Goal: Task Accomplishment & Management: Complete application form

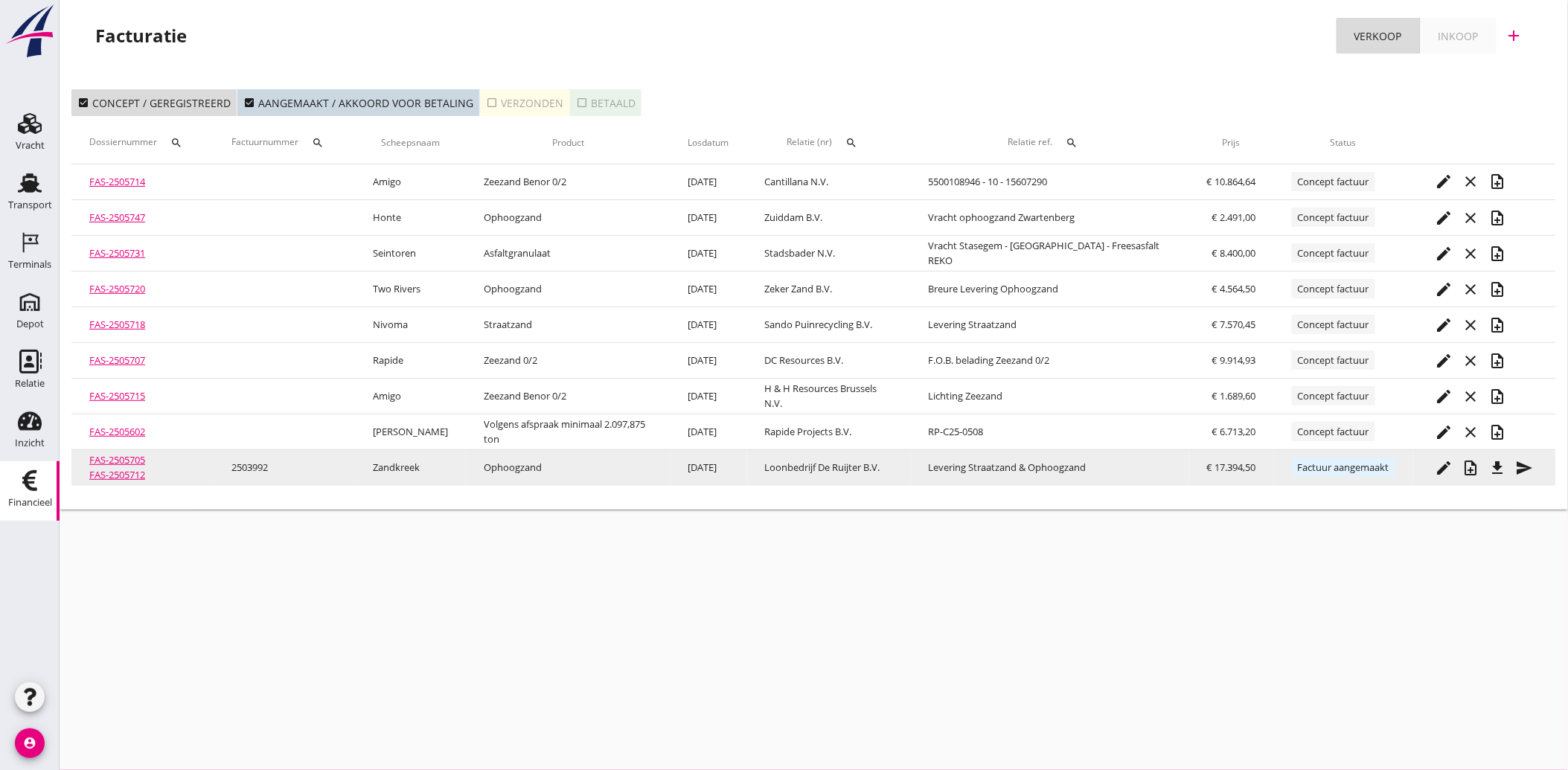
click at [1506, 469] on icon "file_download" at bounding box center [1498, 468] width 18 height 18
click at [1528, 470] on icon "send" at bounding box center [1525, 468] width 18 height 18
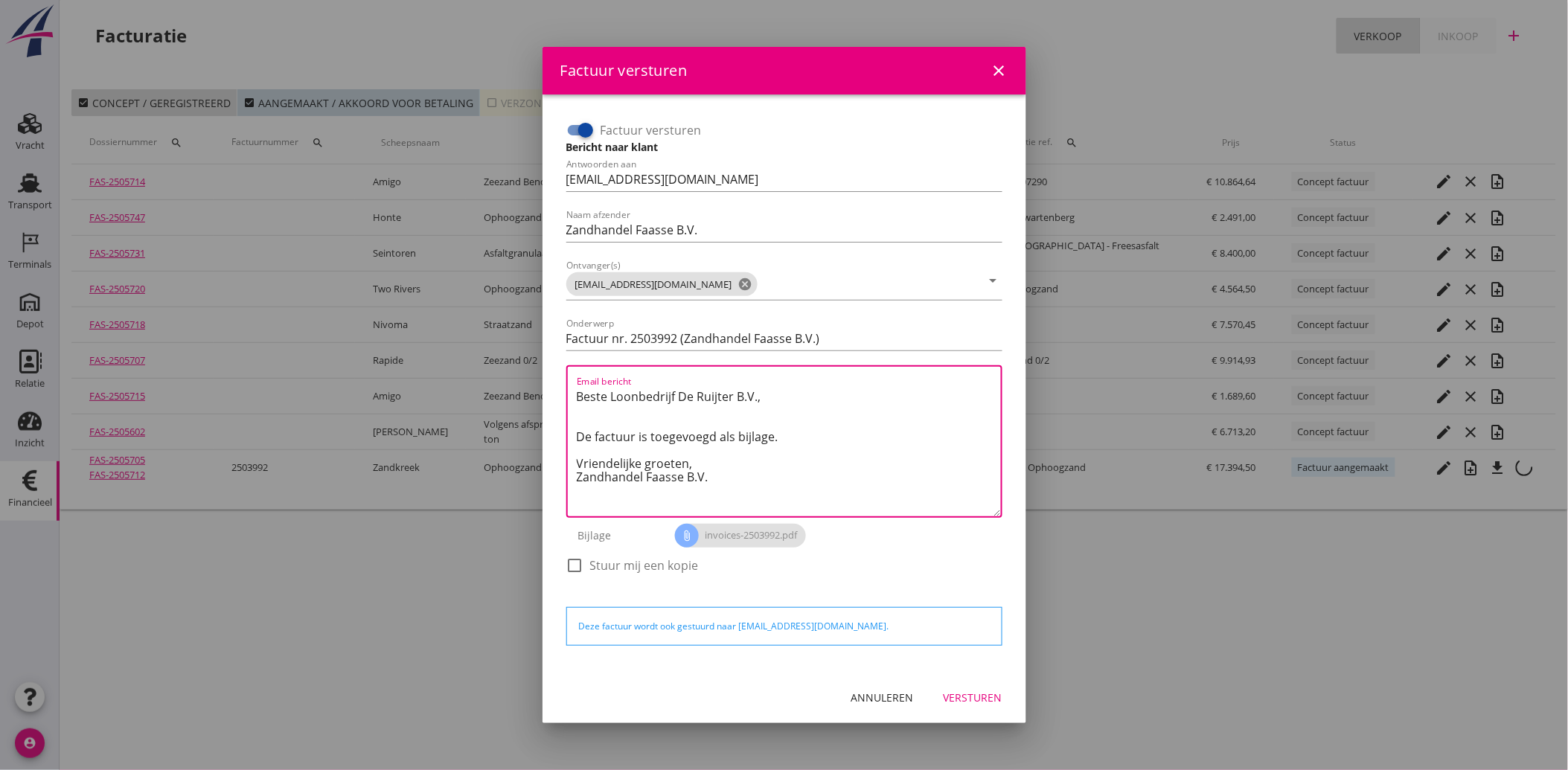
drag, startPoint x: 748, startPoint y: 478, endPoint x: 530, endPoint y: 384, distance: 237.4
click at [530, 384] on div "Factuur versturen close Factuur versturen Bericht naar klant Antwoorden aan [EM…" at bounding box center [784, 385] width 1568 height 770
paste textarea "Email bericht"
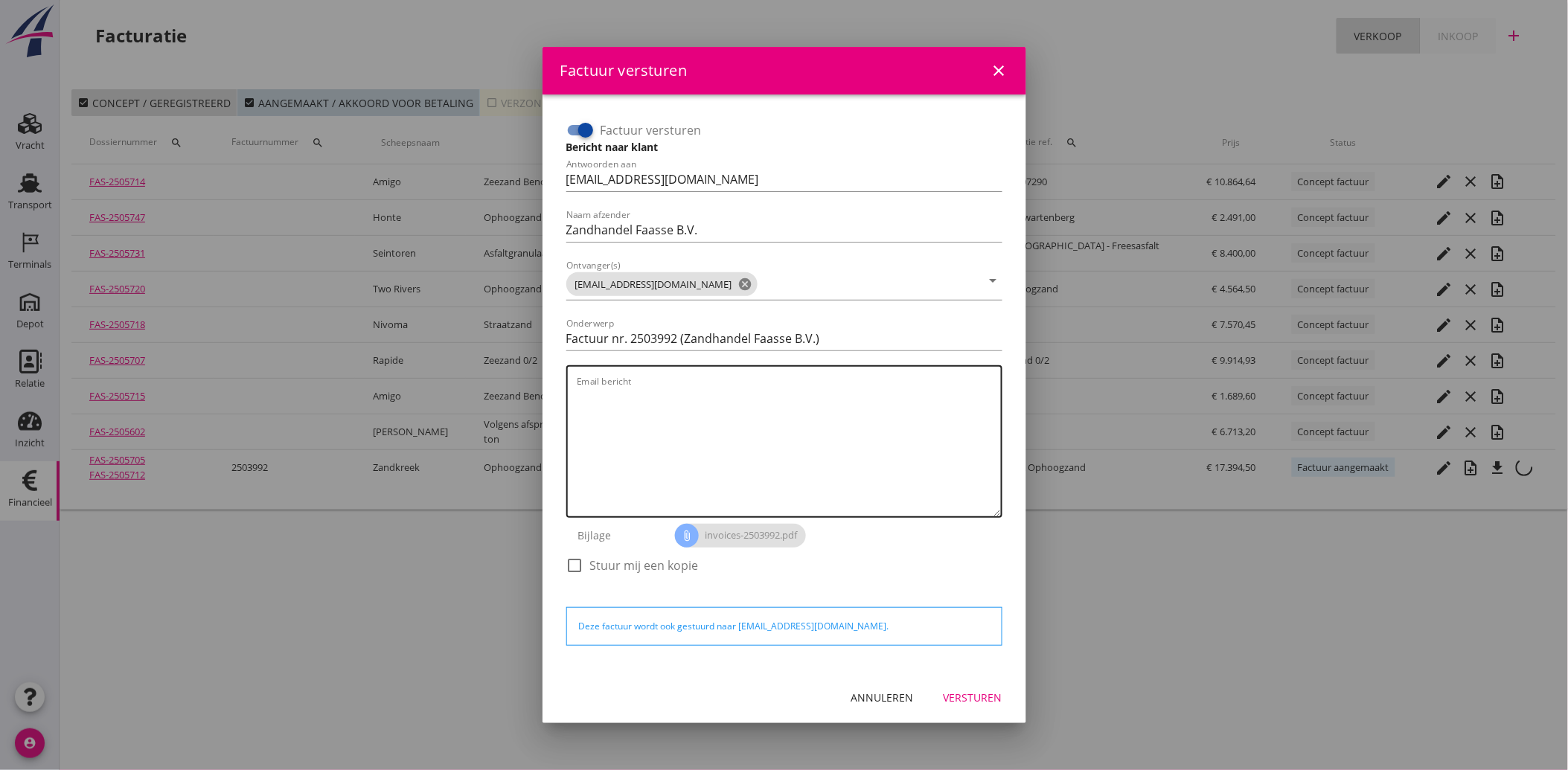
drag, startPoint x: 576, startPoint y: 399, endPoint x: 584, endPoint y: 402, distance: 8.5
click at [577, 399] on textarea "Email bericht" at bounding box center [789, 450] width 424 height 132
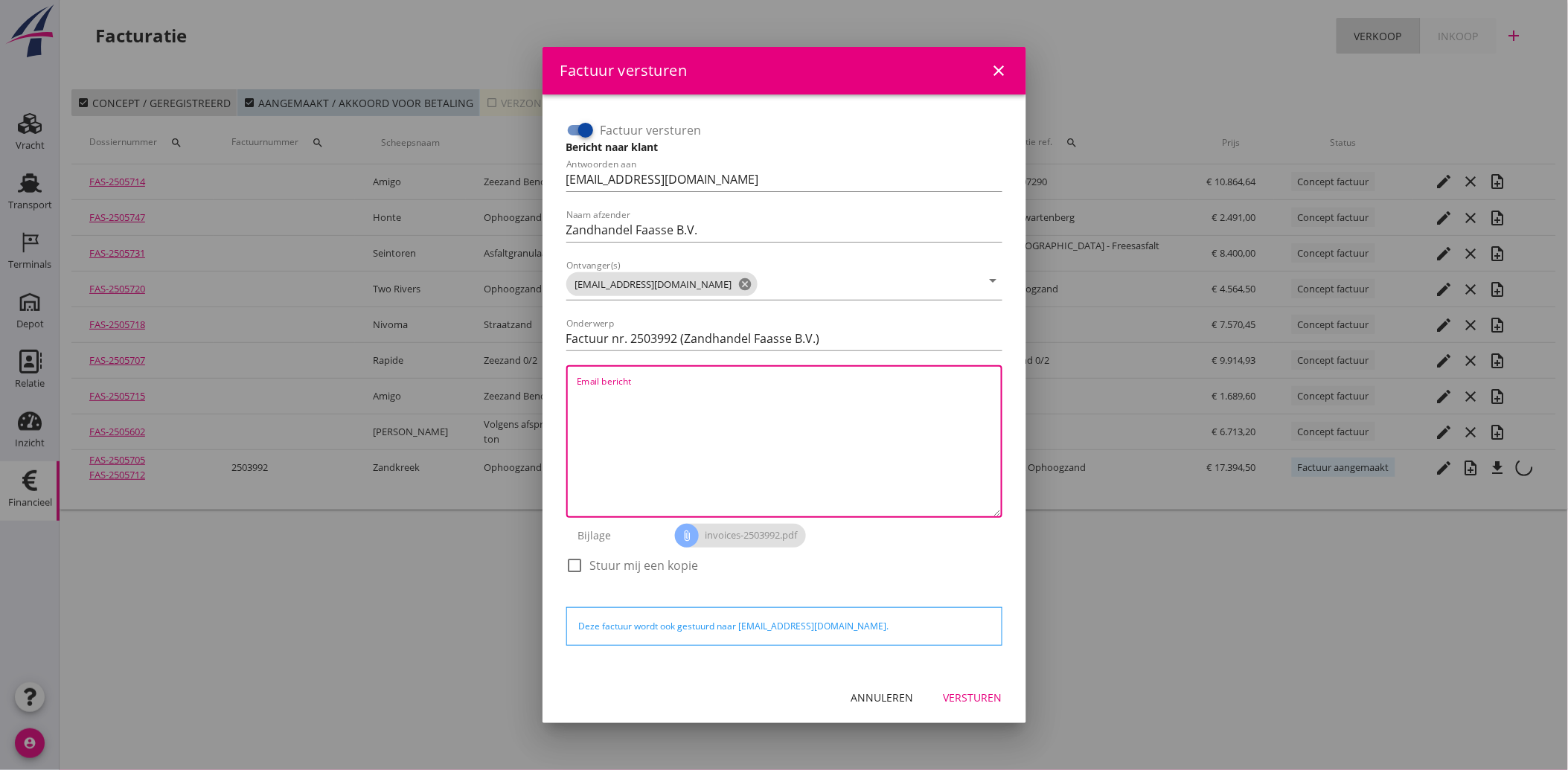
paste textarea "Geachte heer/mevrouw, Hierbij zenden wij u onze factuur i.v.m. de door ons aan …"
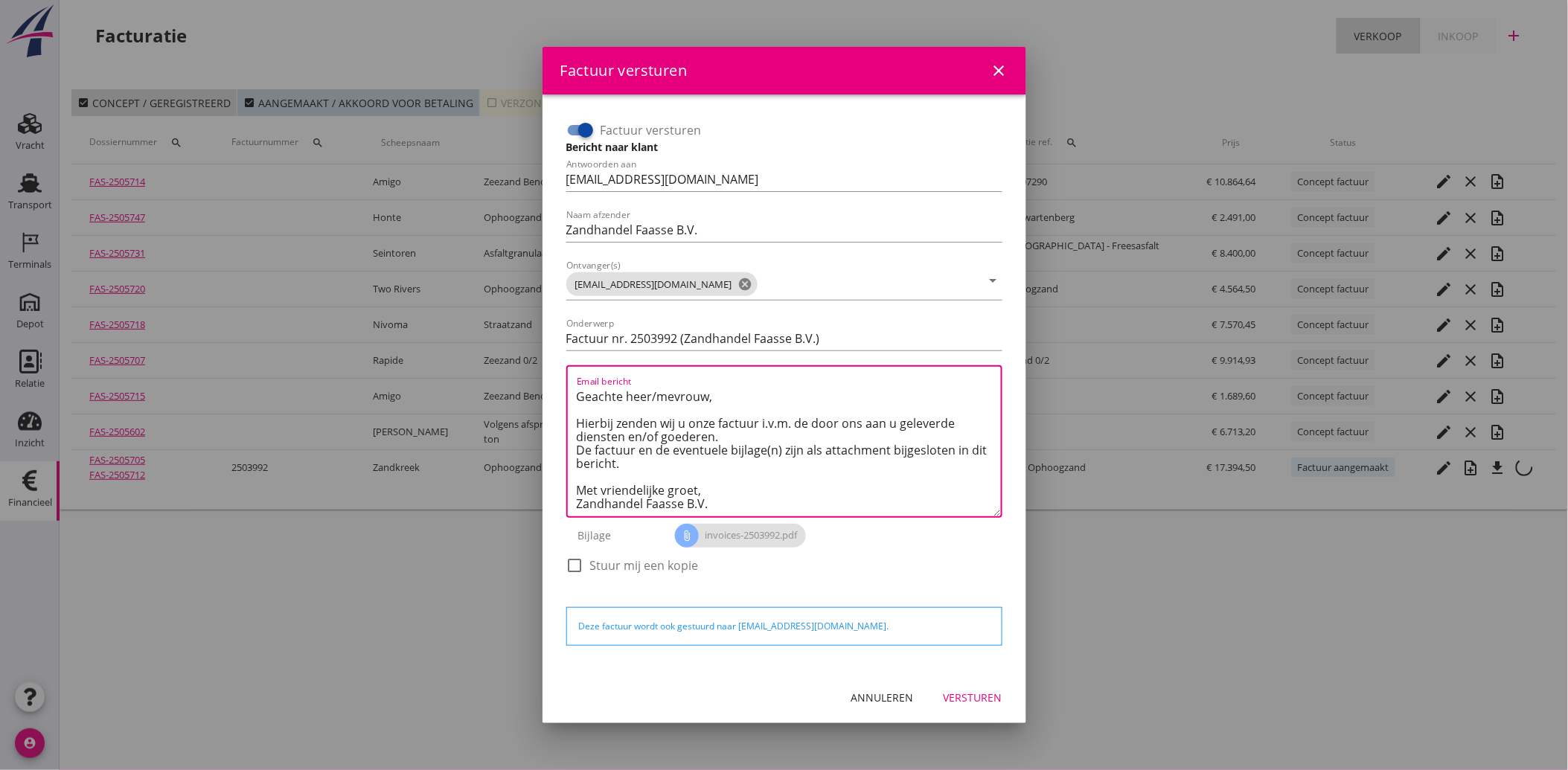
scroll to position [40, 0]
type textarea "Geachte heer/mevrouw, Hierbij zenden wij u onze factuur i.v.m. de door ons aan …"
click at [966, 695] on div "Versturen" at bounding box center [973, 697] width 59 height 16
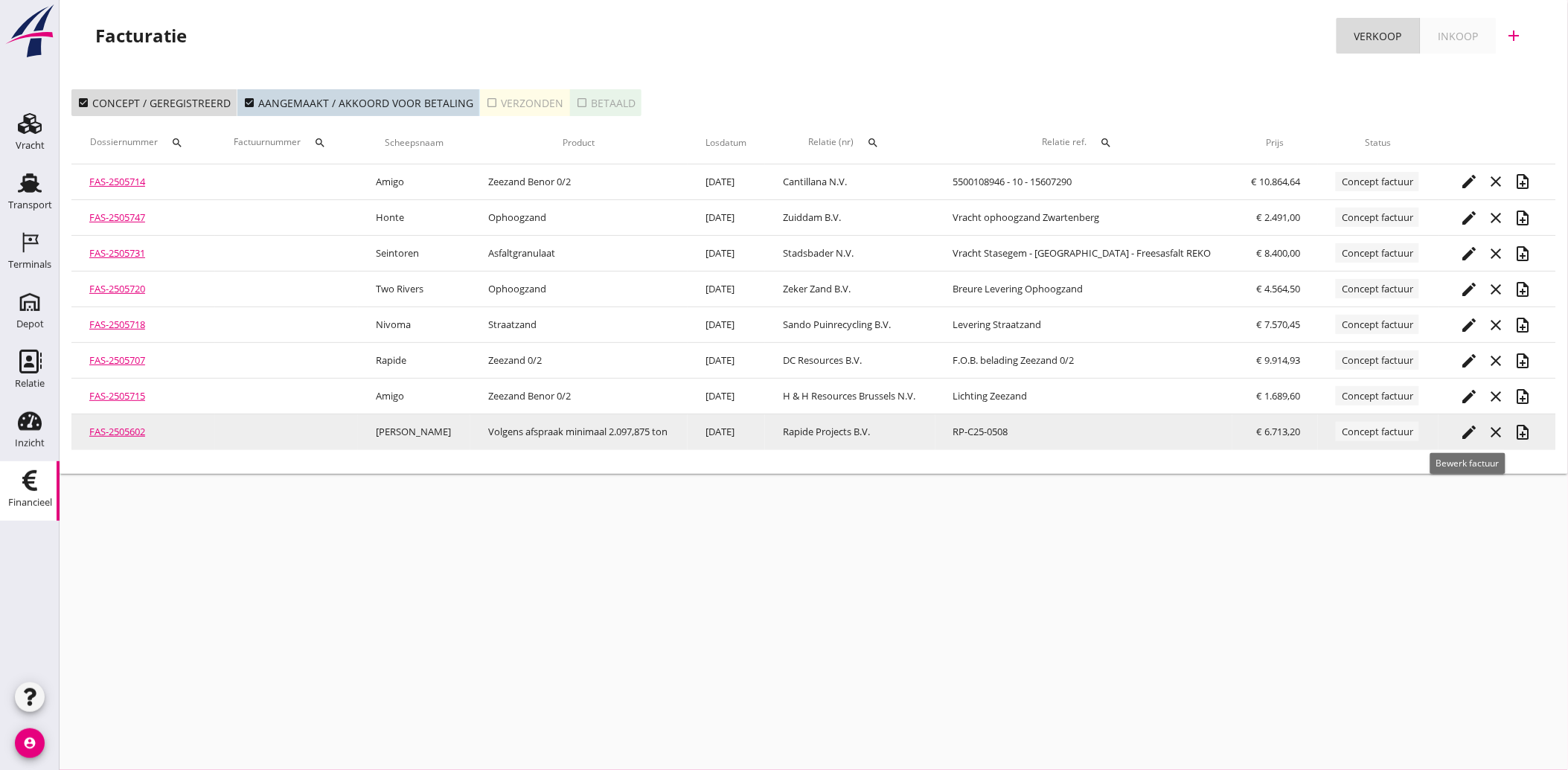
click at [1464, 428] on icon "edit" at bounding box center [1470, 432] width 18 height 18
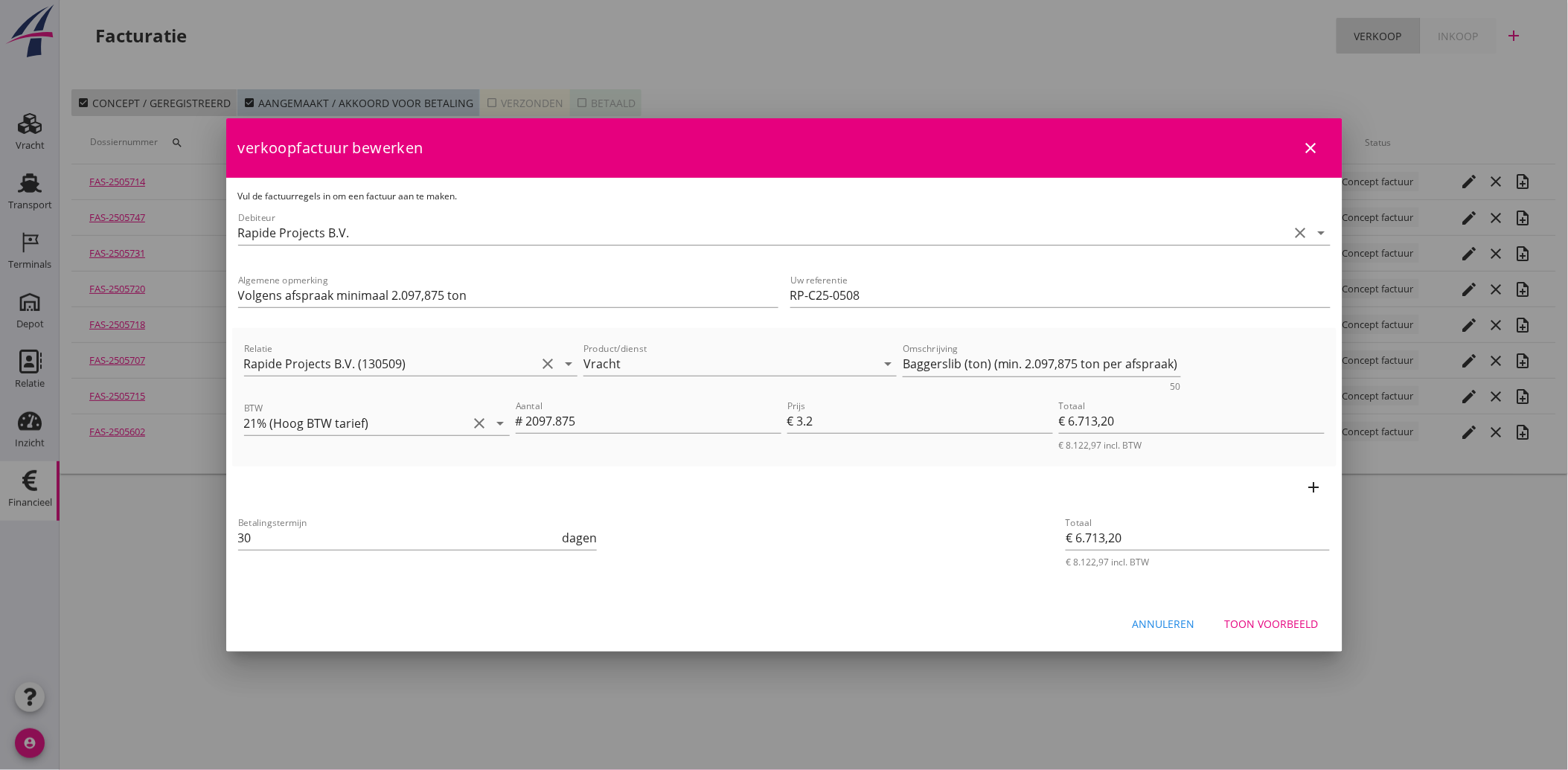
click at [1280, 616] on div "Toon voorbeeld" at bounding box center [1272, 623] width 94 height 16
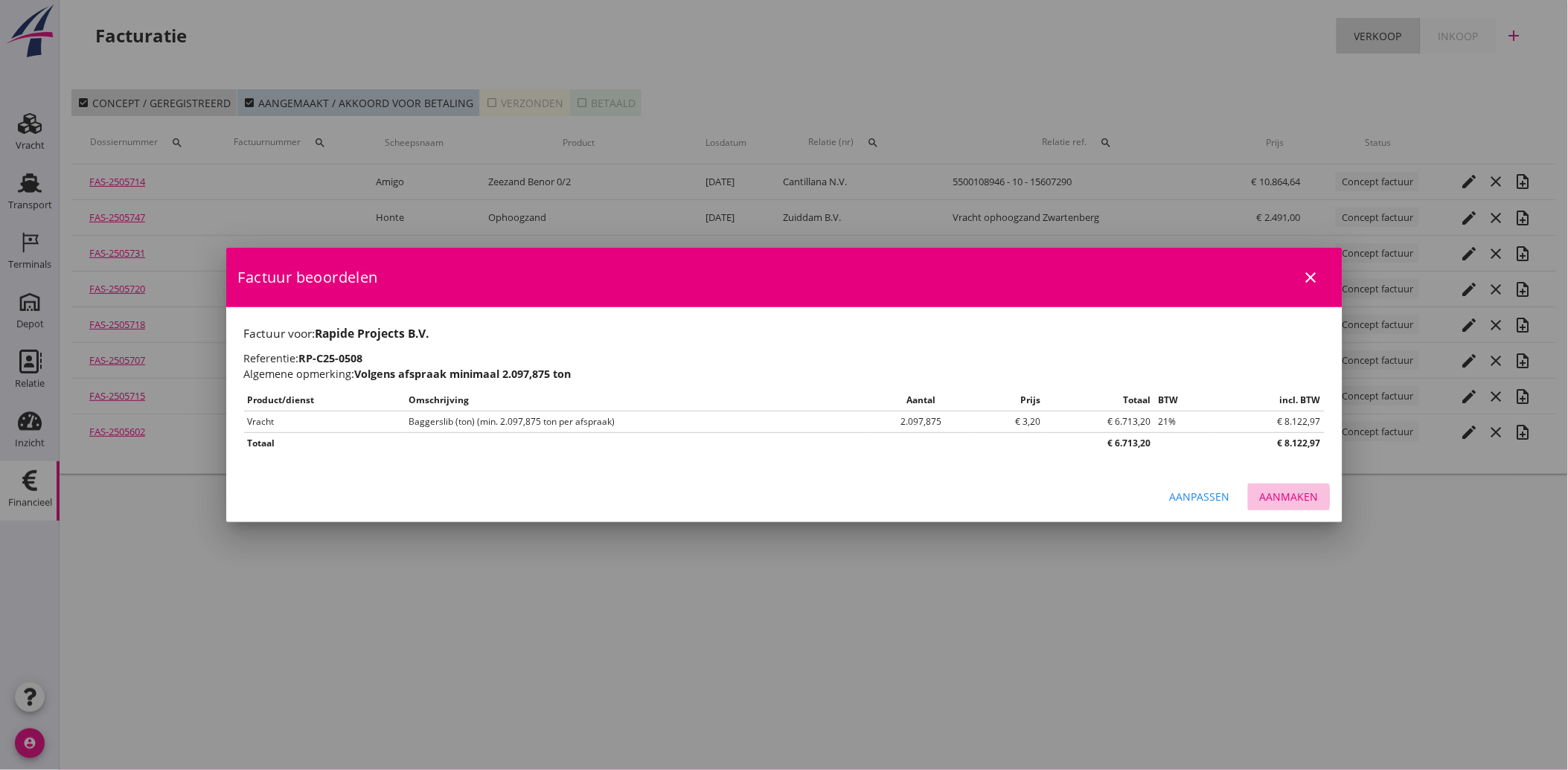
click at [1281, 500] on div "Aanmaken" at bounding box center [1289, 496] width 59 height 16
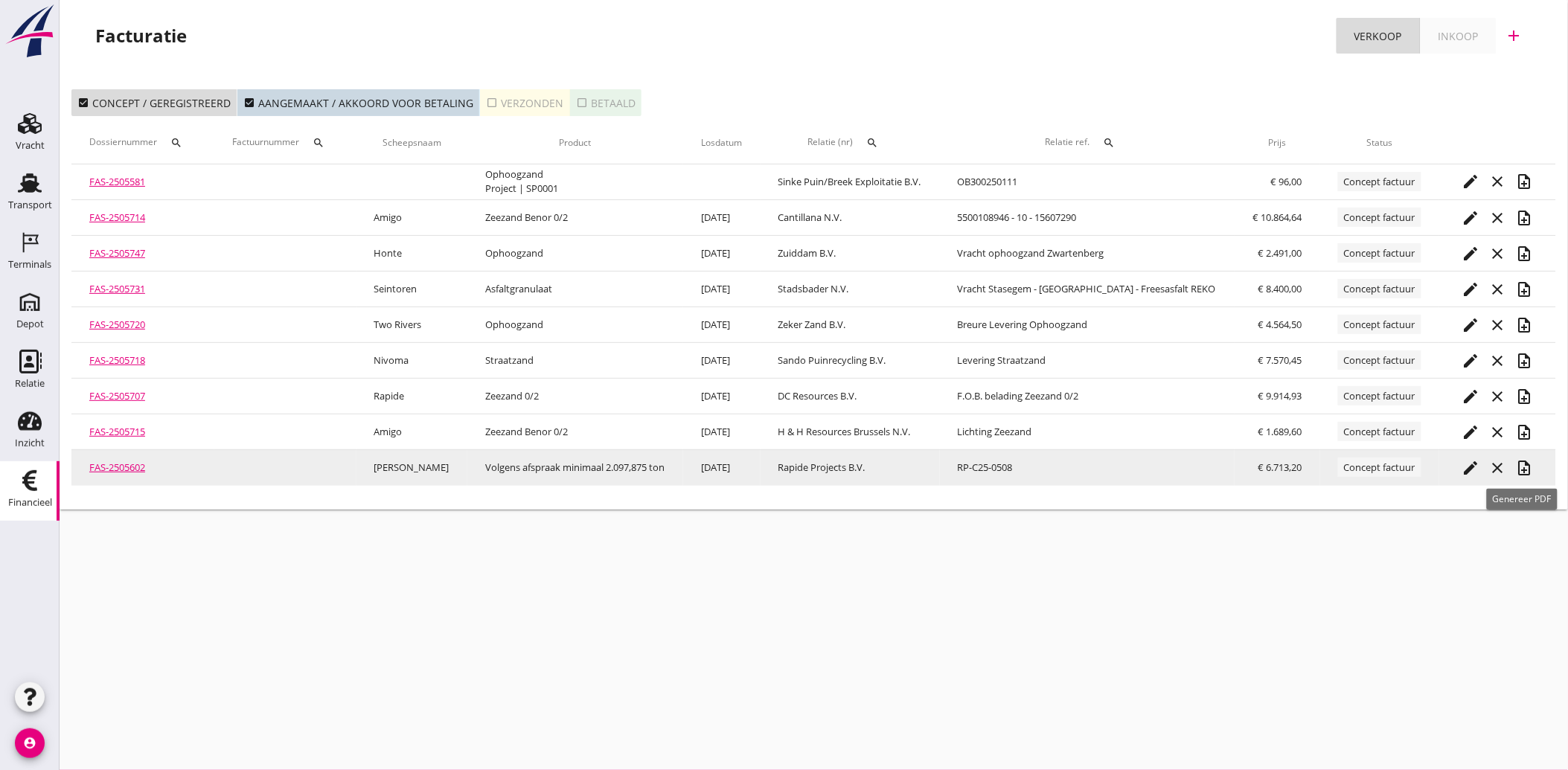
click at [1522, 465] on icon "note_add" at bounding box center [1524, 468] width 18 height 18
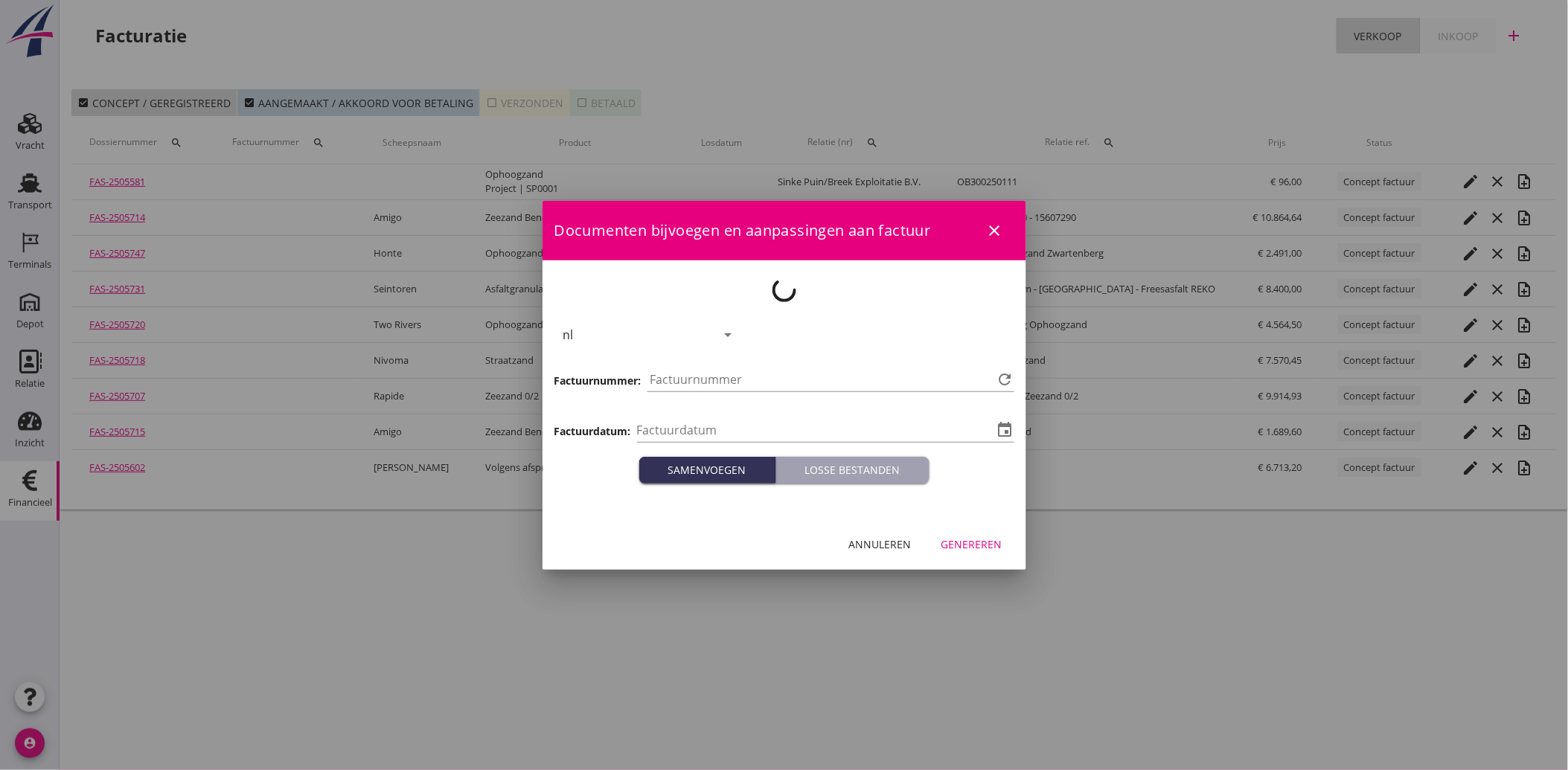
type input "[DATE]"
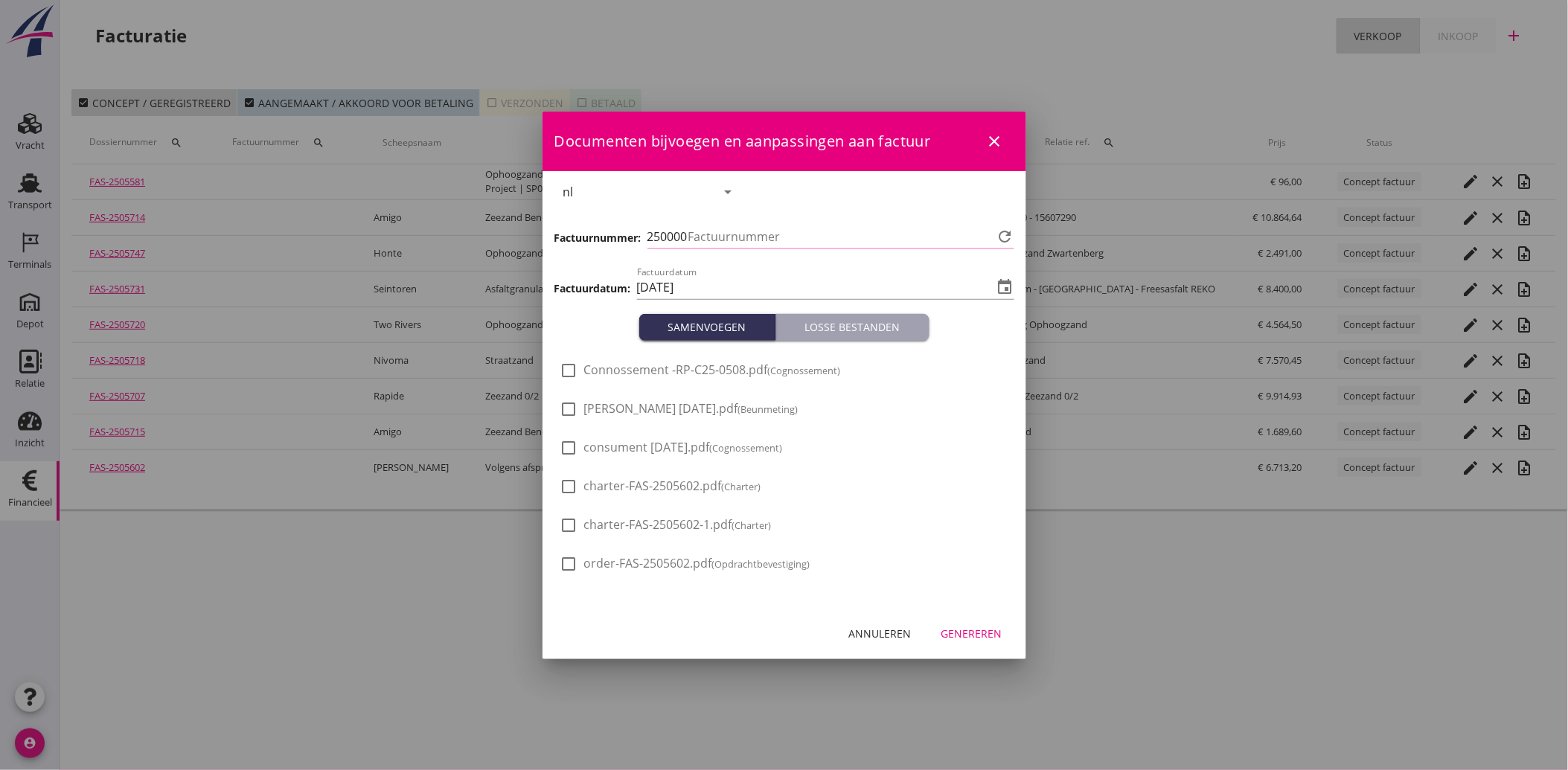
type input "3993"
click at [575, 407] on div at bounding box center [569, 409] width 25 height 25
checkbox input "true"
click at [570, 448] on div at bounding box center [569, 447] width 25 height 25
checkbox input "true"
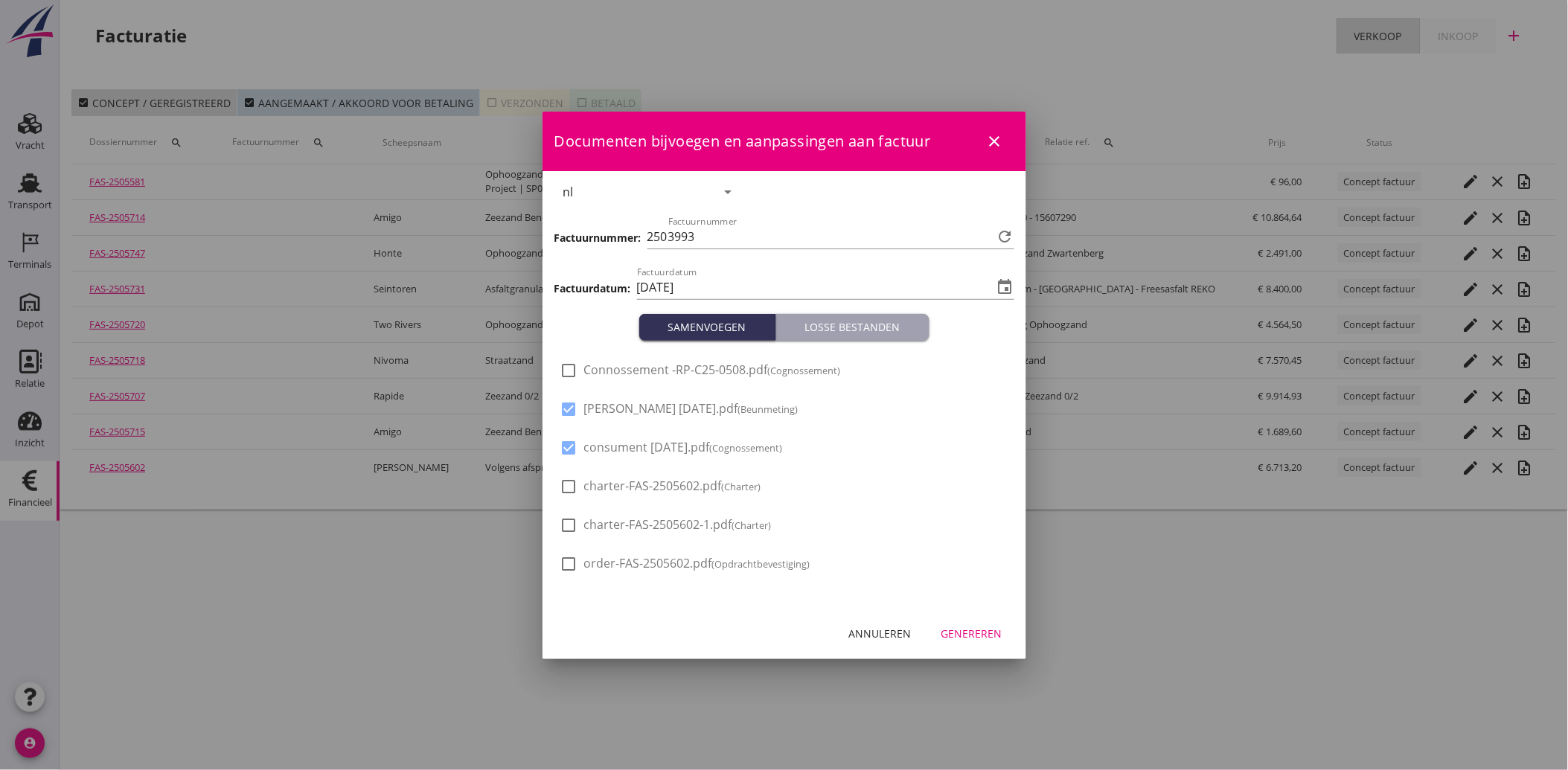
click at [970, 633] on div "Genereren" at bounding box center [972, 633] width 61 height 16
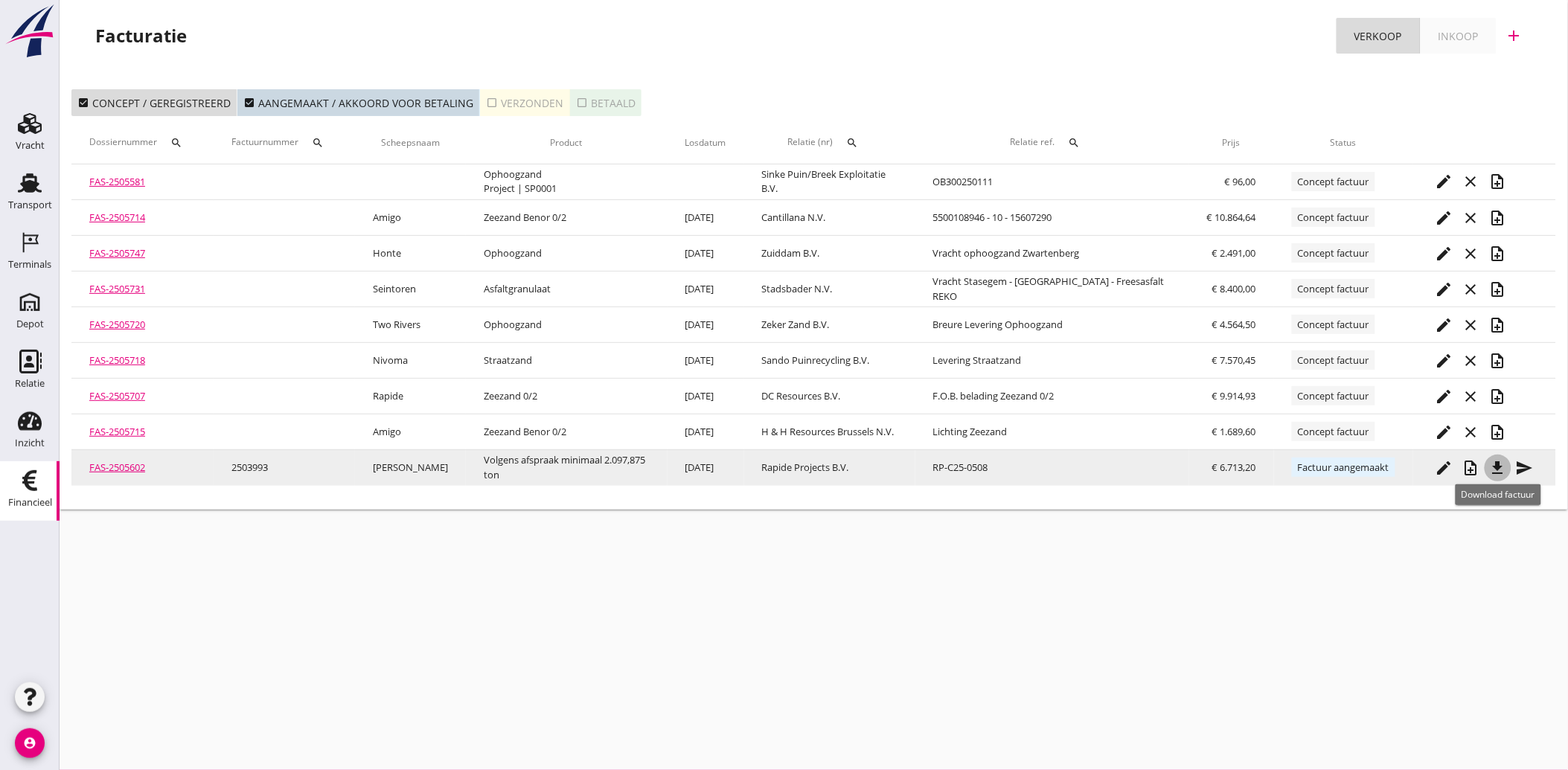
click at [1499, 465] on icon "file_download" at bounding box center [1498, 468] width 18 height 18
click at [1530, 465] on icon "send" at bounding box center [1525, 468] width 18 height 18
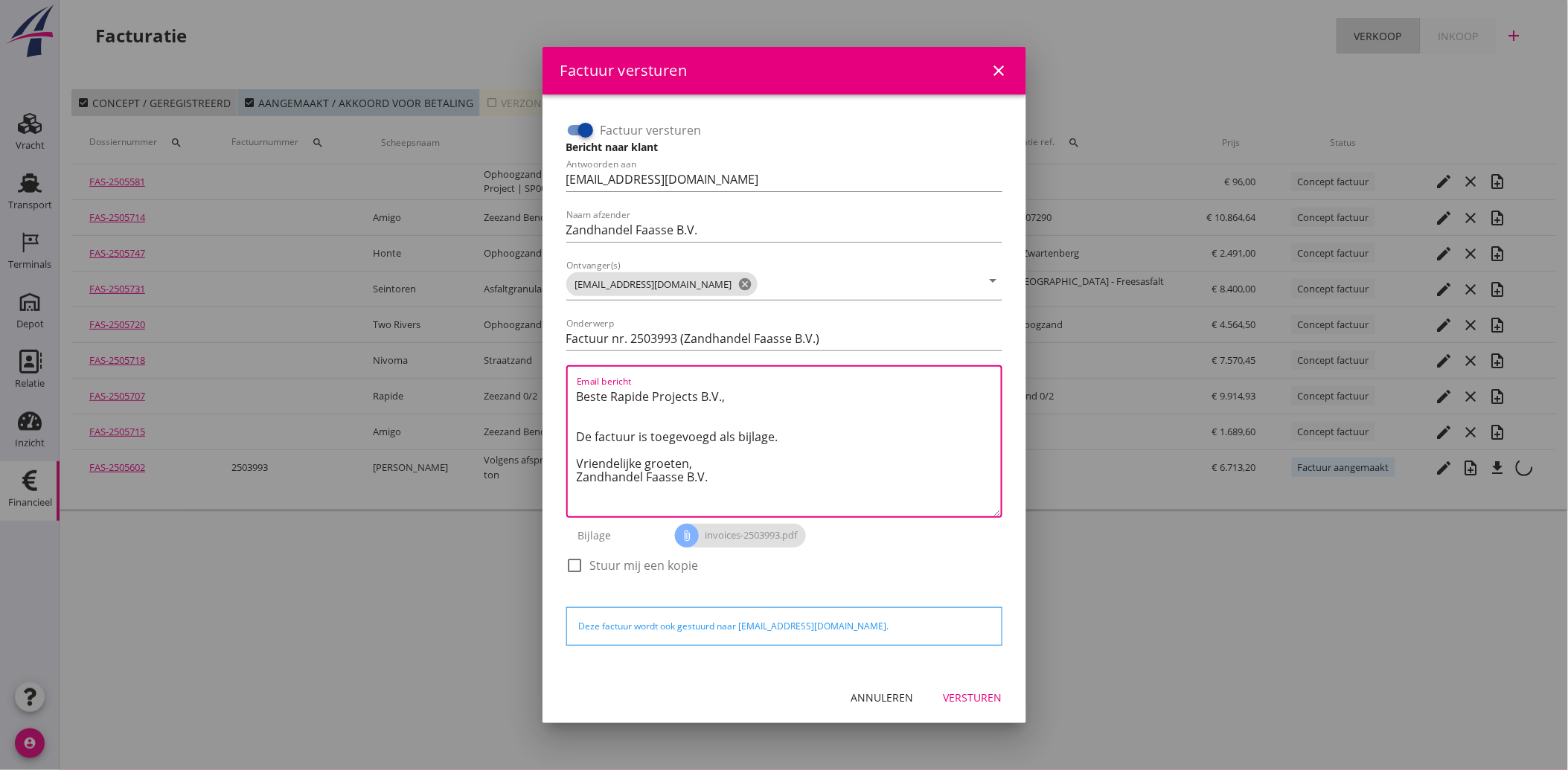
drag, startPoint x: 730, startPoint y: 476, endPoint x: 564, endPoint y: 378, distance: 192.8
click at [564, 378] on div "Factuur versturen Bericht naar klant Antwoorden aan [EMAIL_ADDRESS][DOMAIN_NAME…" at bounding box center [784, 354] width 448 height 485
paste textarea "Geachte heer/mevrouw, Hierbij zenden wij u onze factuur i.v.m. de door ons aan …"
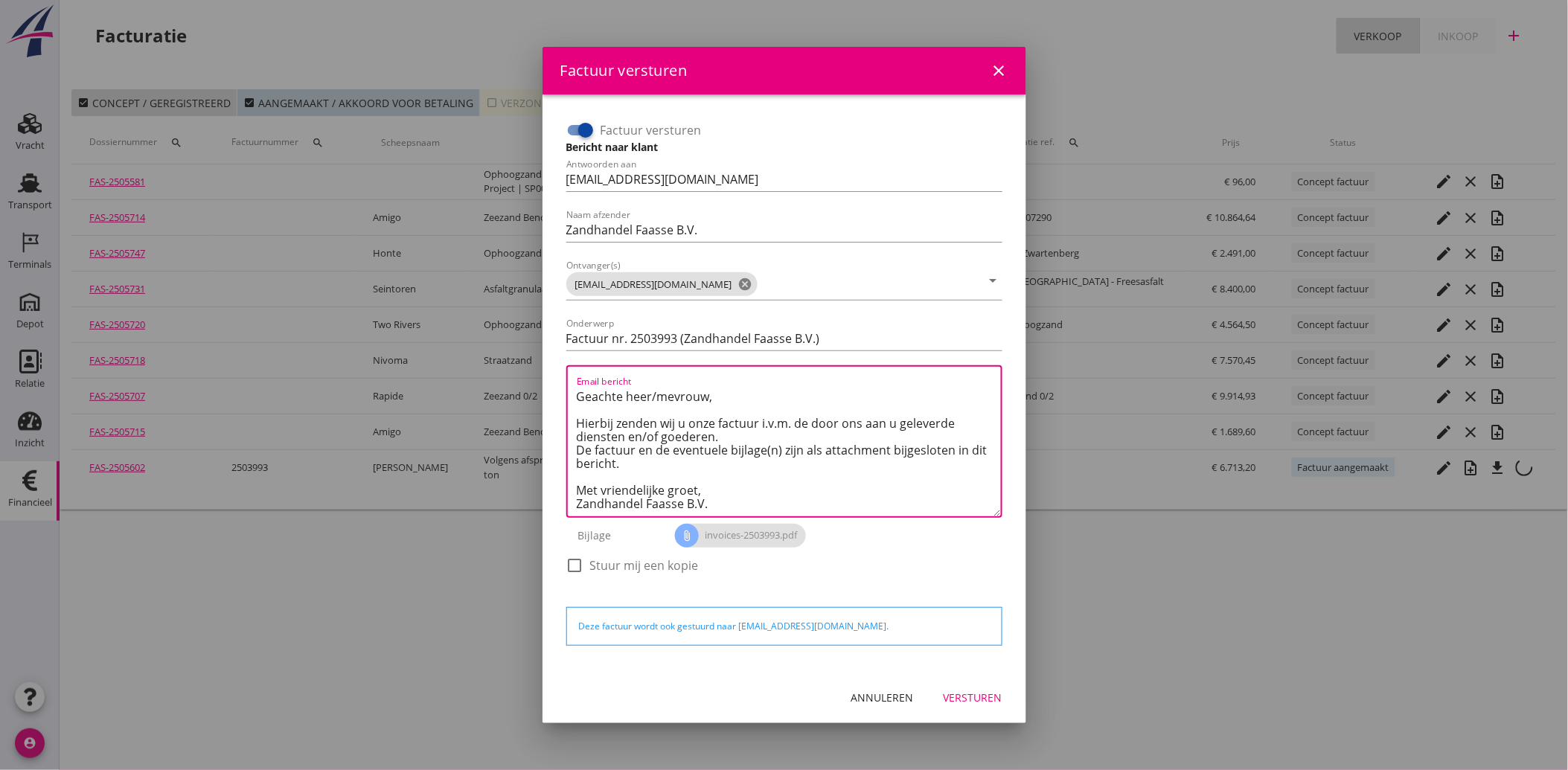
scroll to position [9, 0]
type textarea "Geachte heer/mevrouw, Hierbij zenden wij u onze factuur i.v.m. de door ons aan …"
click at [952, 694] on div "Versturen" at bounding box center [973, 697] width 59 height 16
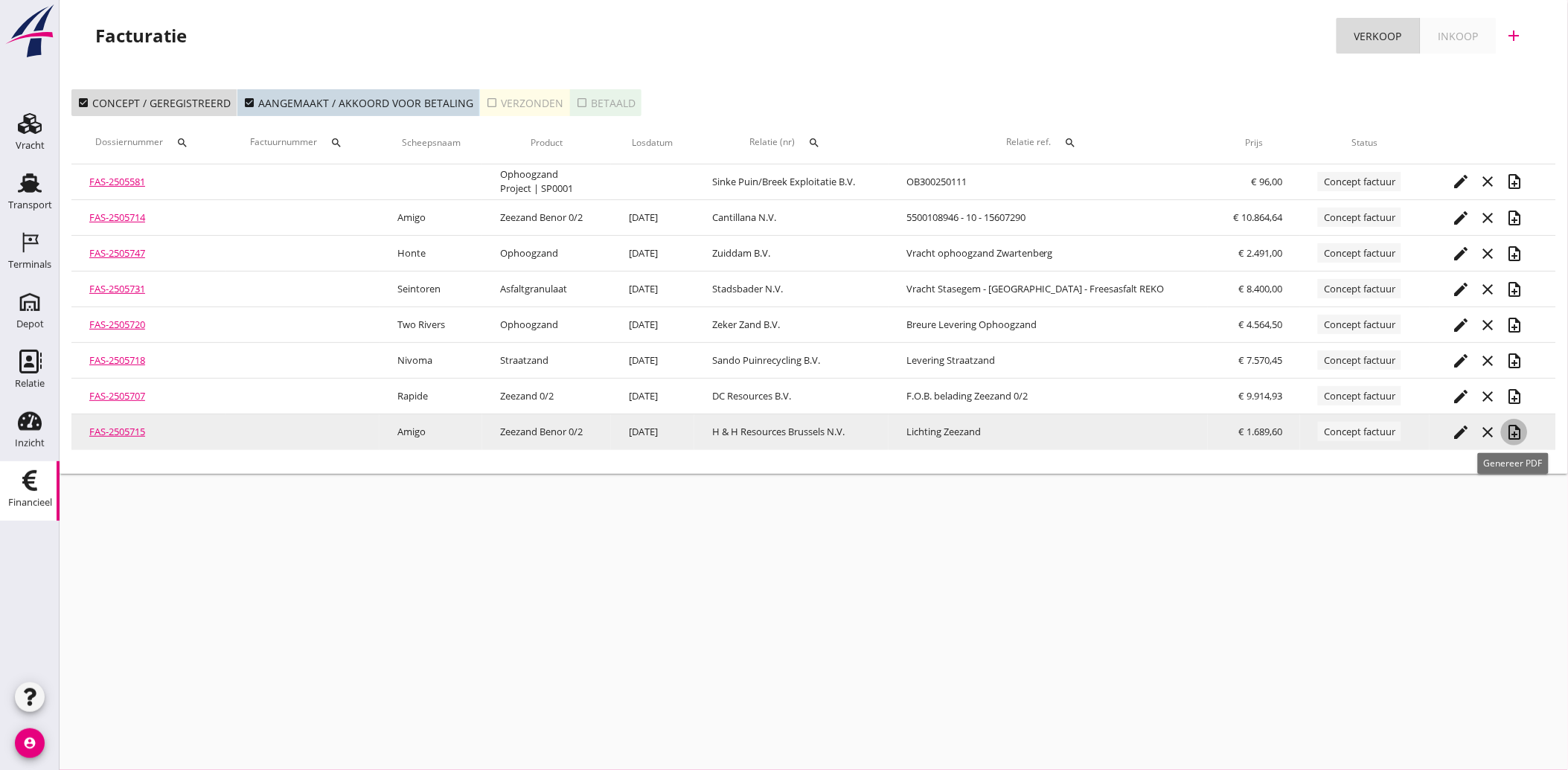
click at [1513, 431] on icon "note_add" at bounding box center [1515, 432] width 18 height 18
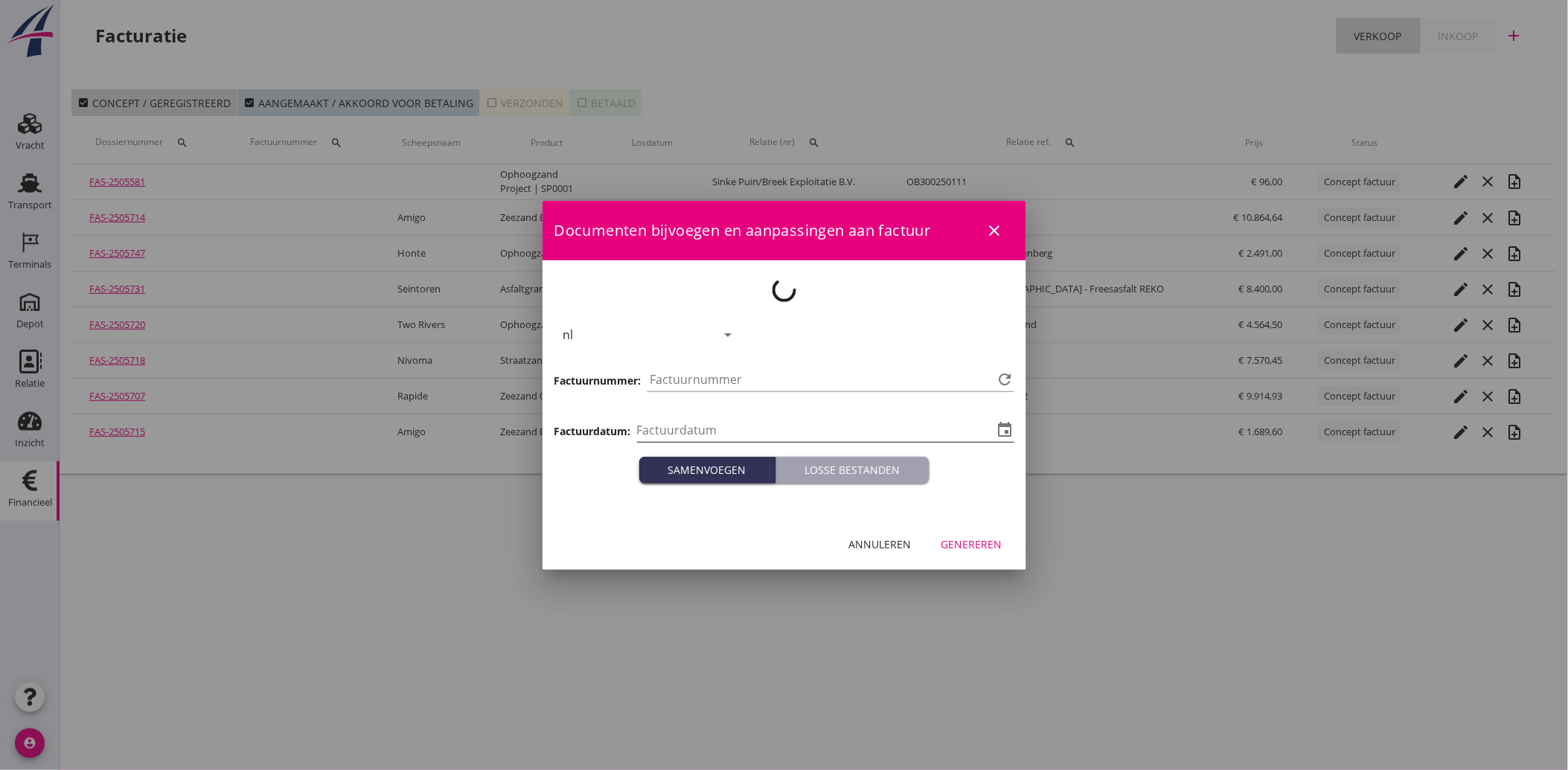
type input "[DATE]"
type input "3994"
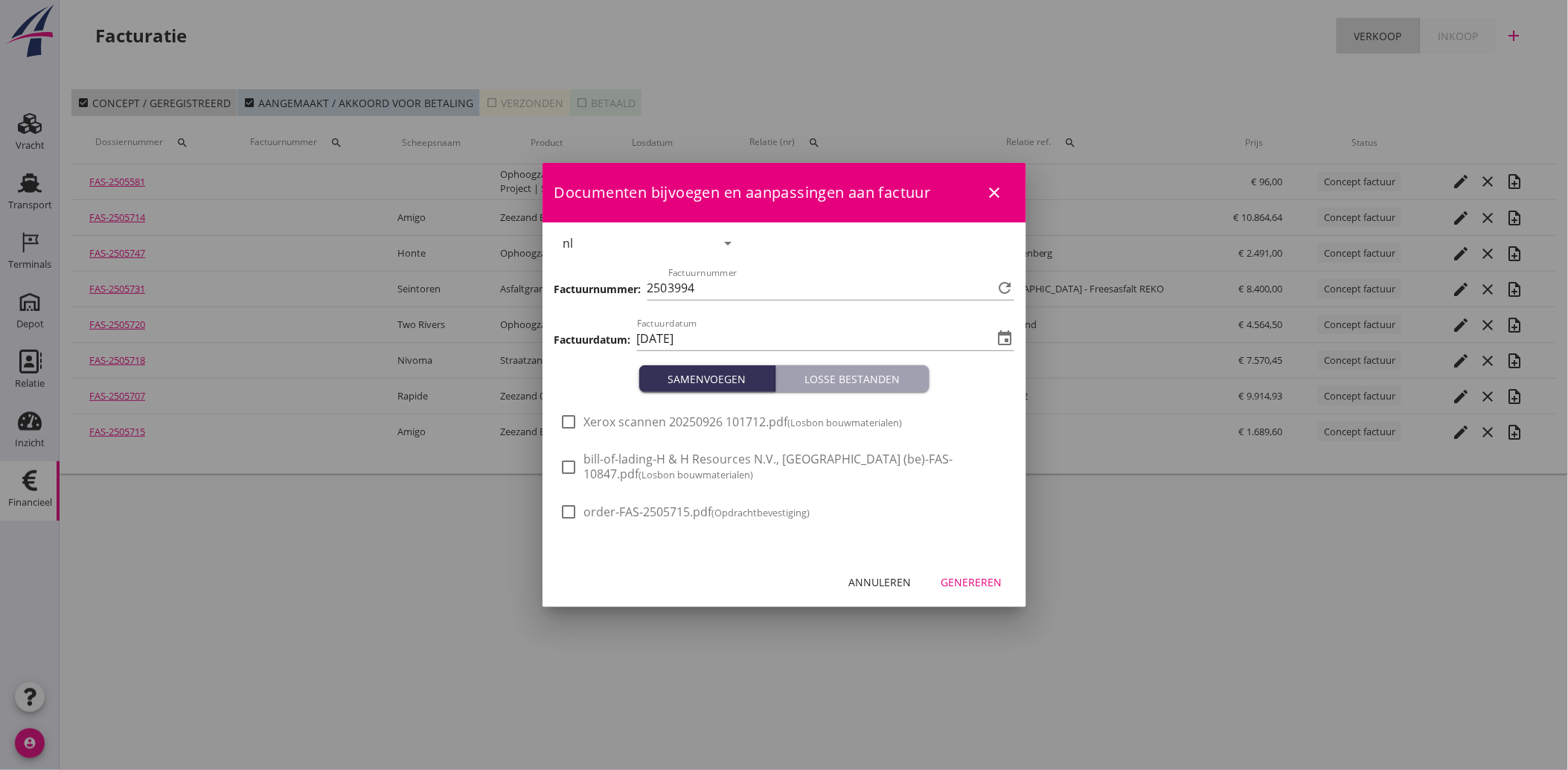
click at [894, 578] on div "Annuleren" at bounding box center [880, 582] width 62 height 16
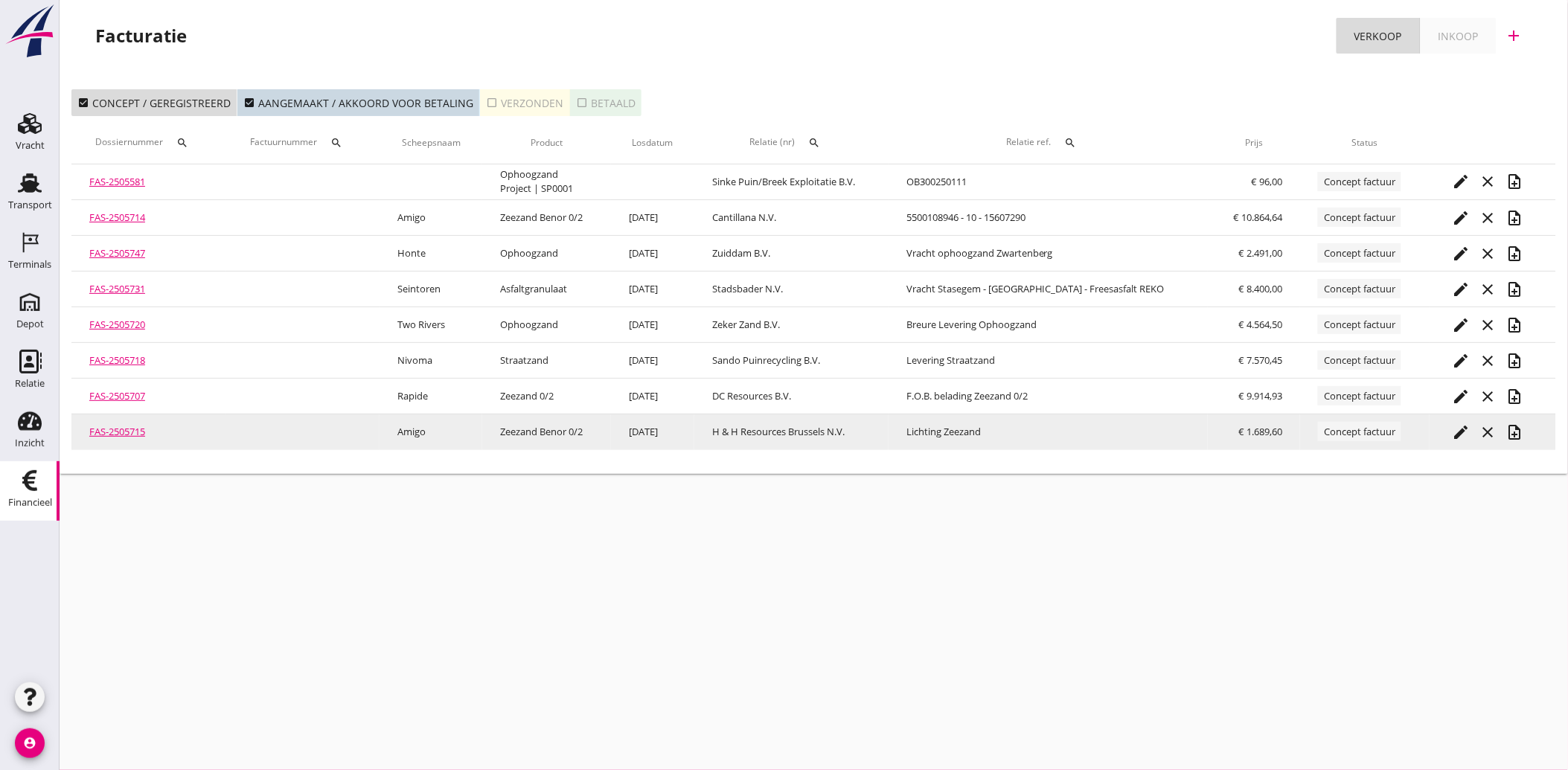
click at [1461, 429] on icon "edit" at bounding box center [1461, 432] width 18 height 18
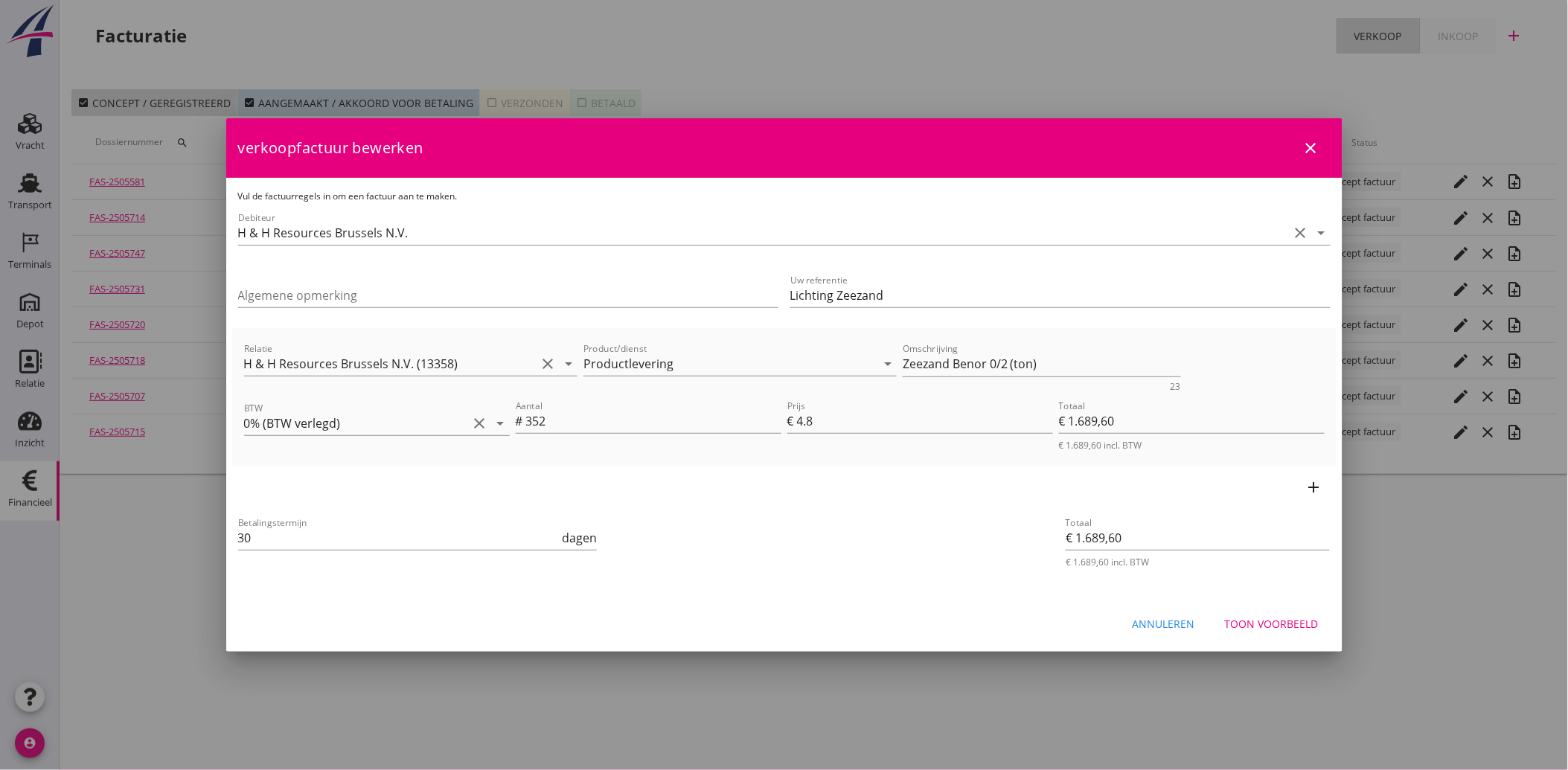
click at [1282, 607] on div "Annuleren Toon voorbeeld" at bounding box center [784, 623] width 1116 height 51
click at [1297, 627] on div "Toon voorbeeld" at bounding box center [1272, 623] width 94 height 16
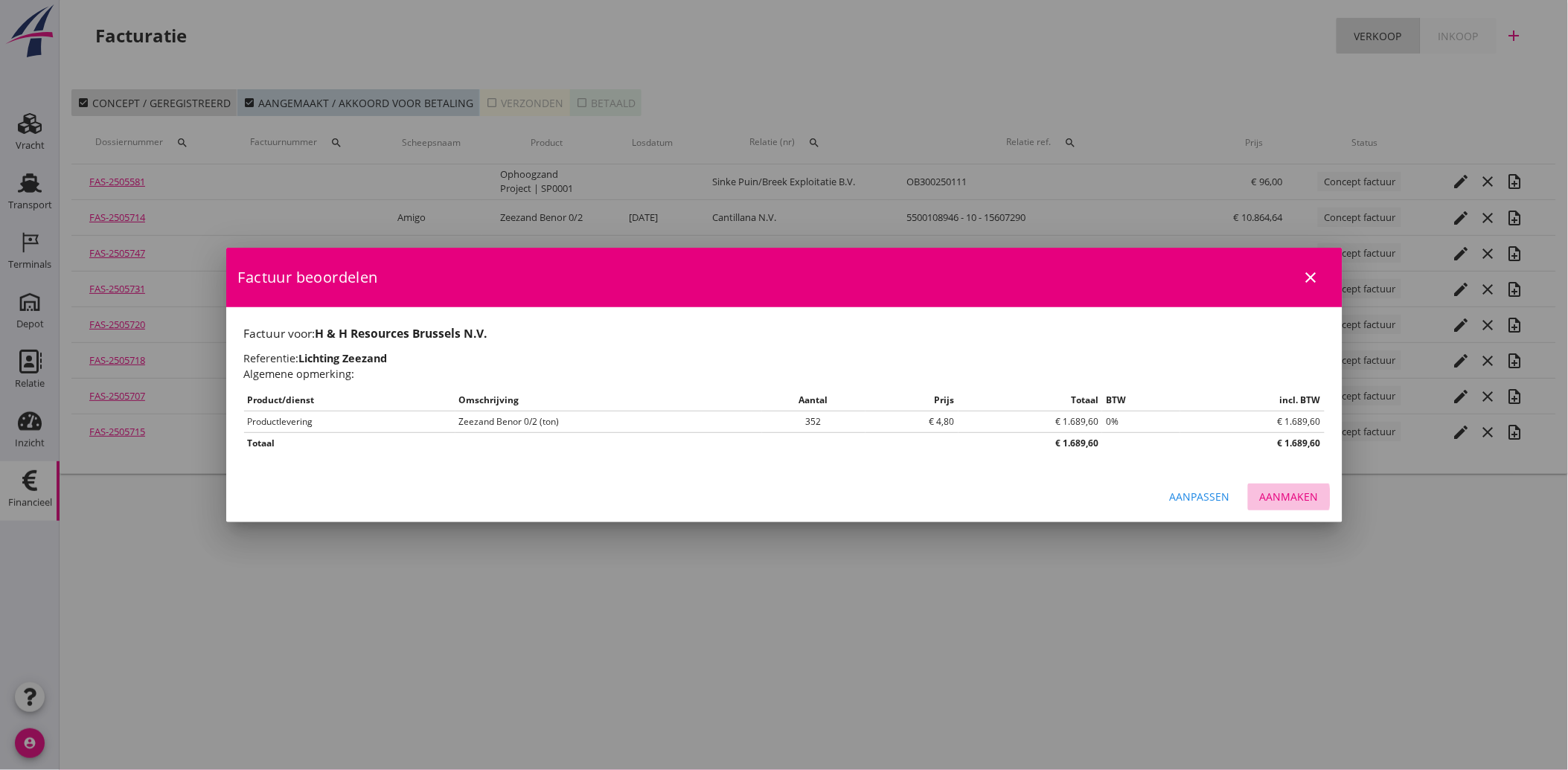
click at [1302, 506] on button "Aanmaken" at bounding box center [1289, 497] width 83 height 27
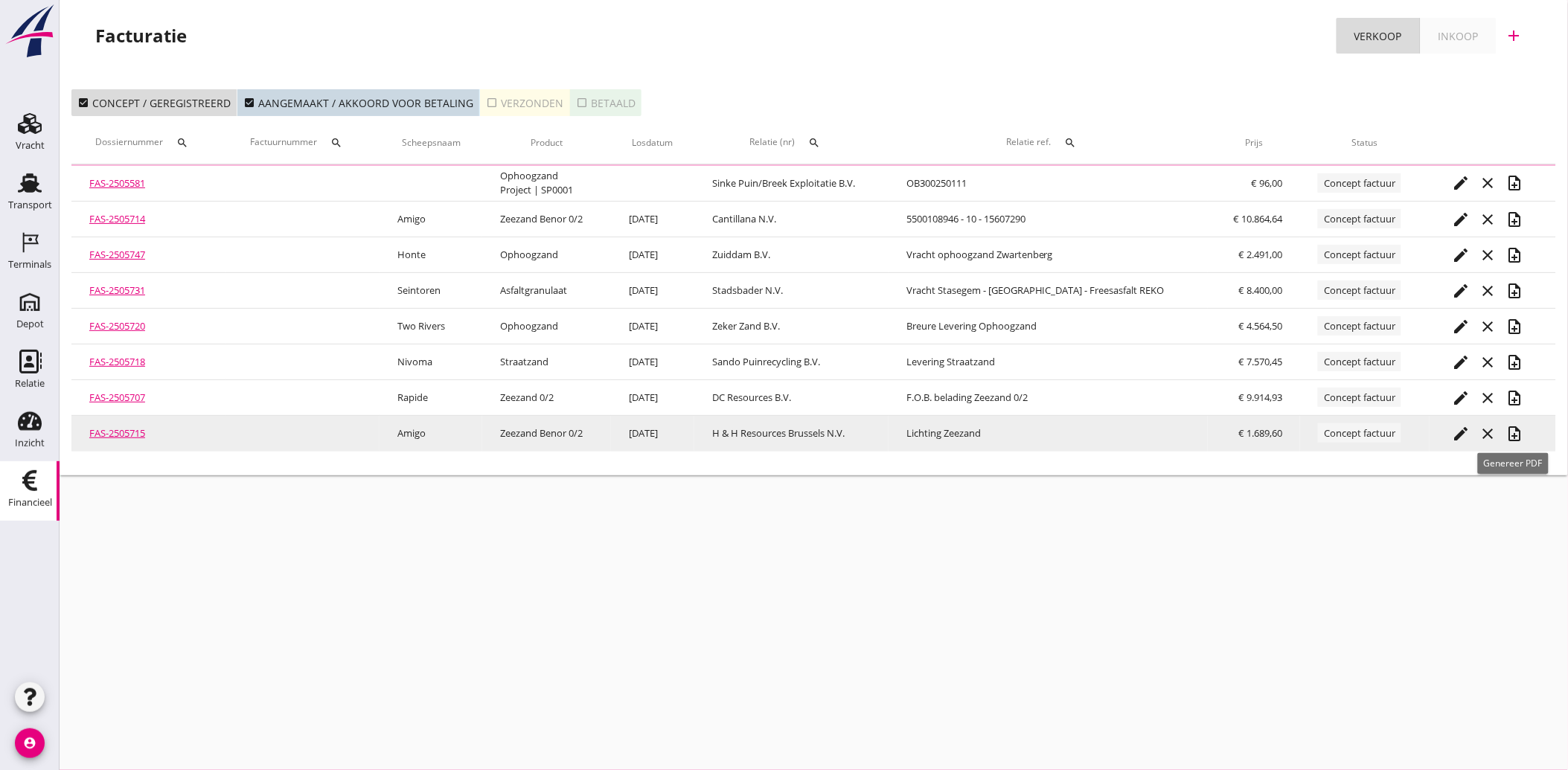
click at [1512, 433] on icon "note_add" at bounding box center [1515, 434] width 18 height 18
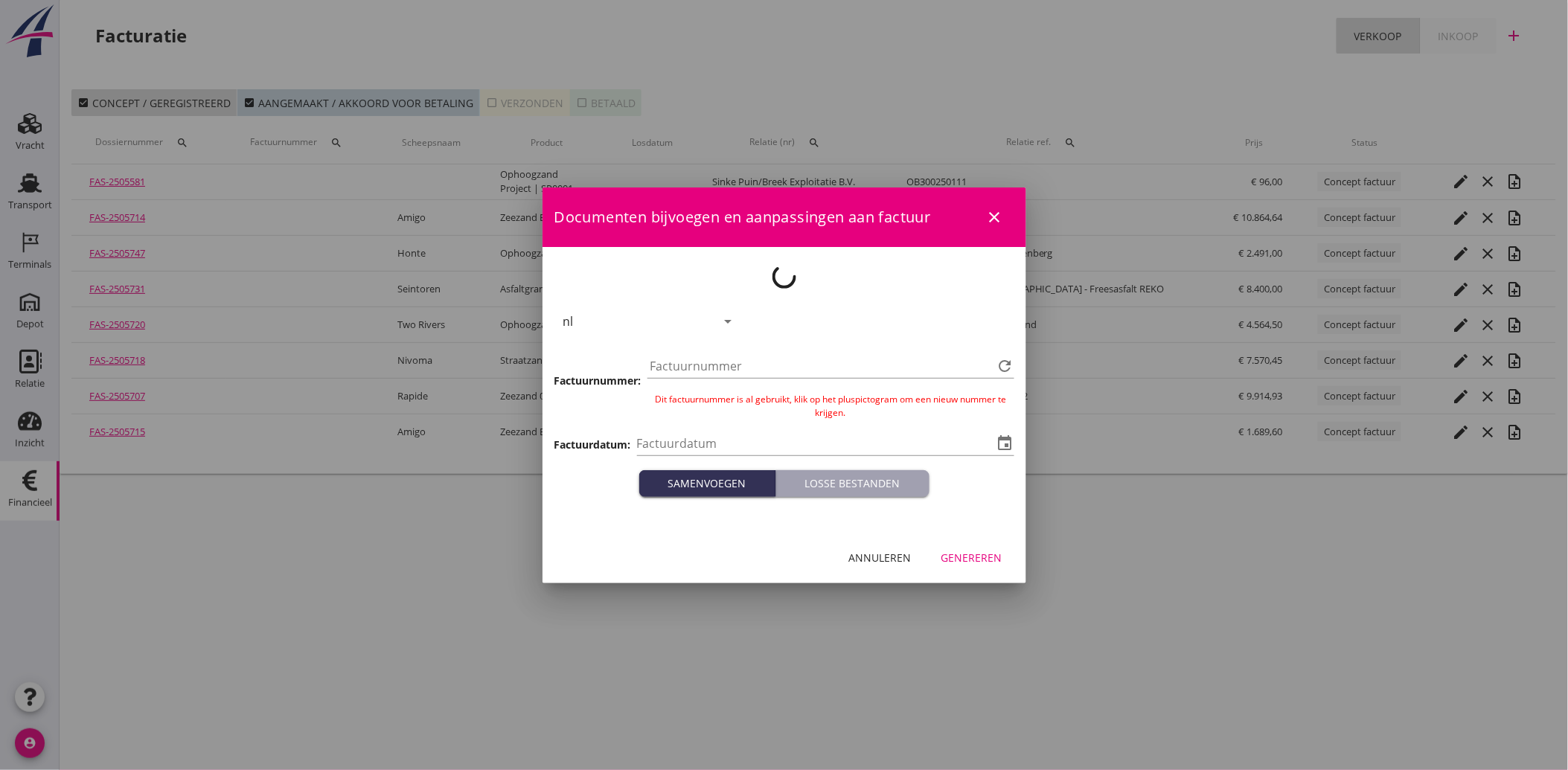
type input "[DATE]"
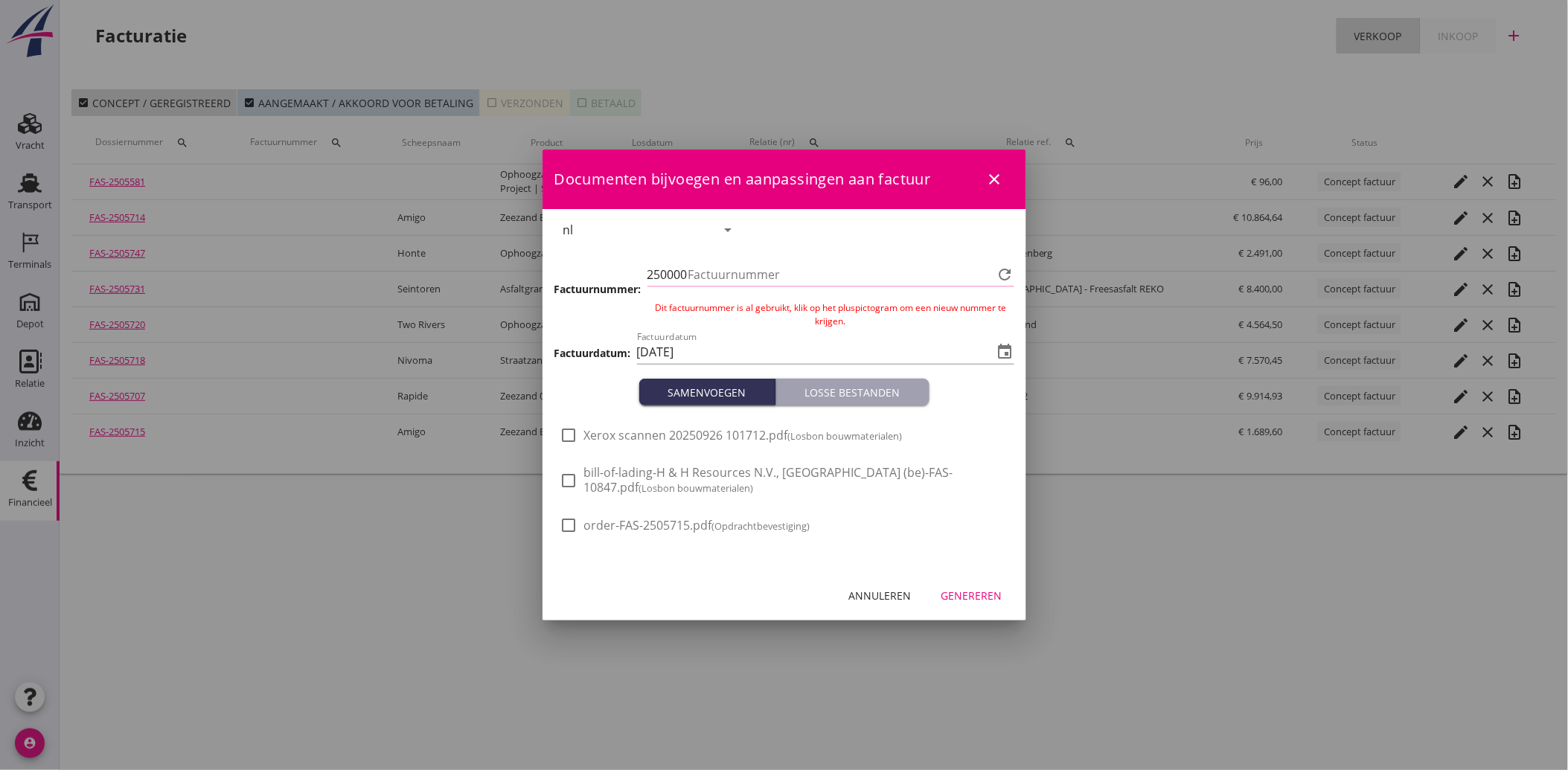
type input "3994"
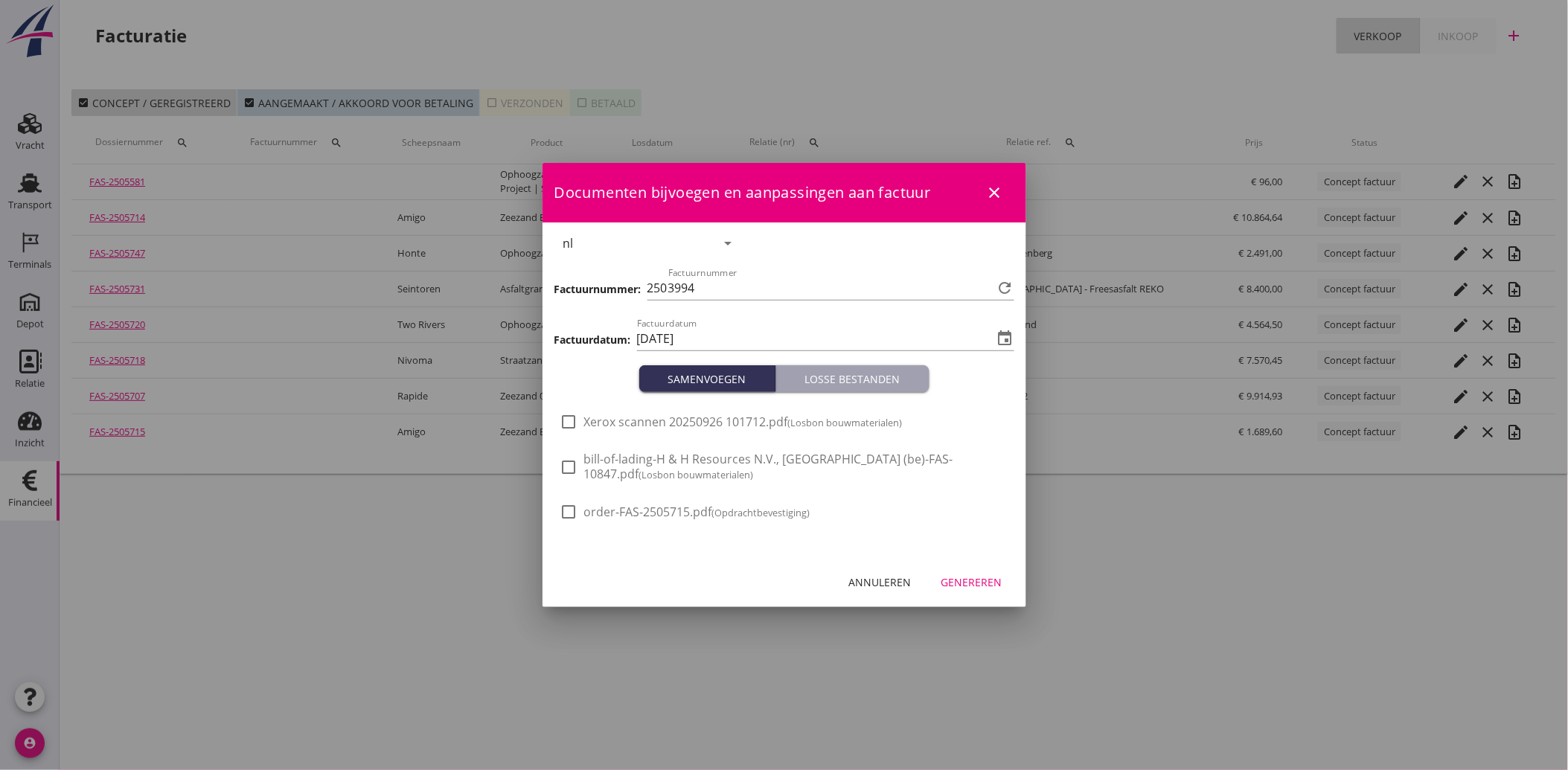
click at [672, 421] on span "Xerox scannen 20250926 101712.pdf (Losbon bouwmaterialen)" at bounding box center [744, 422] width 319 height 16
checkbox input "true"
click at [955, 568] on button "Genereren" at bounding box center [972, 582] width 85 height 27
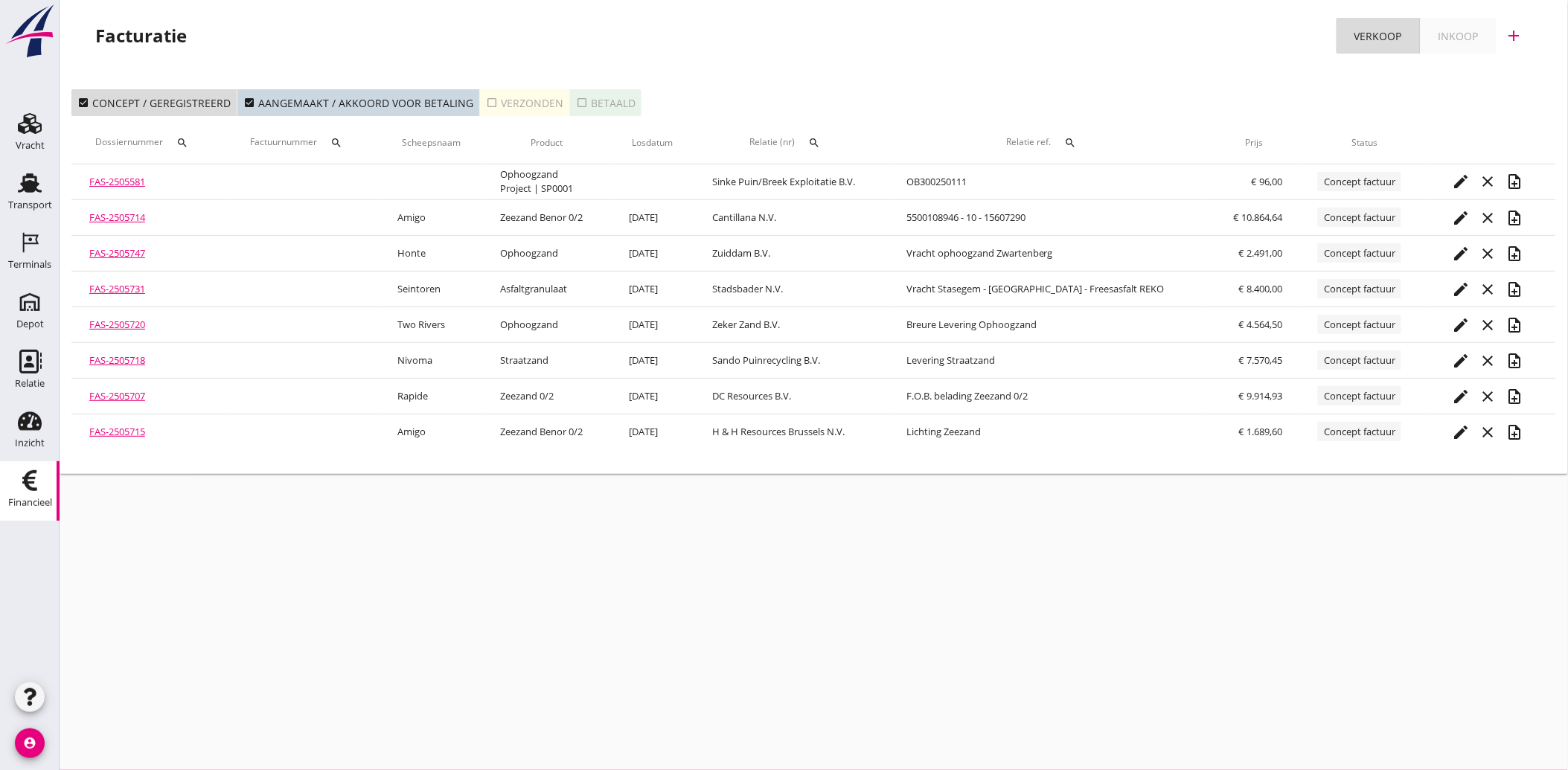
drag, startPoint x: 31, startPoint y: 190, endPoint x: 17, endPoint y: 480, distance: 290.3
click at [31, 190] on use at bounding box center [30, 183] width 24 height 19
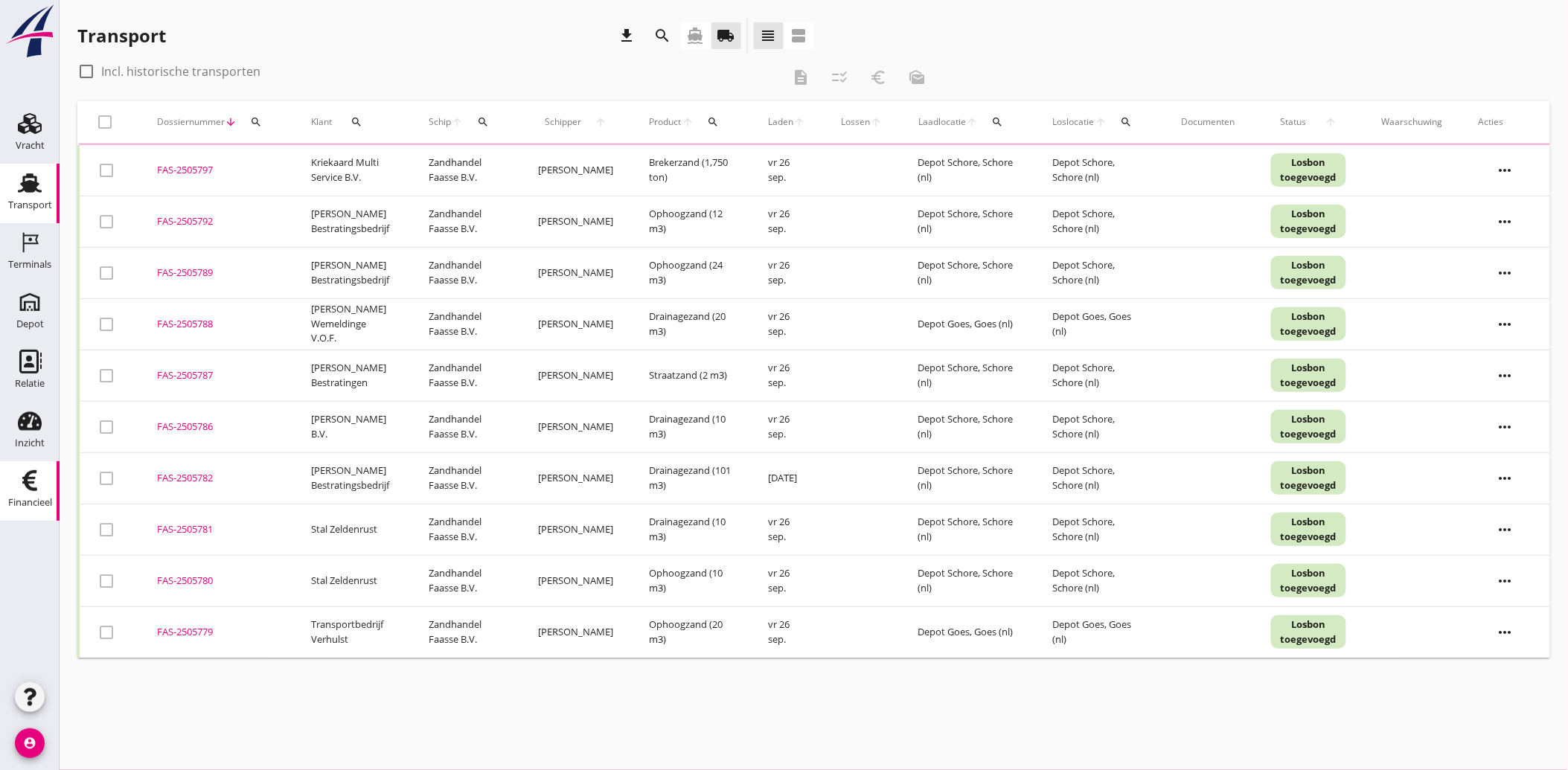
click at [26, 492] on div "Financieel" at bounding box center [30, 502] width 44 height 21
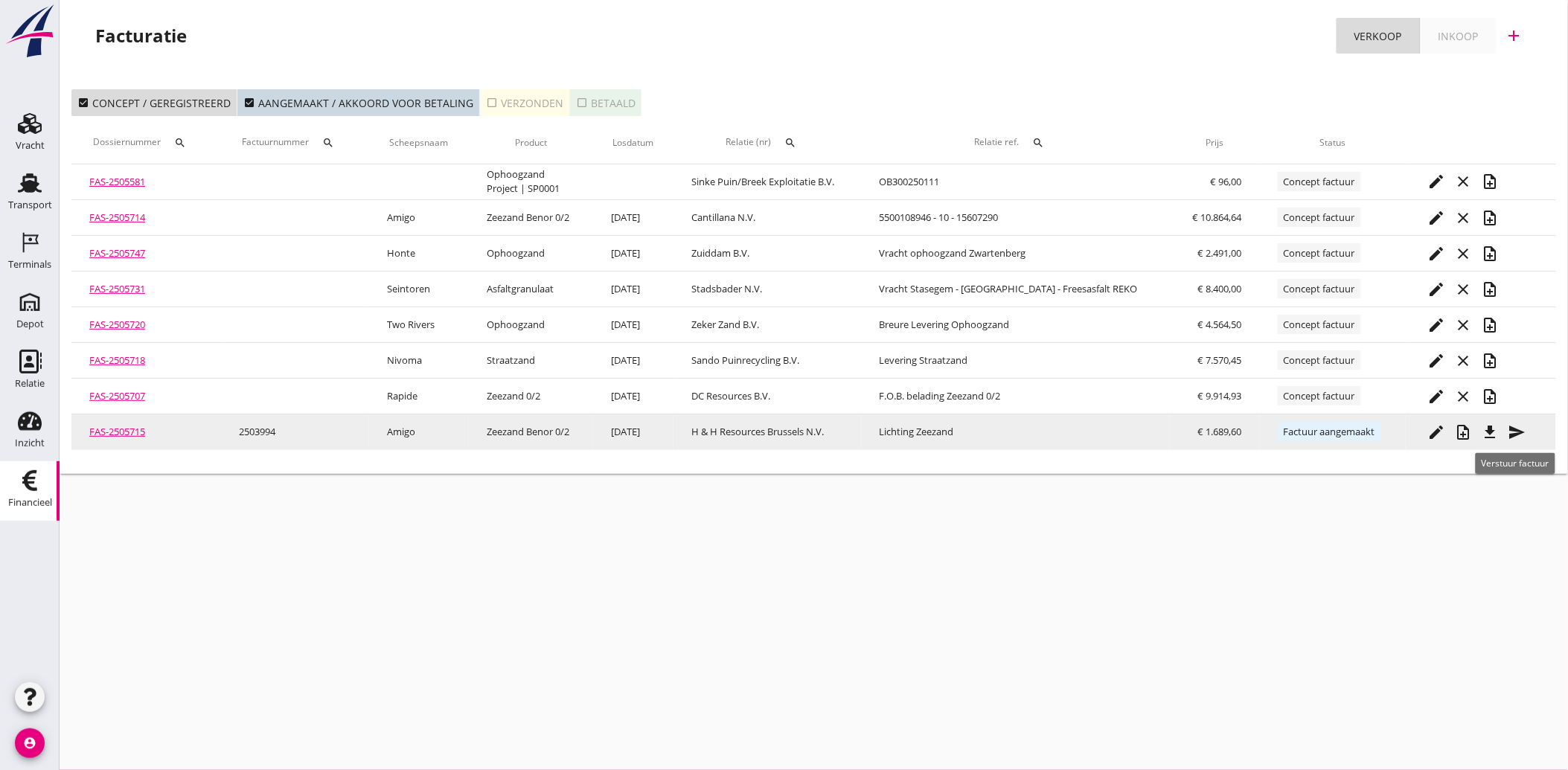
click at [1515, 427] on icon "send" at bounding box center [1517, 432] width 18 height 18
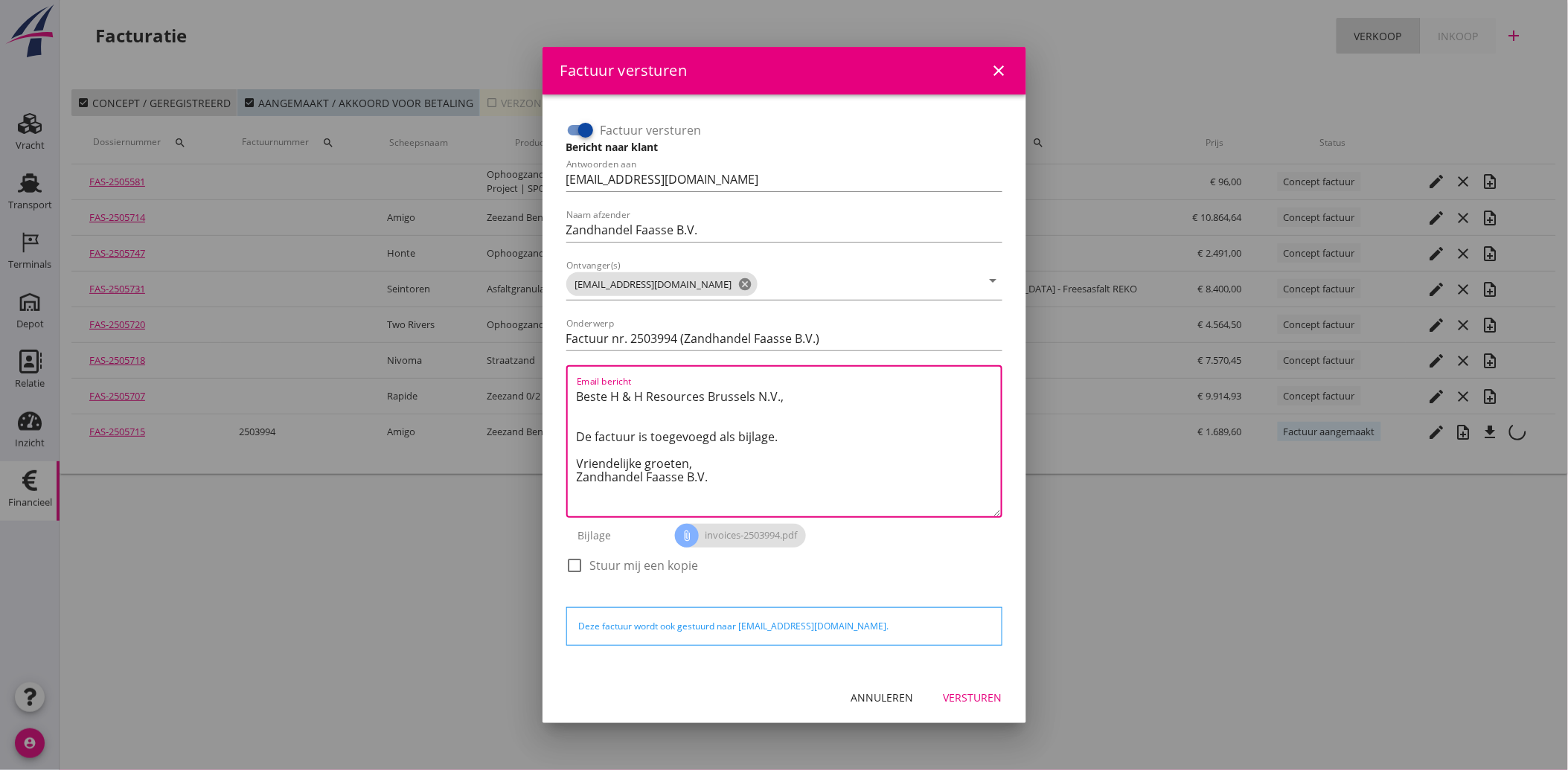
drag, startPoint x: 732, startPoint y: 486, endPoint x: 569, endPoint y: 378, distance: 195.5
click at [569, 378] on div "Email bericht Beste H & H Resources [GEOGRAPHIC_DATA] N.V., De factuur is toege…" at bounding box center [784, 441] width 436 height 153
paste textarea "Geachte heer/mevrouw, Hierbij zenden wij u onze factuur i.v.m. de door ons aan …"
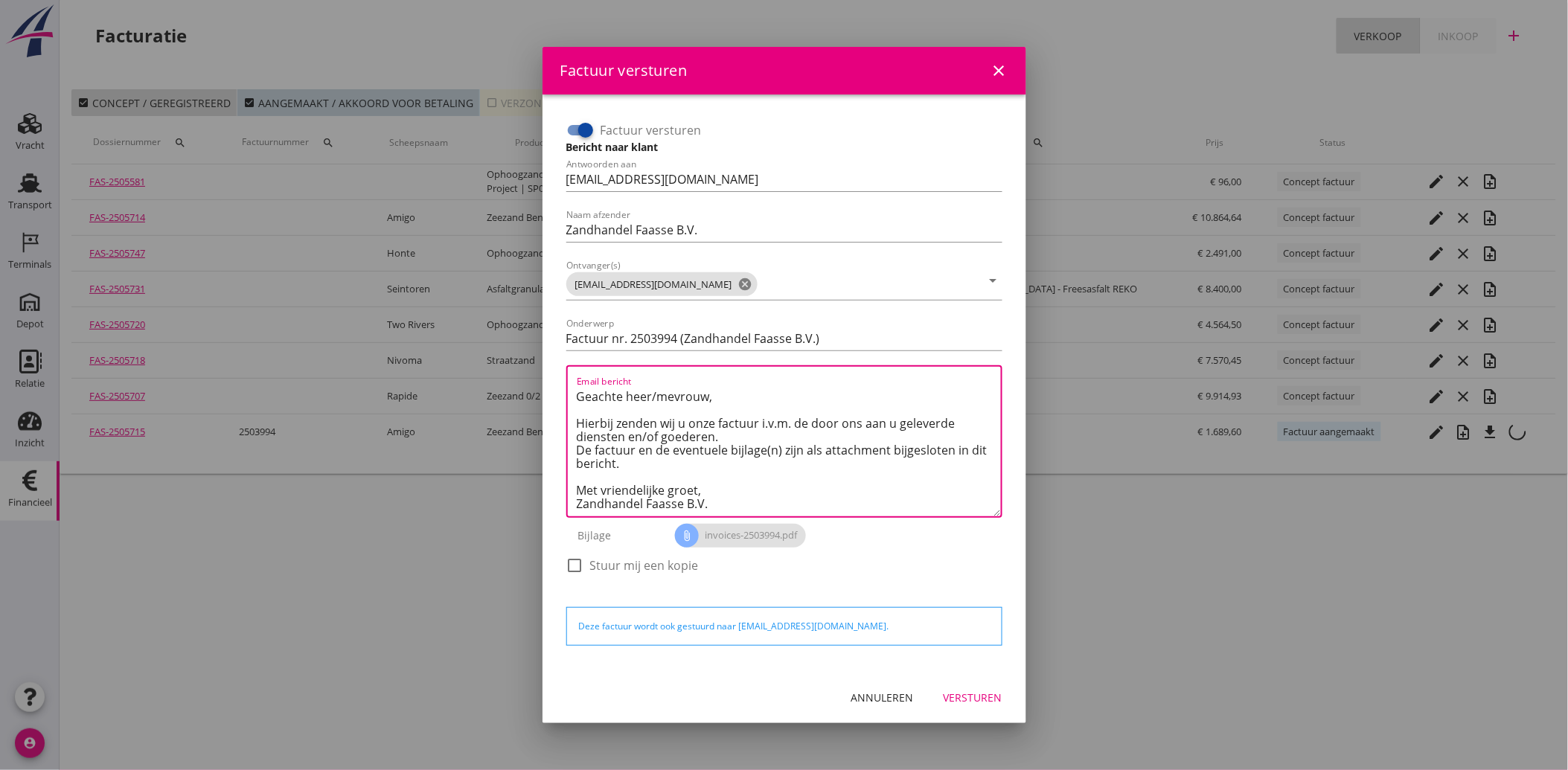
scroll to position [9, 0]
type textarea "Geachte heer/mevrouw, Hierbij zenden wij u onze factuur i.v.m. de door ons aan …"
click at [965, 699] on div "Versturen" at bounding box center [973, 697] width 59 height 16
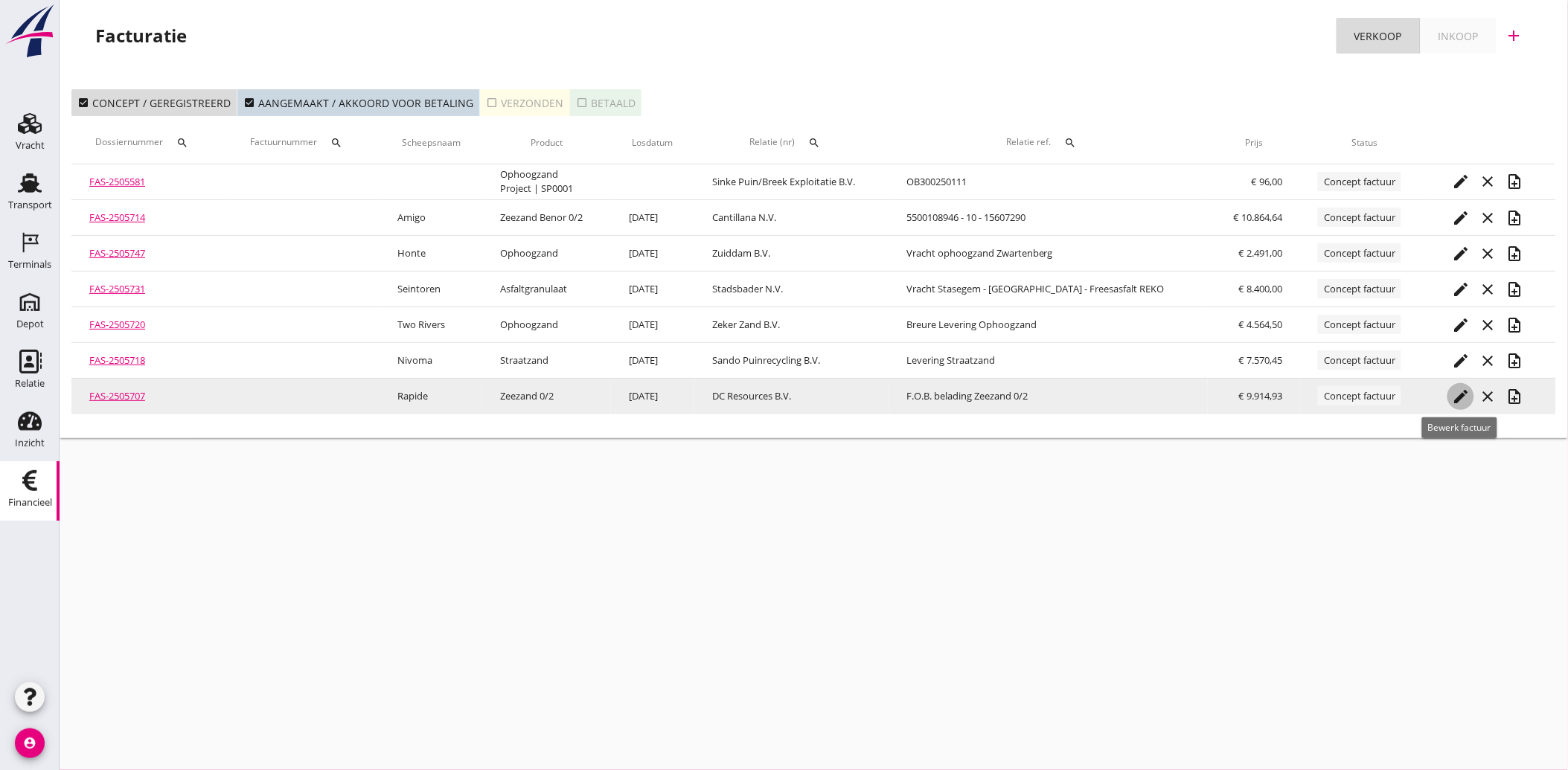
click at [1453, 389] on icon "edit" at bounding box center [1461, 397] width 18 height 18
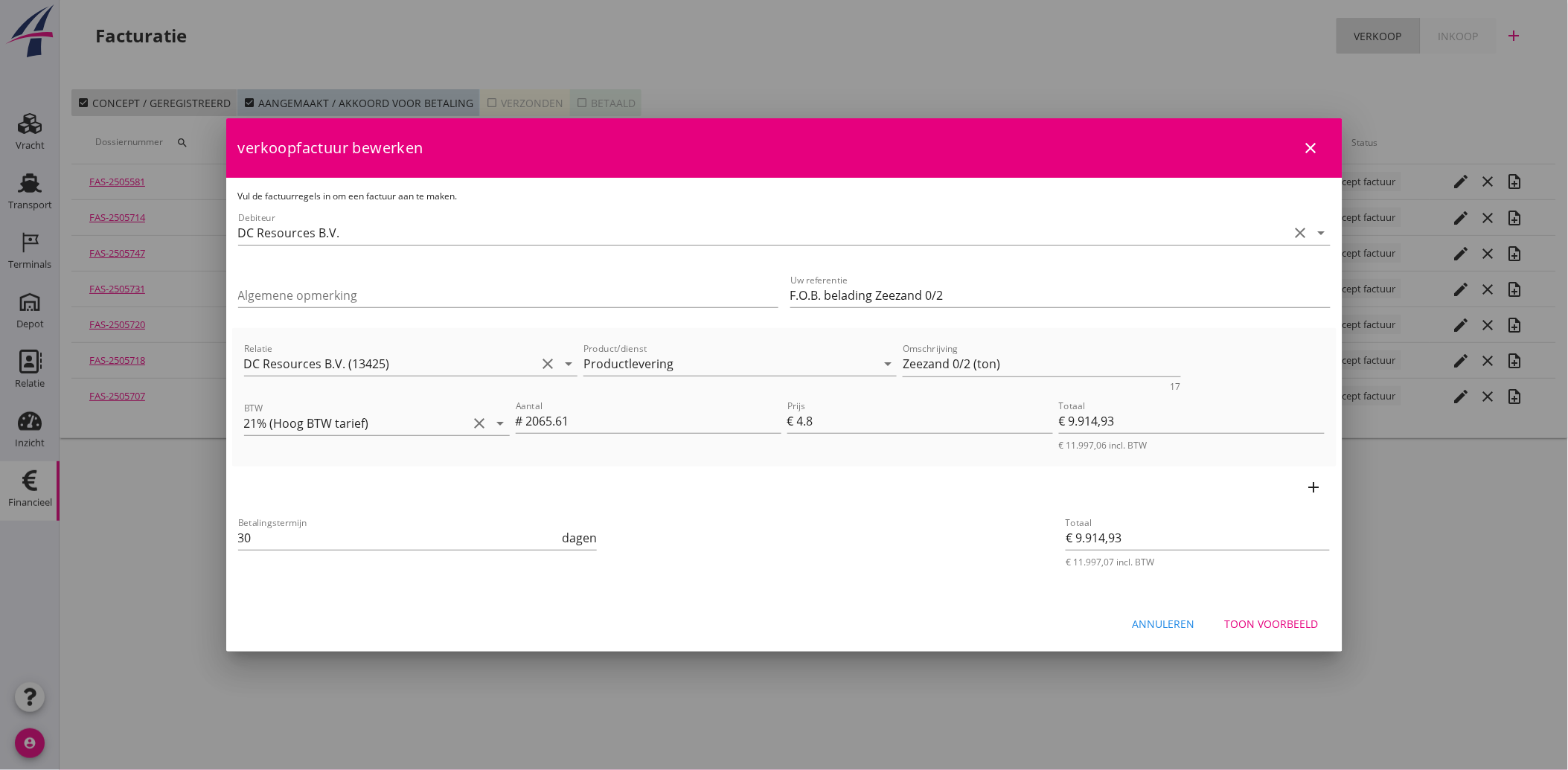
click at [1277, 610] on button "Toon voorbeeld" at bounding box center [1272, 623] width 118 height 27
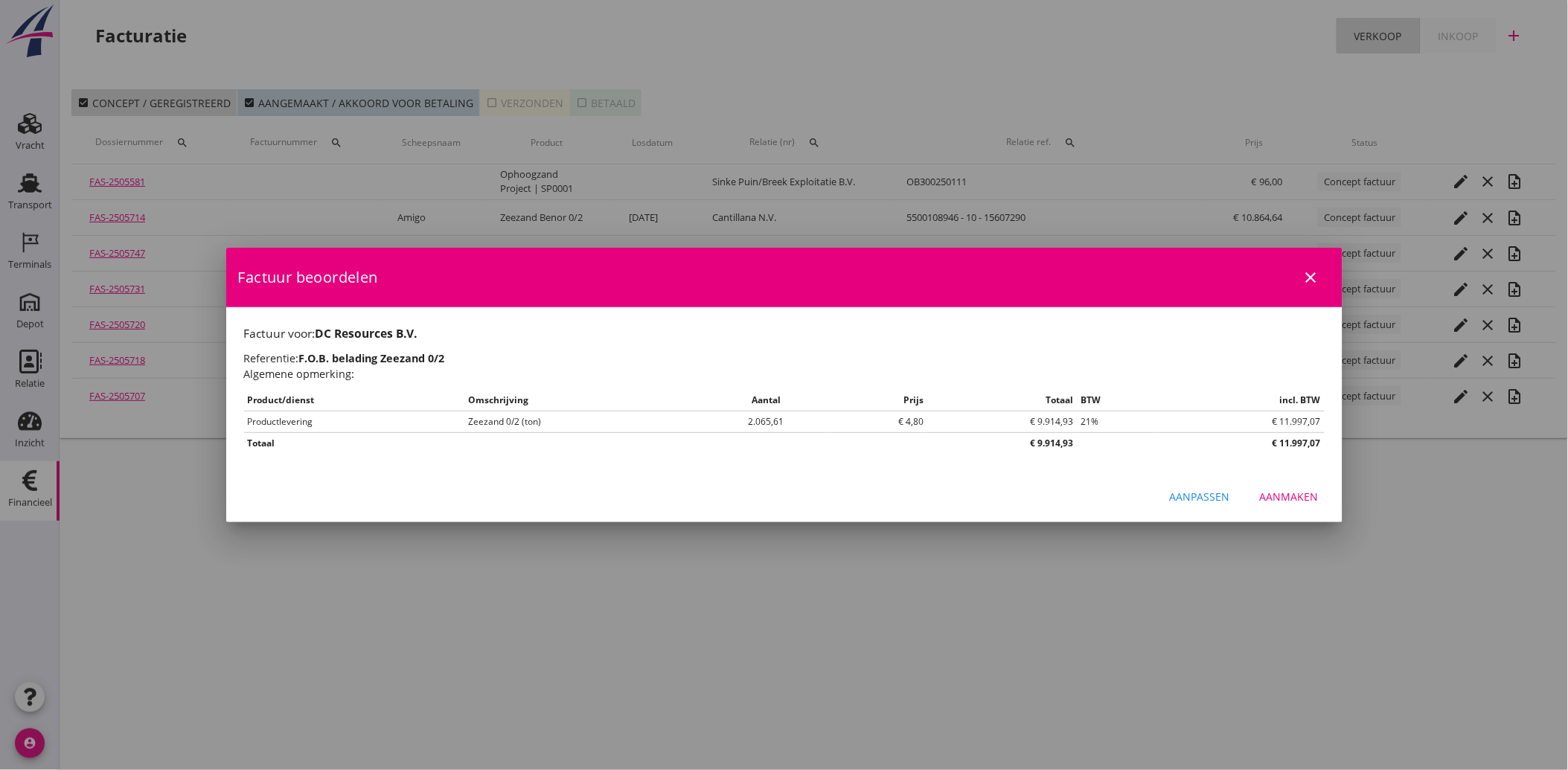
click at [1306, 493] on div "Aanmaken" at bounding box center [1289, 496] width 59 height 16
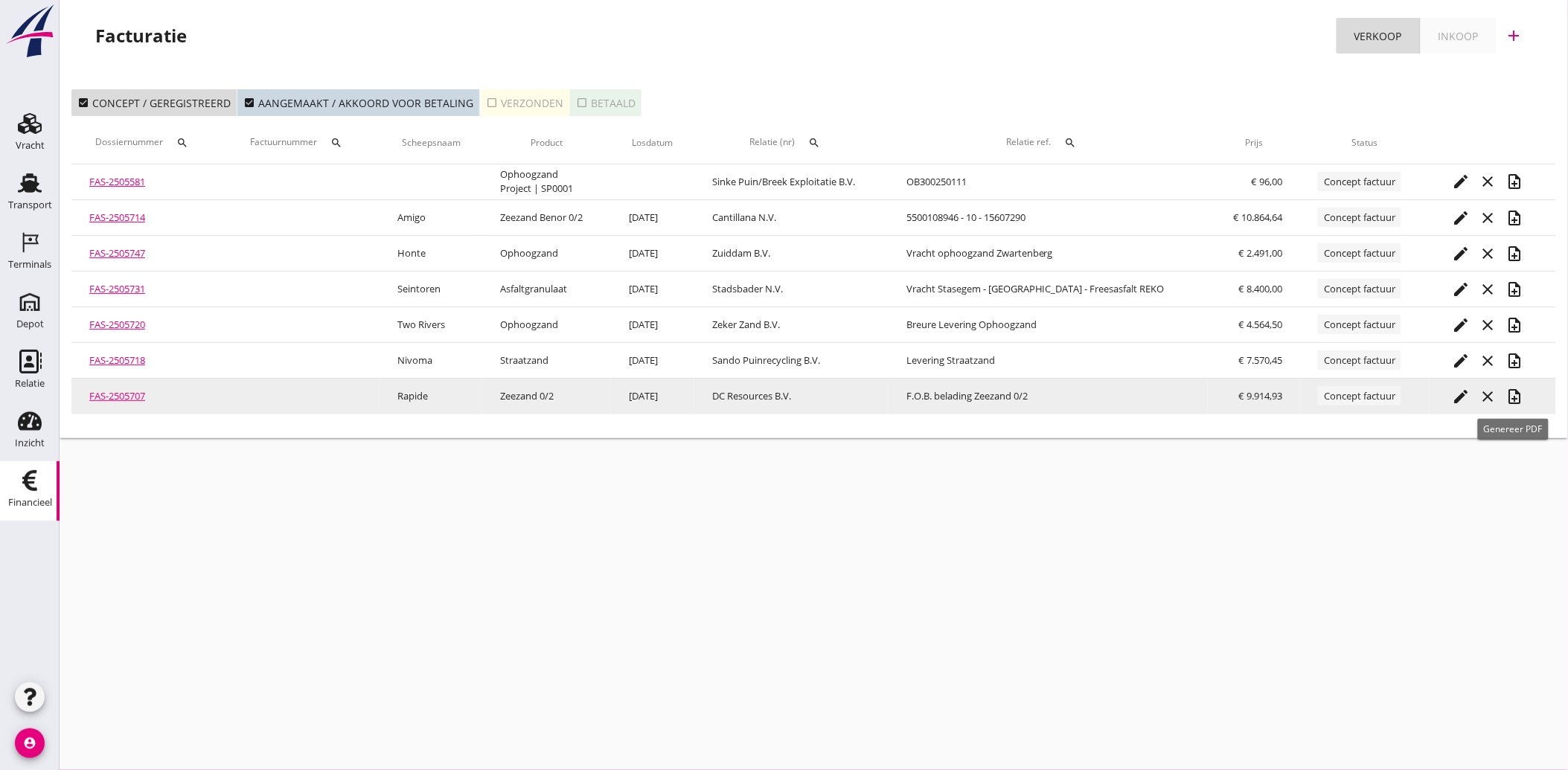
click at [1515, 394] on icon "note_add" at bounding box center [1515, 397] width 18 height 18
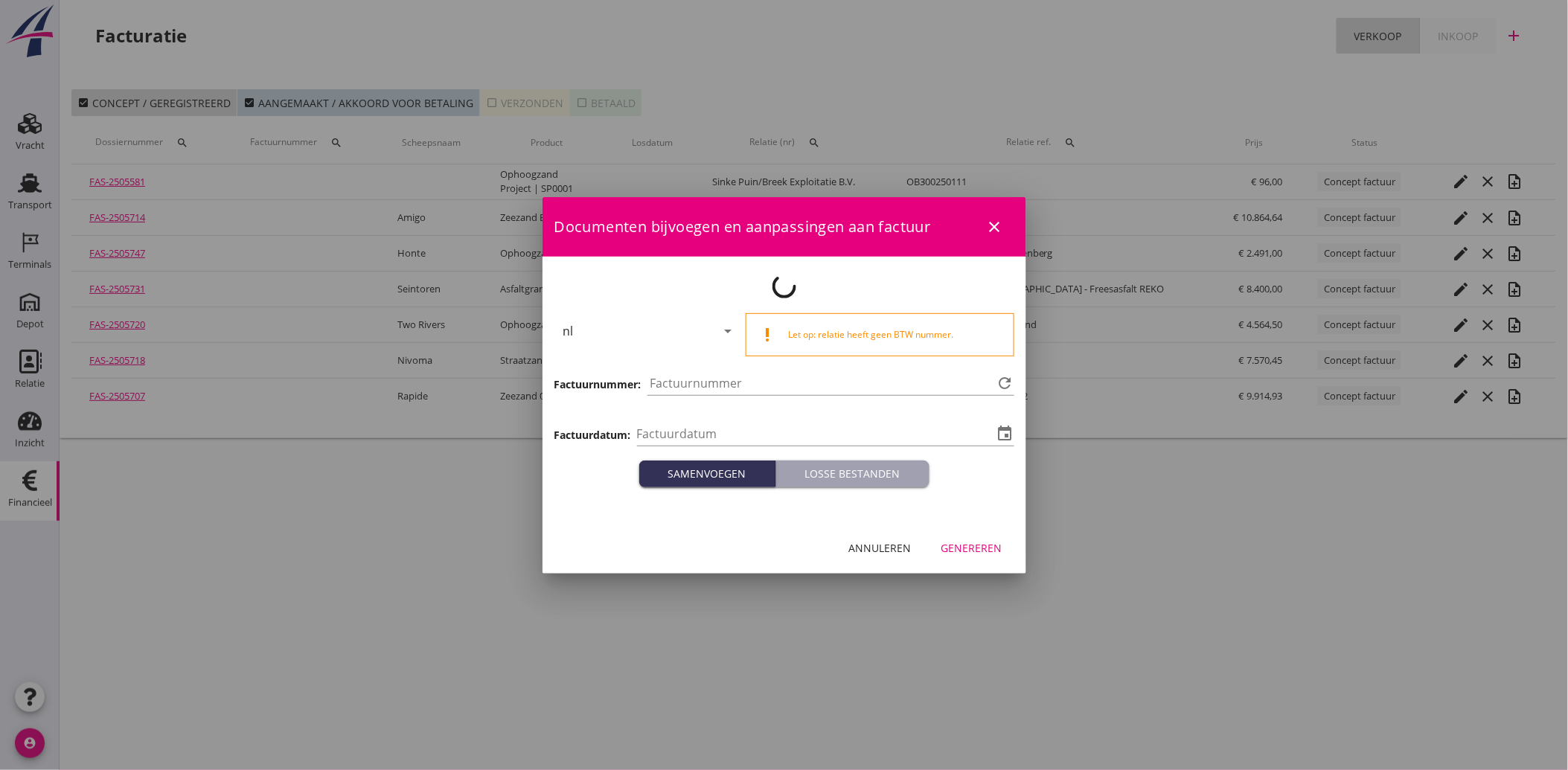
type input "[DATE]"
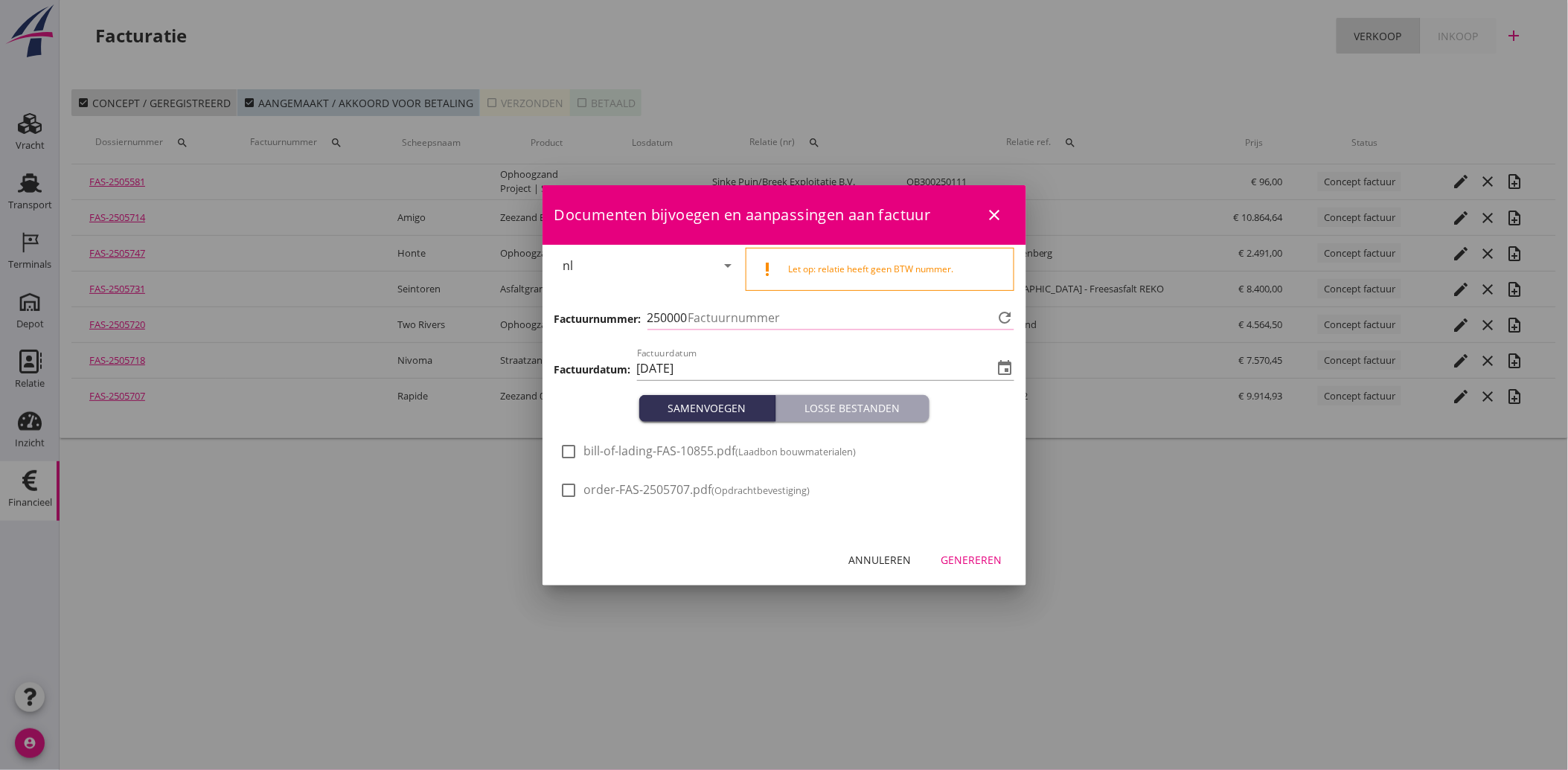
type input "3995"
click at [972, 555] on div "Genereren" at bounding box center [972, 559] width 61 height 16
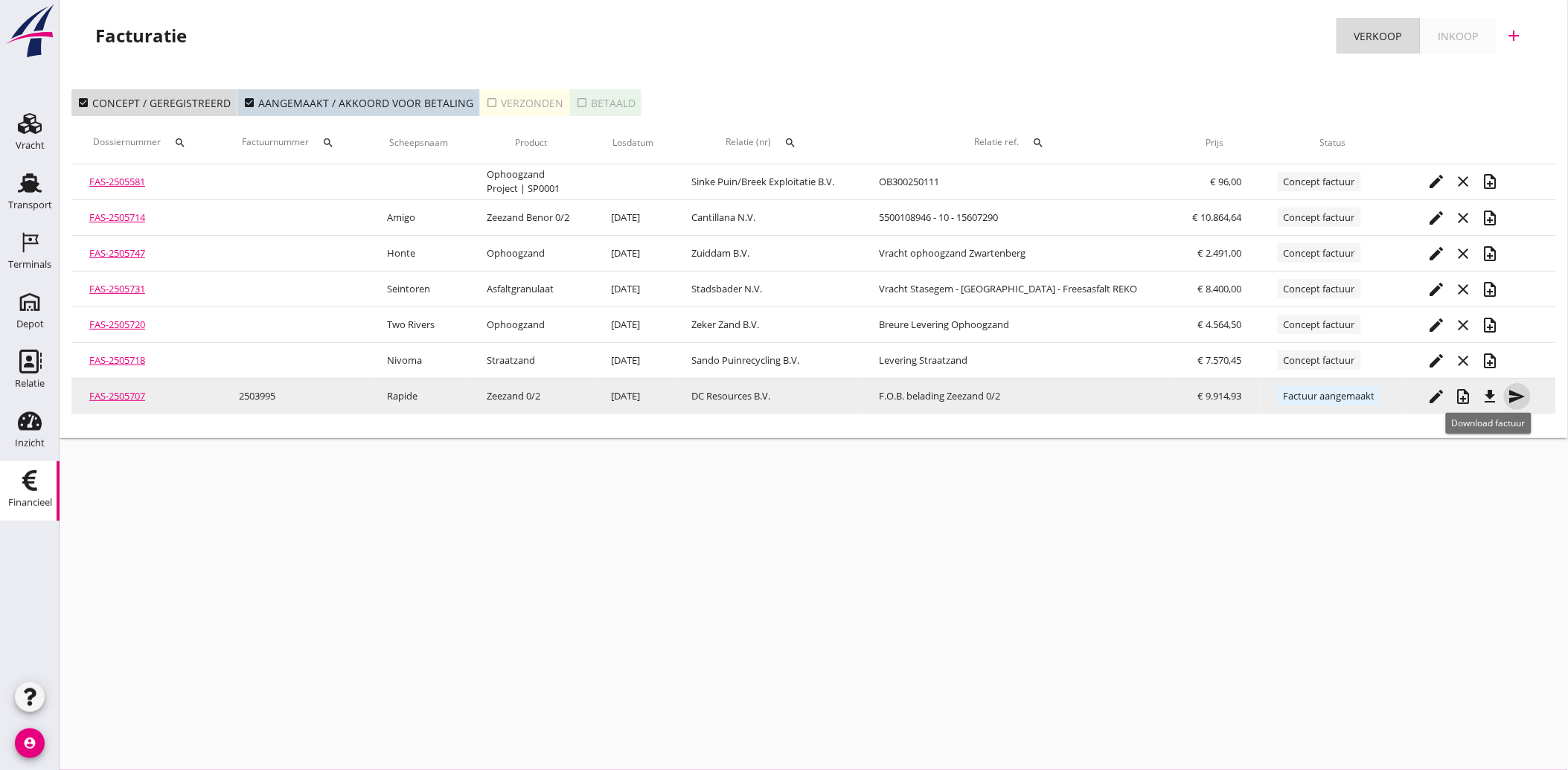
drag, startPoint x: 1505, startPoint y: 394, endPoint x: 1506, endPoint y: 402, distance: 8.1
click at [1505, 394] on div "send" at bounding box center [1517, 397] width 27 height 18
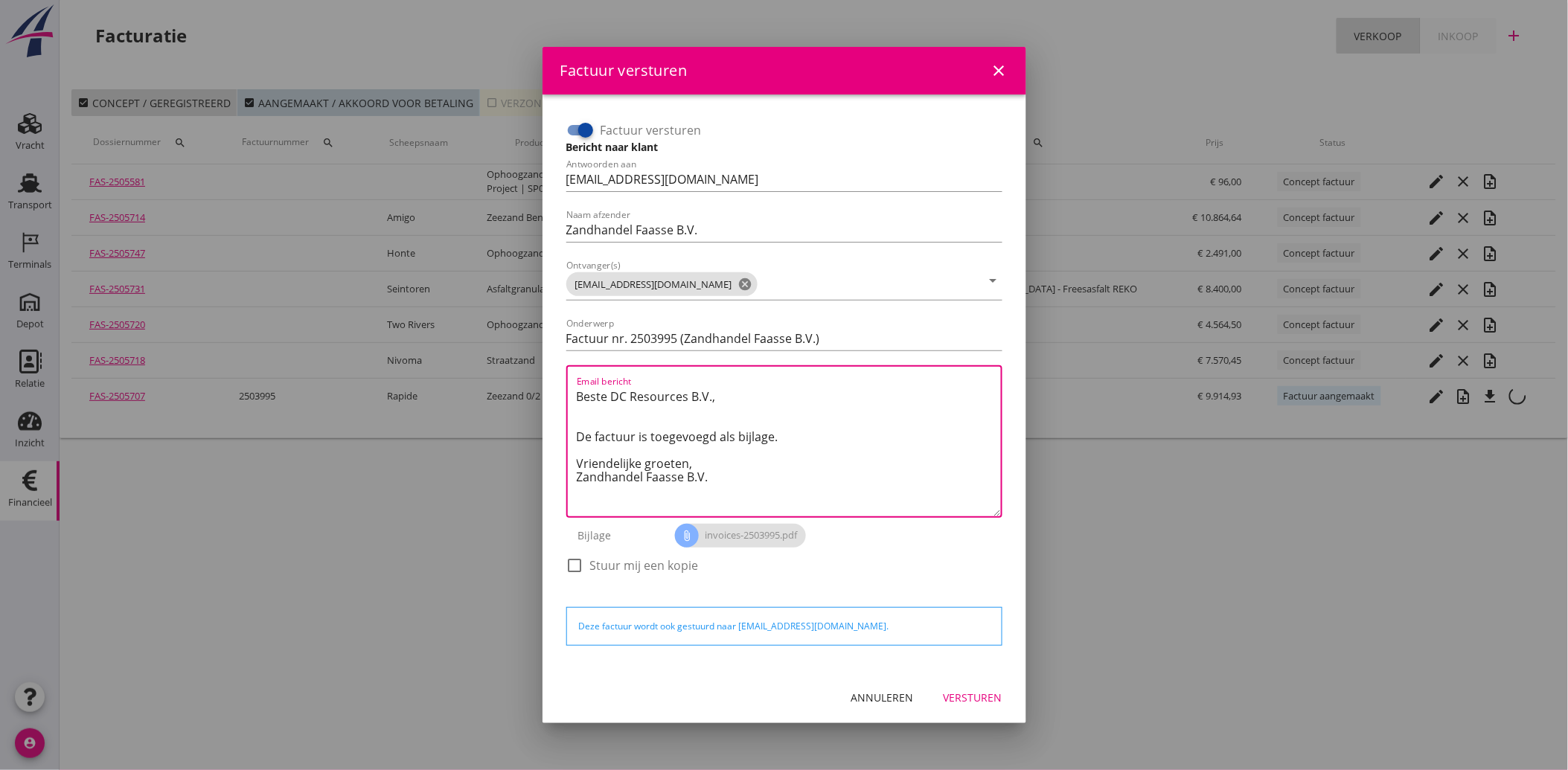
drag, startPoint x: 727, startPoint y: 488, endPoint x: 555, endPoint y: 392, distance: 197.0
click at [555, 392] on div "Factuur versturen Bericht naar klant Antwoorden aan [EMAIL_ADDRESS][DOMAIN_NAME…" at bounding box center [784, 383] width 460 height 553
paste textarea "Geachte heer/mevrouw, Hierbij zenden wij u onze factuur i.v.m. de door ons aan …"
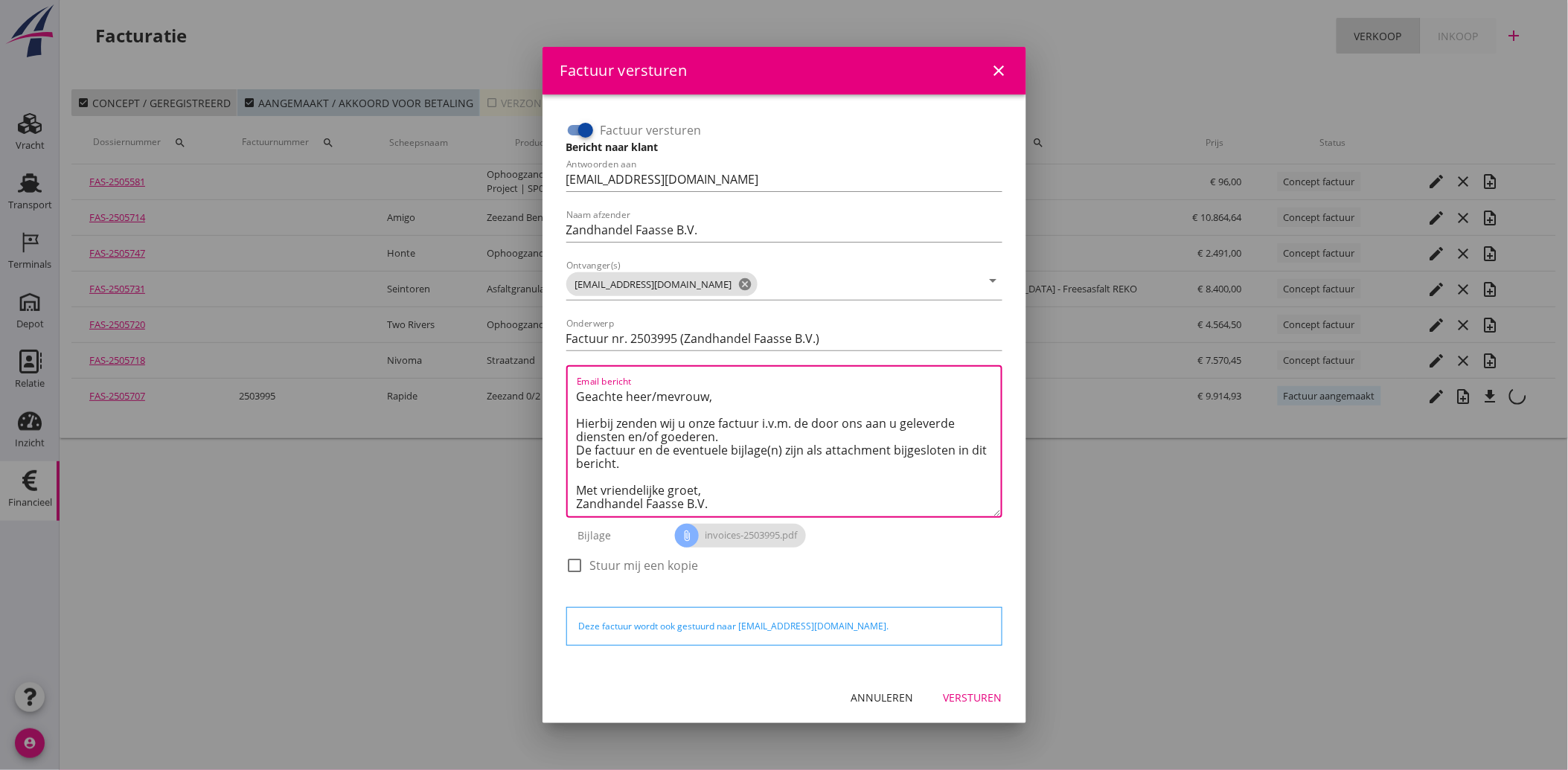
type textarea "Geachte heer/mevrouw, Hierbij zenden wij u onze factuur i.v.m. de door ons aan …"
click at [979, 701] on div "Versturen" at bounding box center [973, 697] width 59 height 16
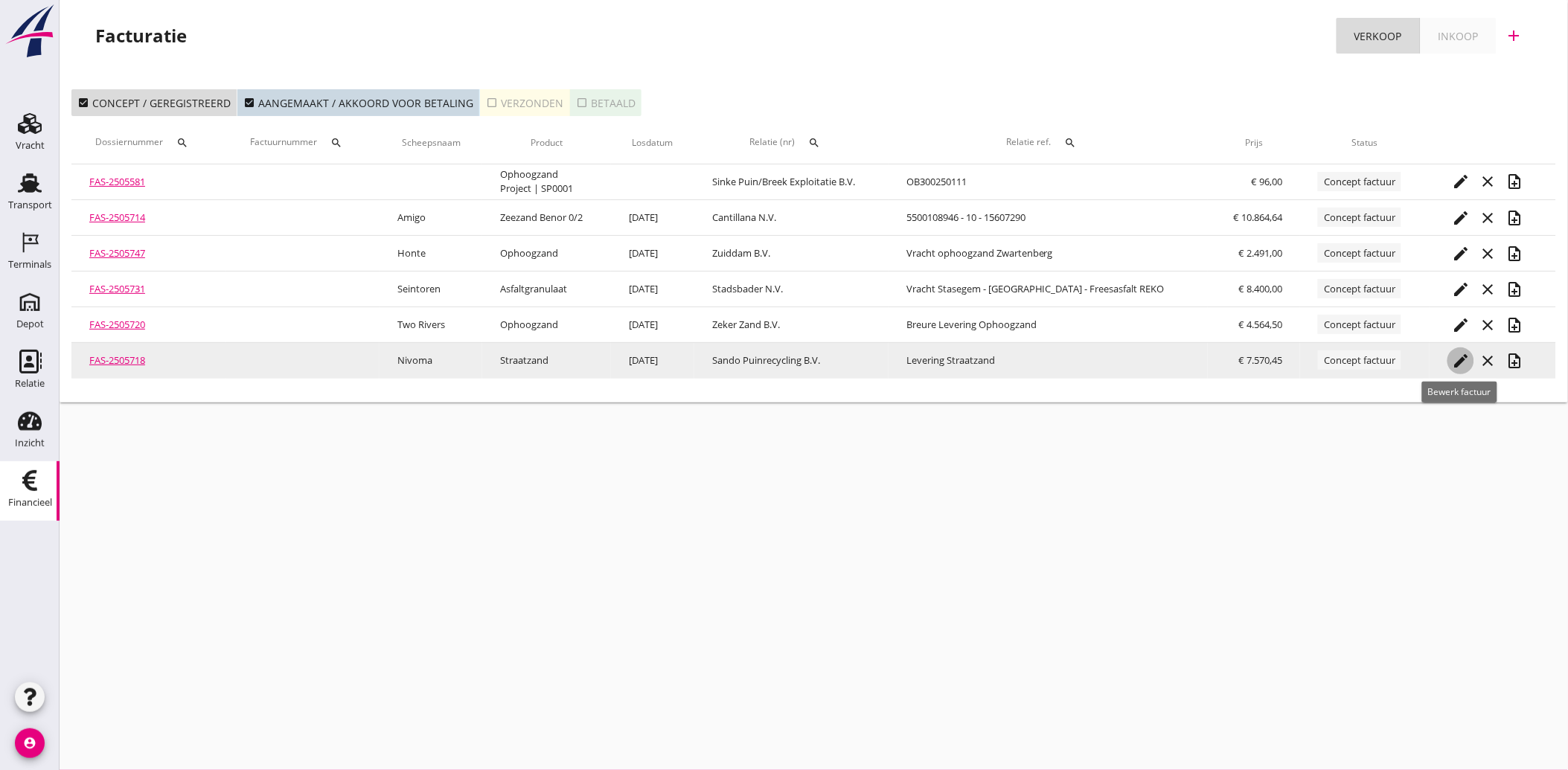
click at [1460, 358] on icon "edit" at bounding box center [1461, 361] width 18 height 18
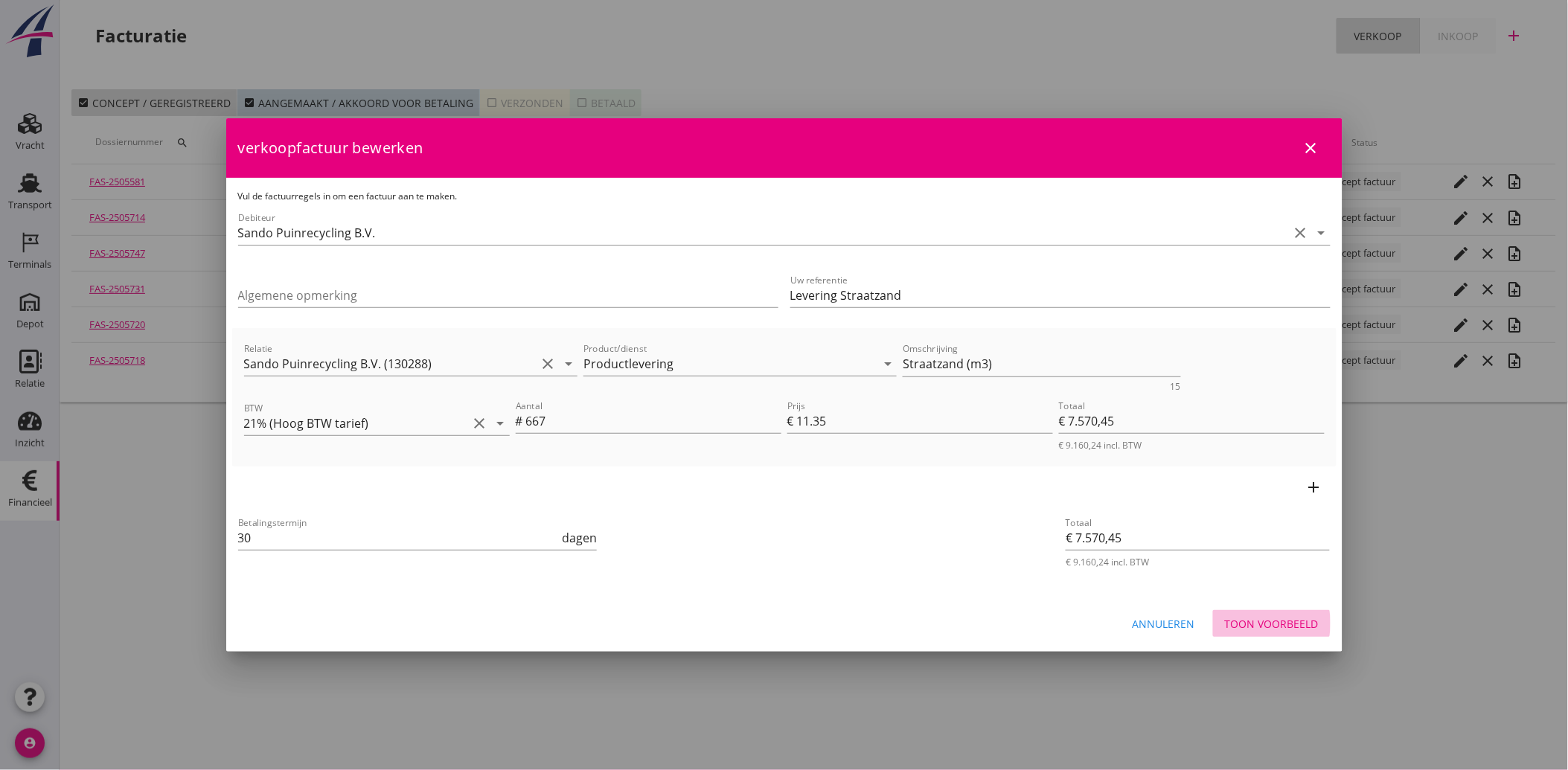
click at [1259, 626] on div "Toon voorbeeld" at bounding box center [1272, 623] width 94 height 16
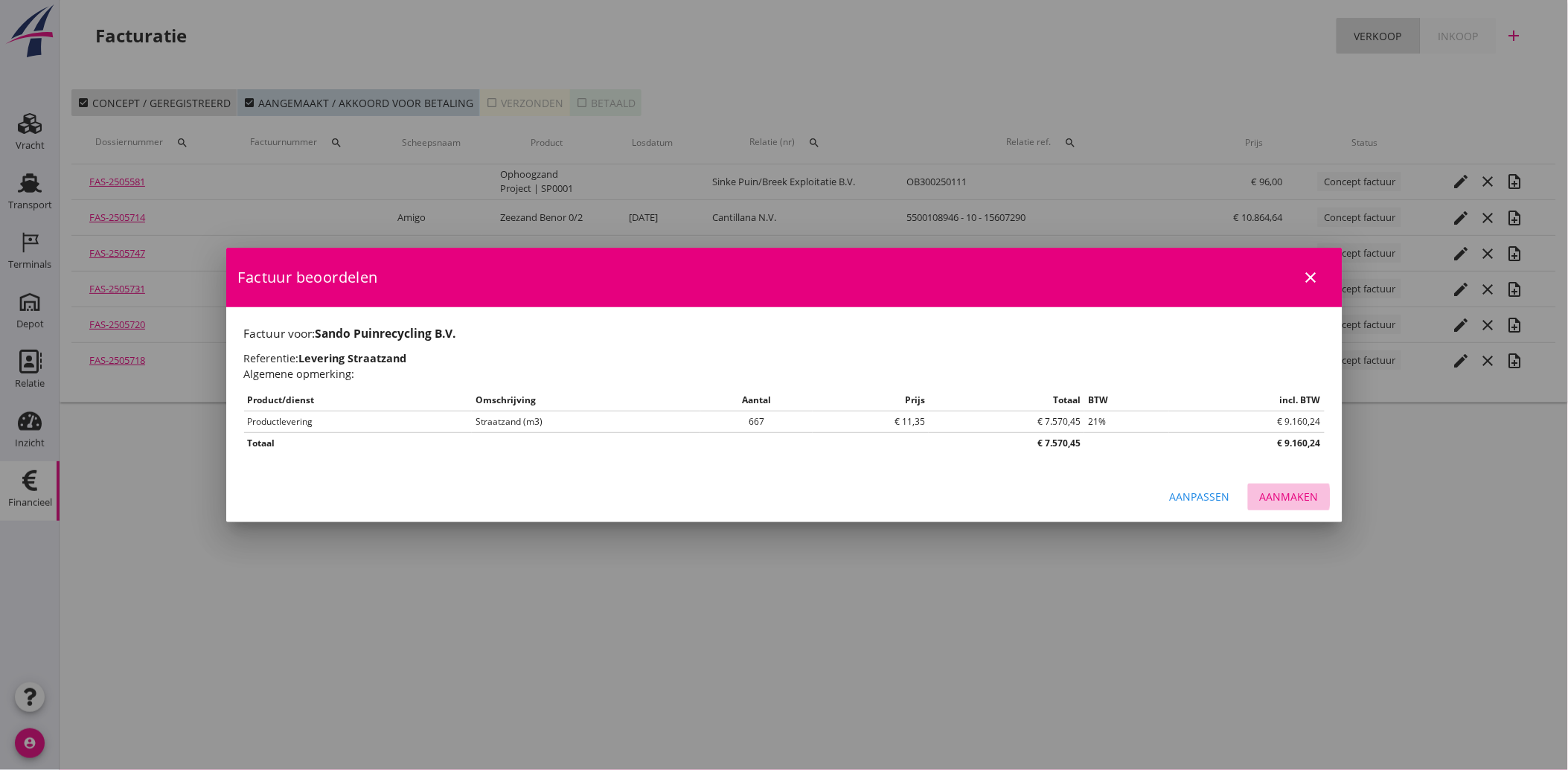
click at [1288, 500] on div "Aanmaken" at bounding box center [1289, 496] width 59 height 16
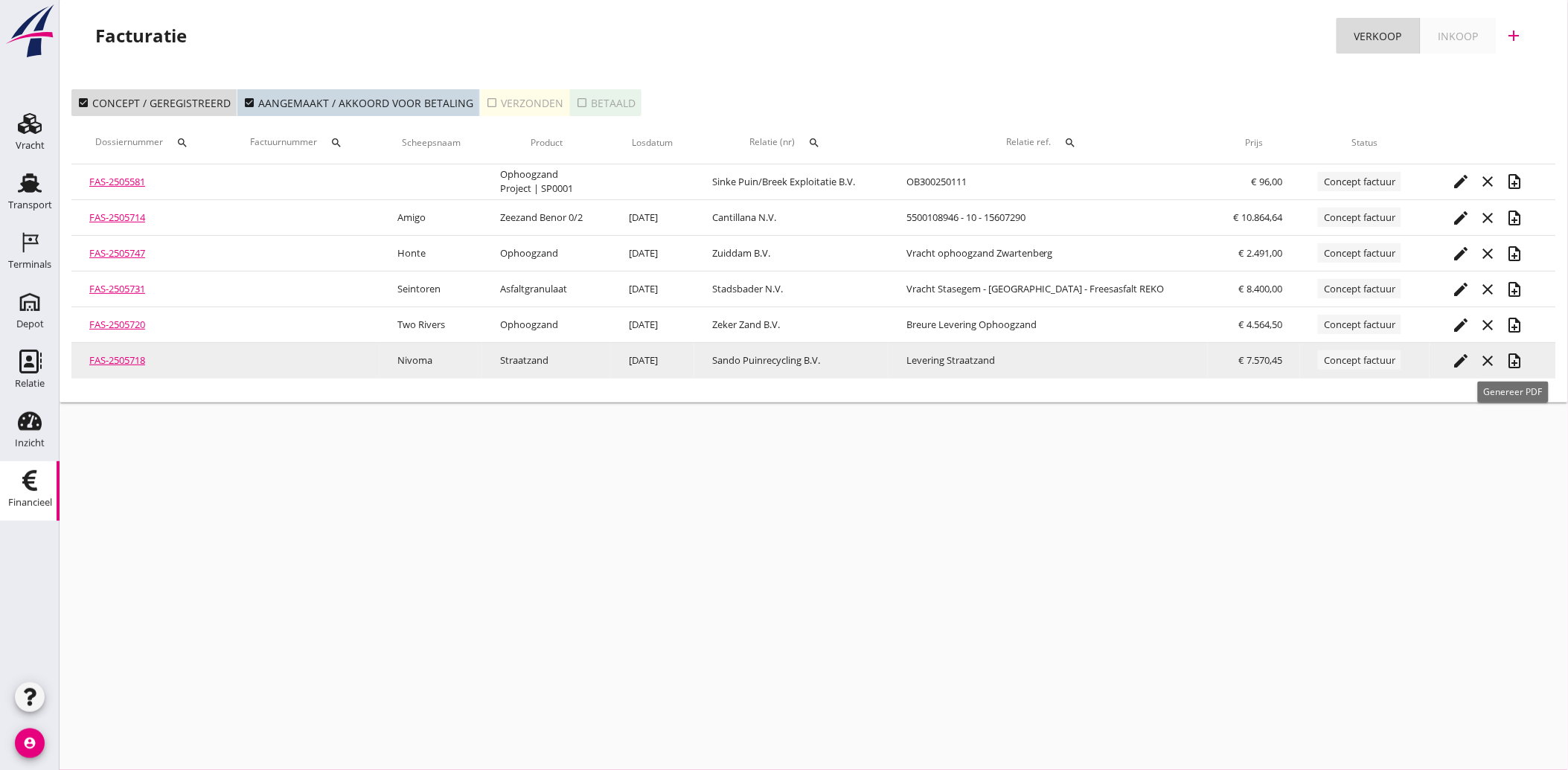
click at [1515, 358] on icon "note_add" at bounding box center [1515, 361] width 18 height 18
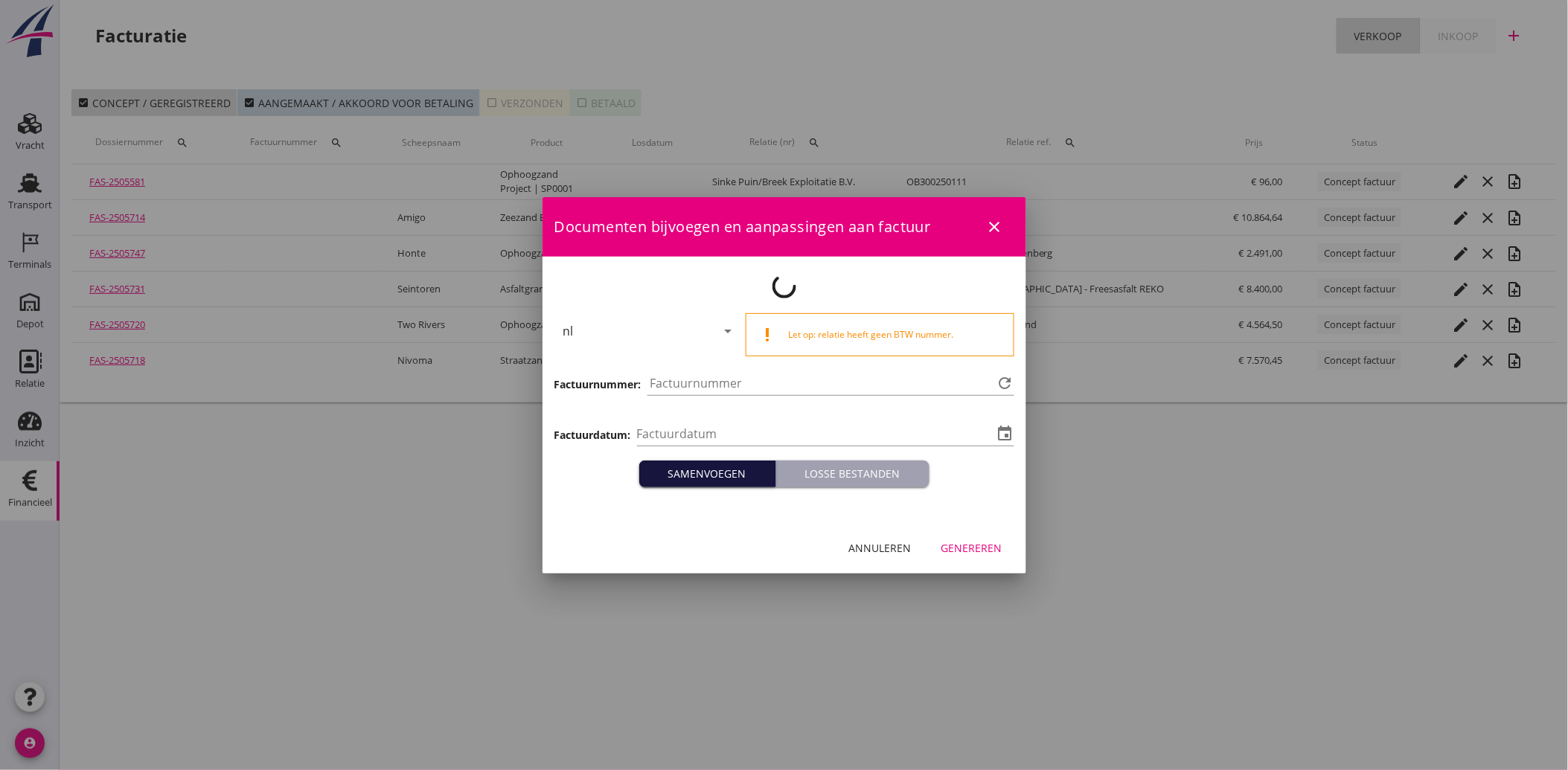
type input "[DATE]"
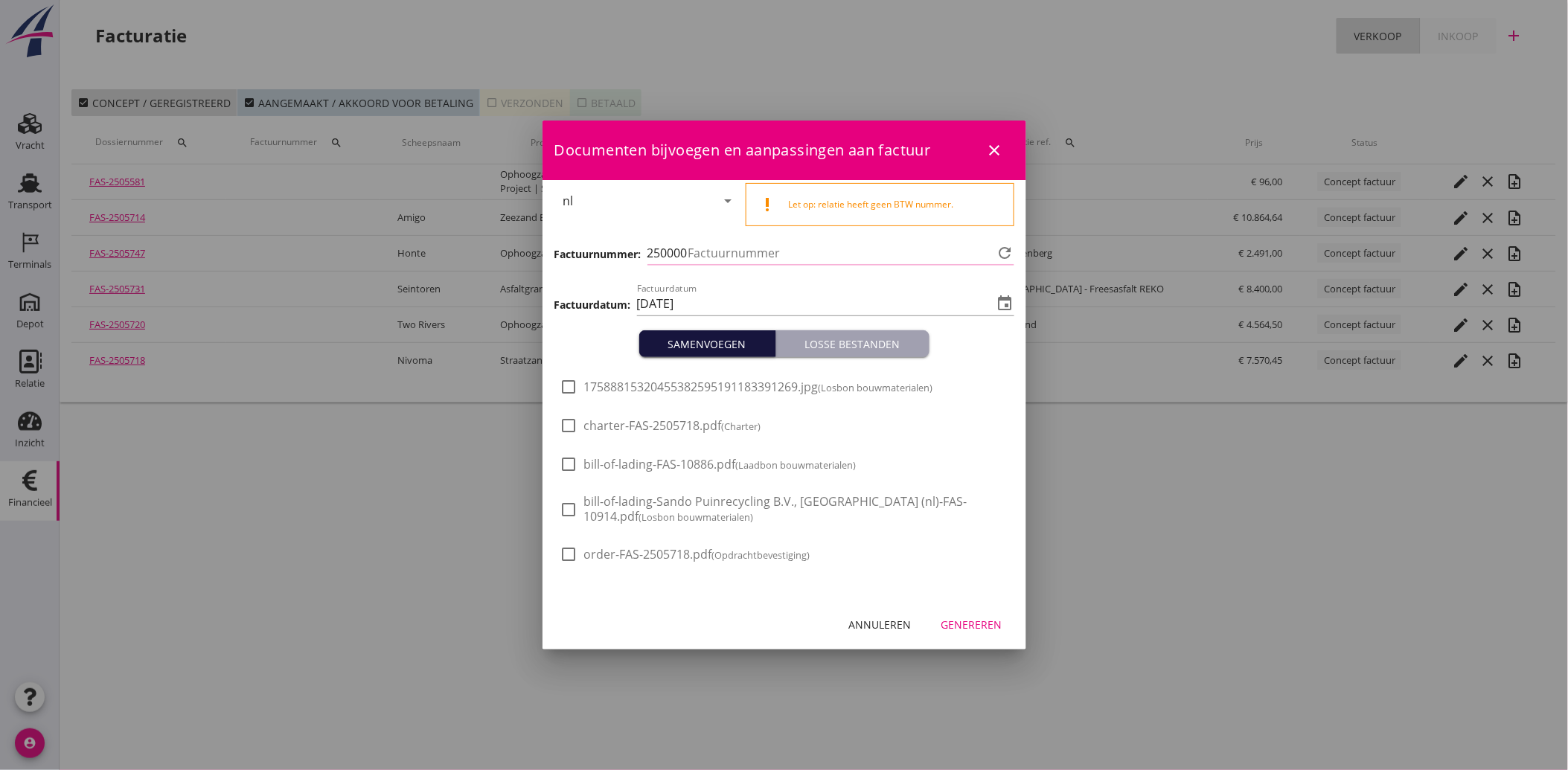
type input "3996"
click at [574, 381] on div at bounding box center [569, 387] width 25 height 25
checkbox input "true"
click at [976, 614] on button "Genereren" at bounding box center [972, 624] width 85 height 27
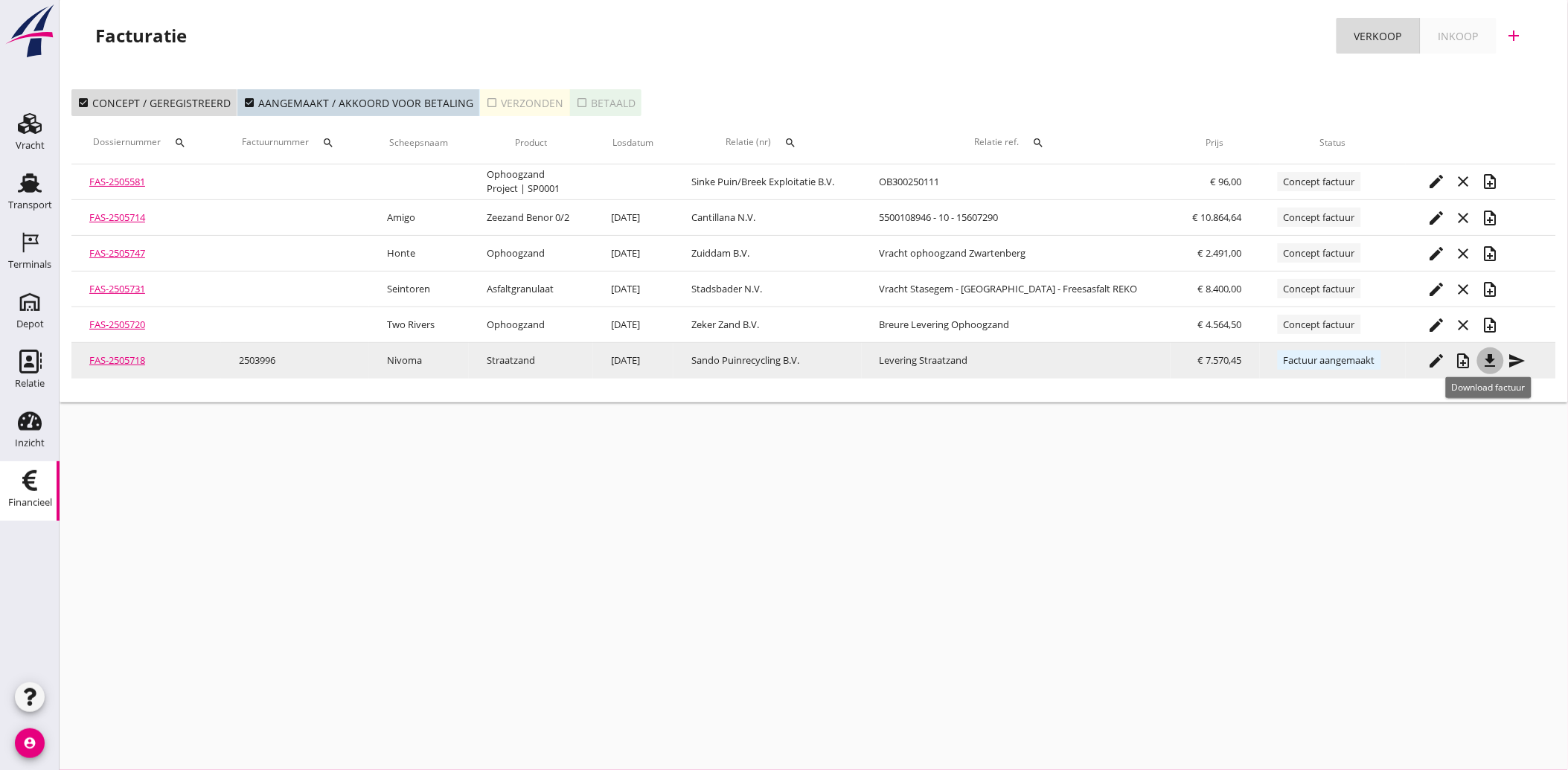
click at [1492, 355] on icon "file_download" at bounding box center [1491, 361] width 18 height 18
click at [1512, 355] on icon "send" at bounding box center [1517, 361] width 18 height 18
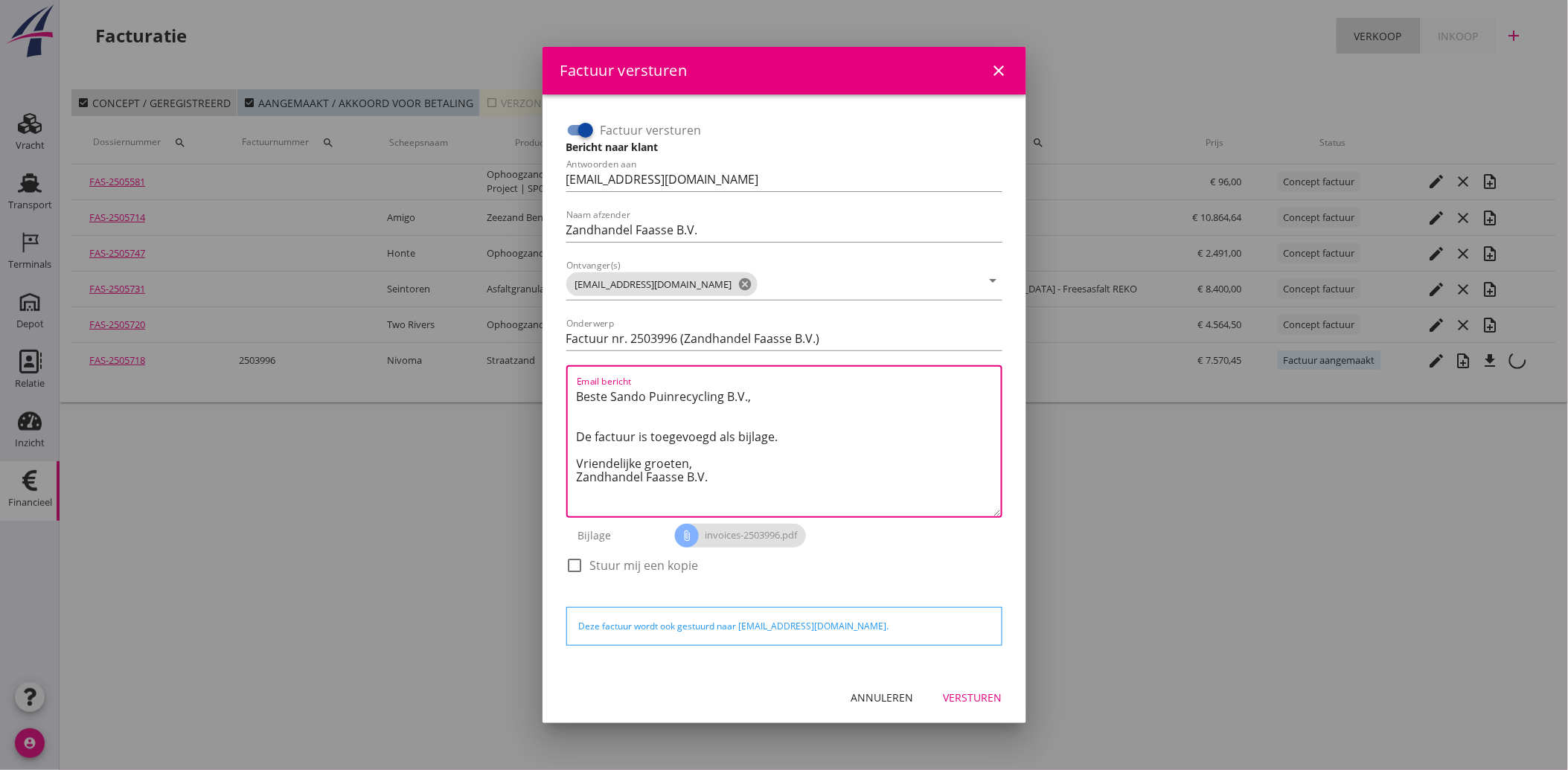
drag, startPoint x: 737, startPoint y: 490, endPoint x: 562, endPoint y: 384, distance: 204.6
click at [562, 384] on div "Factuur versturen Bericht naar klant Antwoorden aan [EMAIL_ADDRESS][DOMAIN_NAME…" at bounding box center [784, 354] width 448 height 485
paste textarea "Geachte heer/mevrouw, Hierbij zenden wij u onze factuur i.v.m. de door ons aan …"
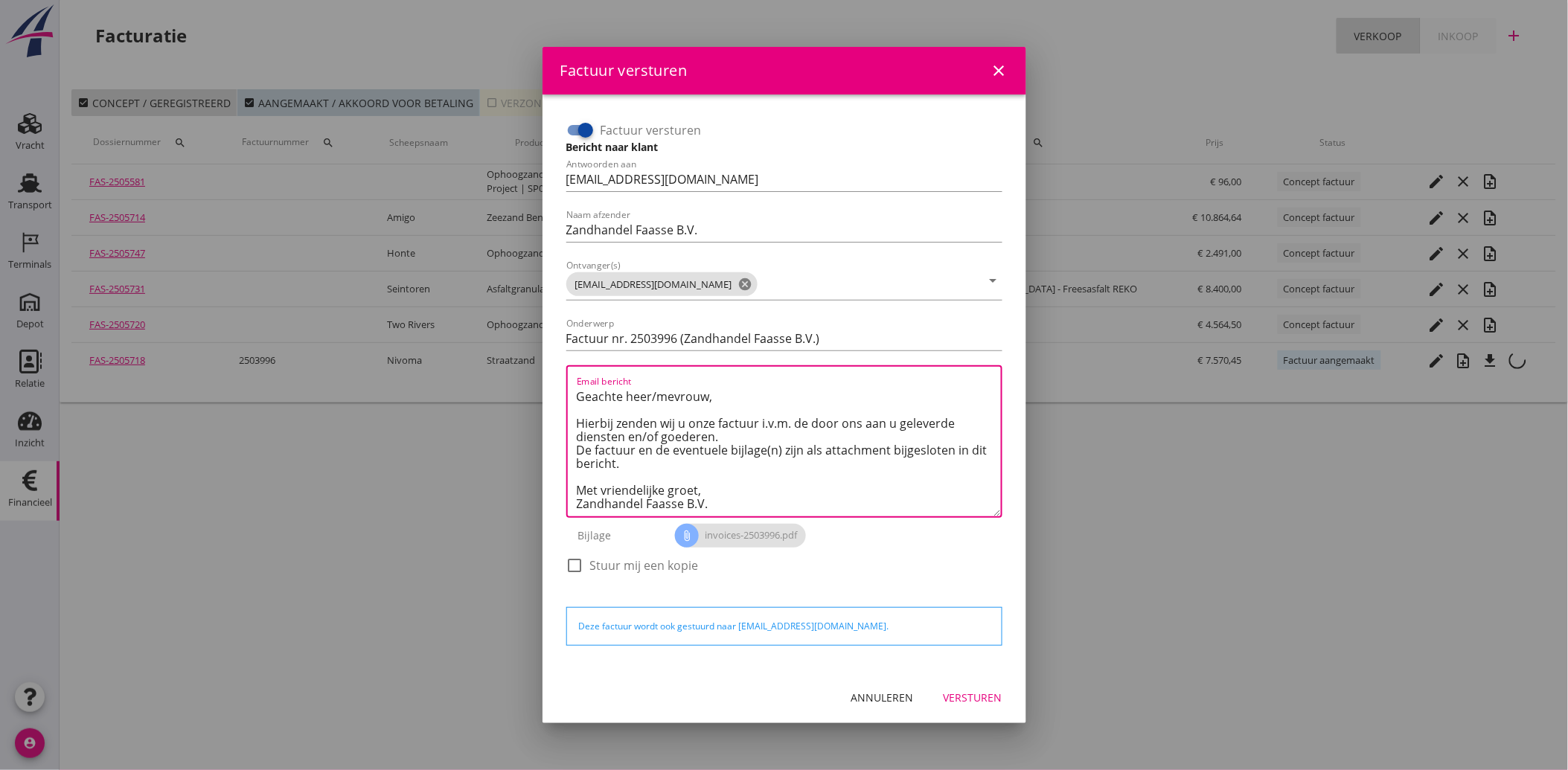
type textarea "Geachte heer/mevrouw, Hierbij zenden wij u onze factuur i.v.m. de door ons aan …"
click at [989, 686] on button "Versturen" at bounding box center [973, 698] width 83 height 27
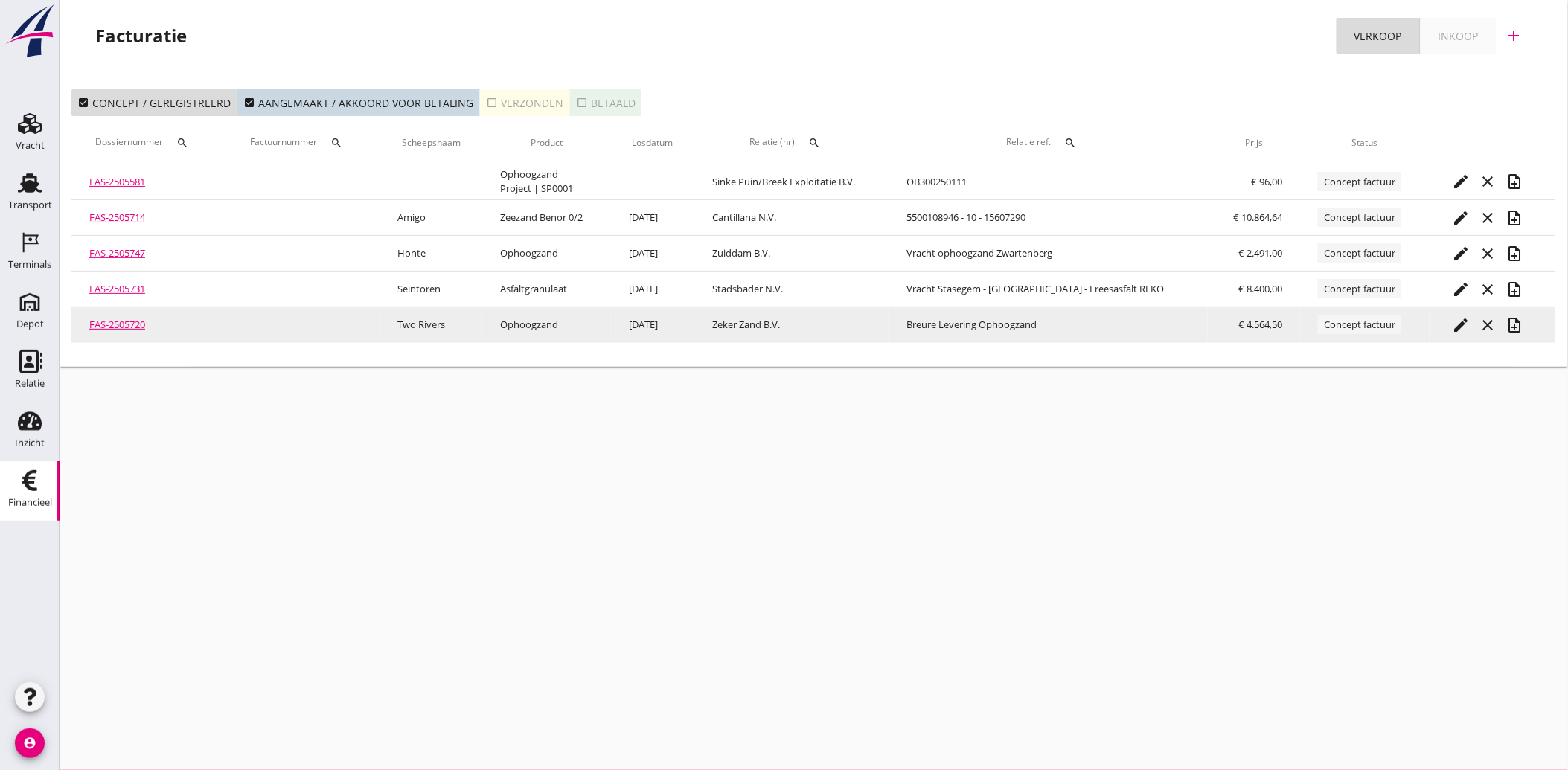
click at [1448, 321] on div "edit" at bounding box center [1461, 325] width 27 height 18
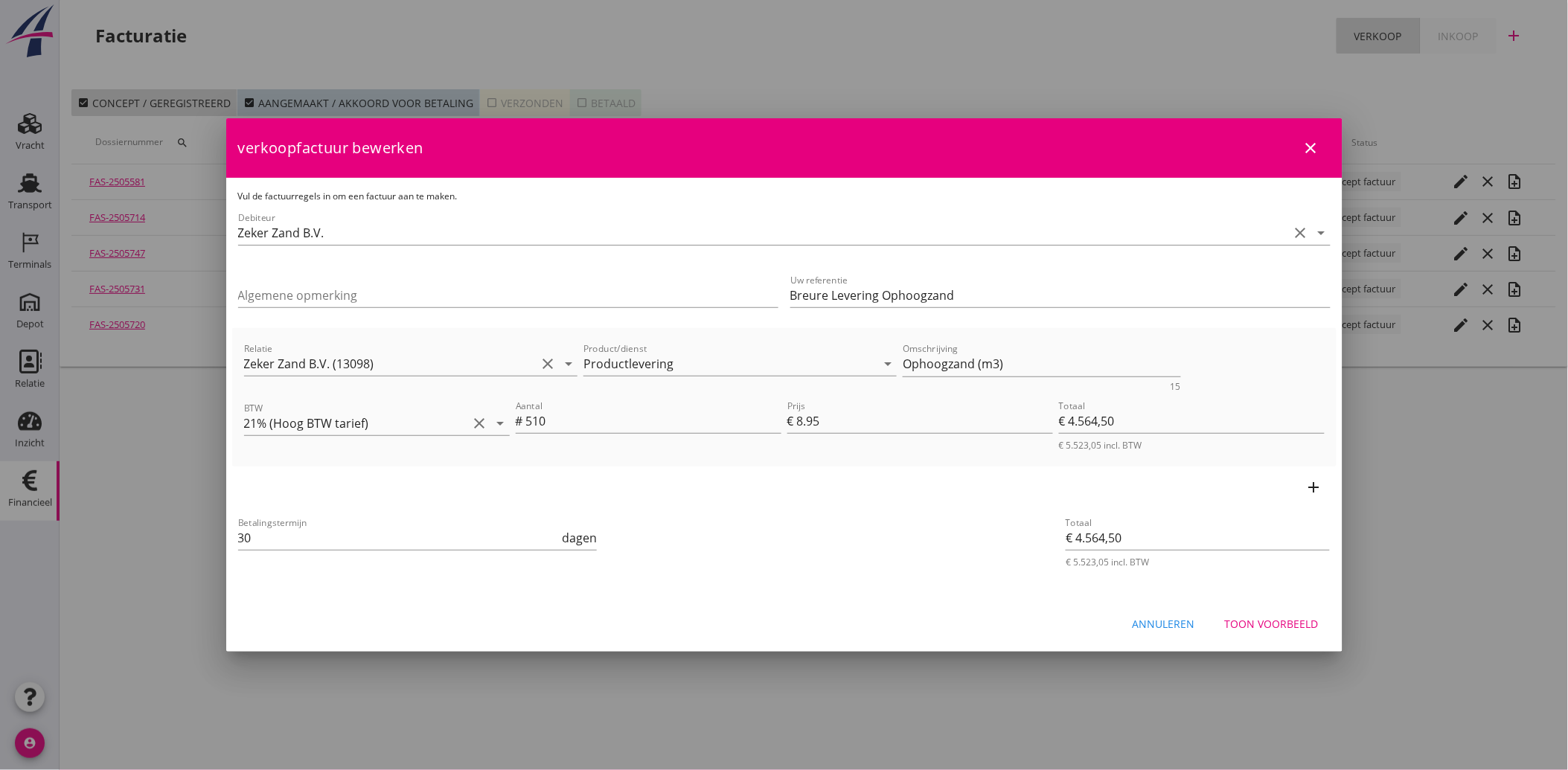
click at [1256, 612] on button "Toon voorbeeld" at bounding box center [1272, 623] width 118 height 27
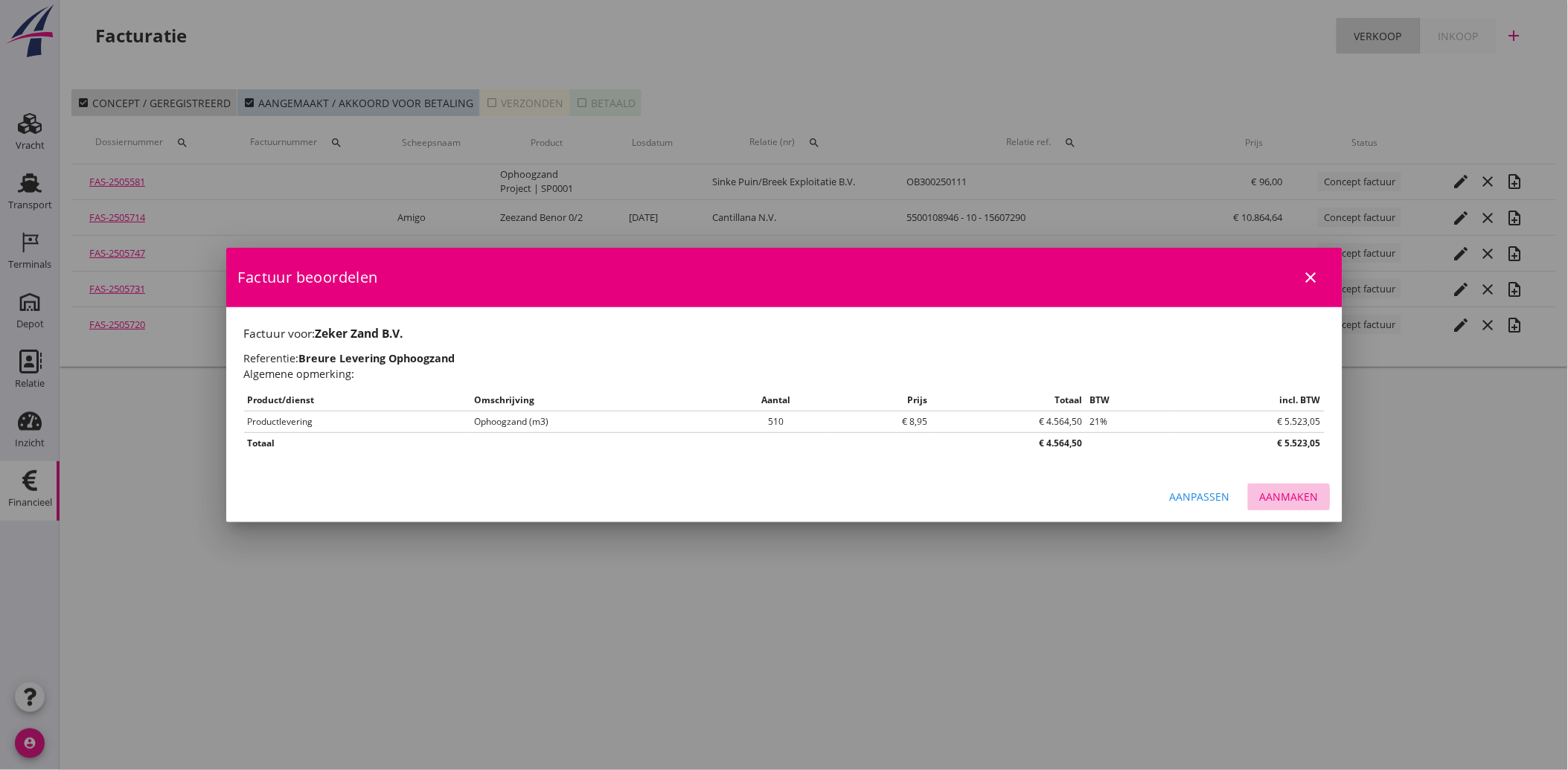
click at [1282, 497] on div "Aanmaken" at bounding box center [1289, 496] width 59 height 16
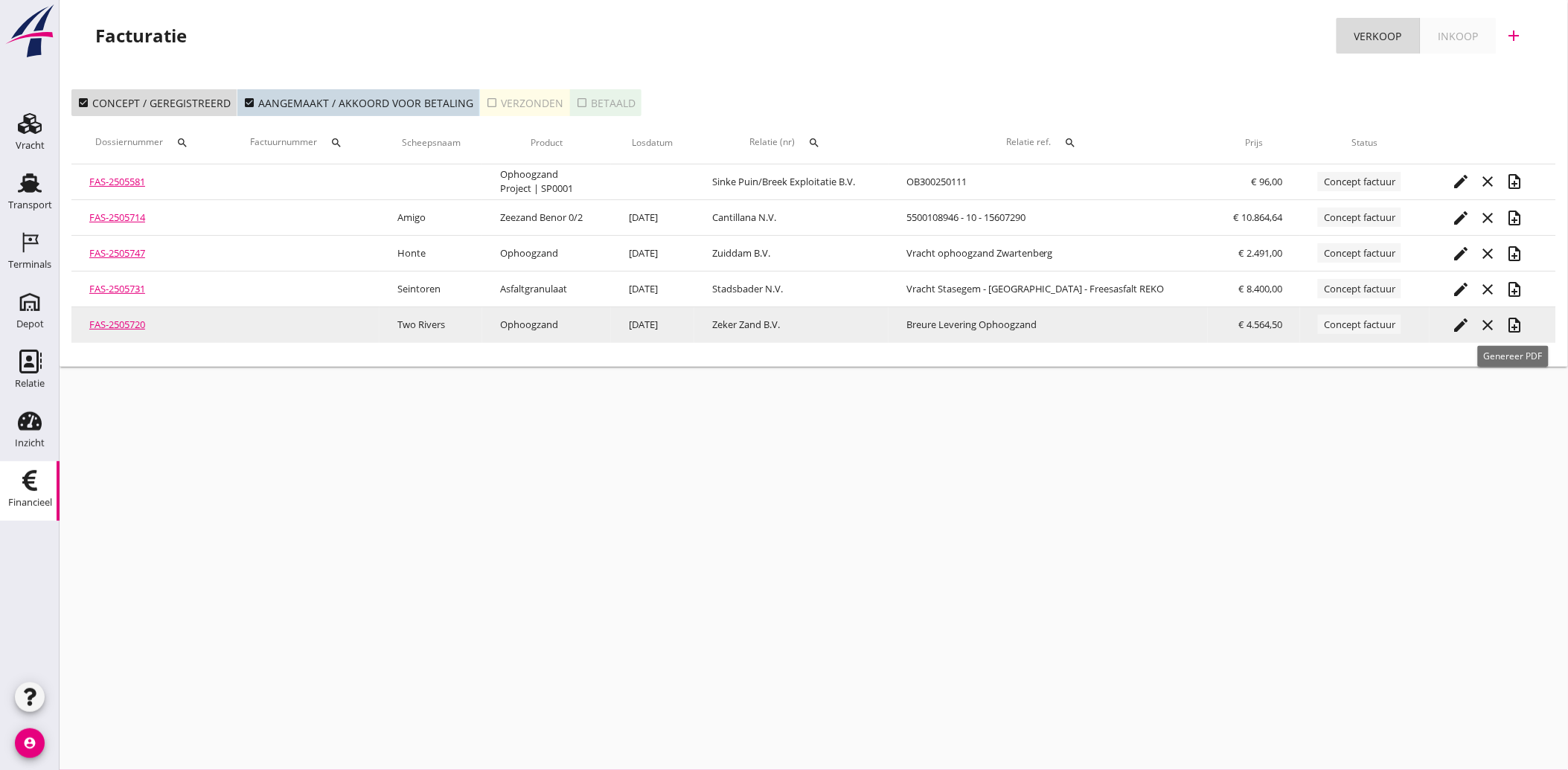
click at [1506, 323] on icon "note_add" at bounding box center [1515, 325] width 18 height 18
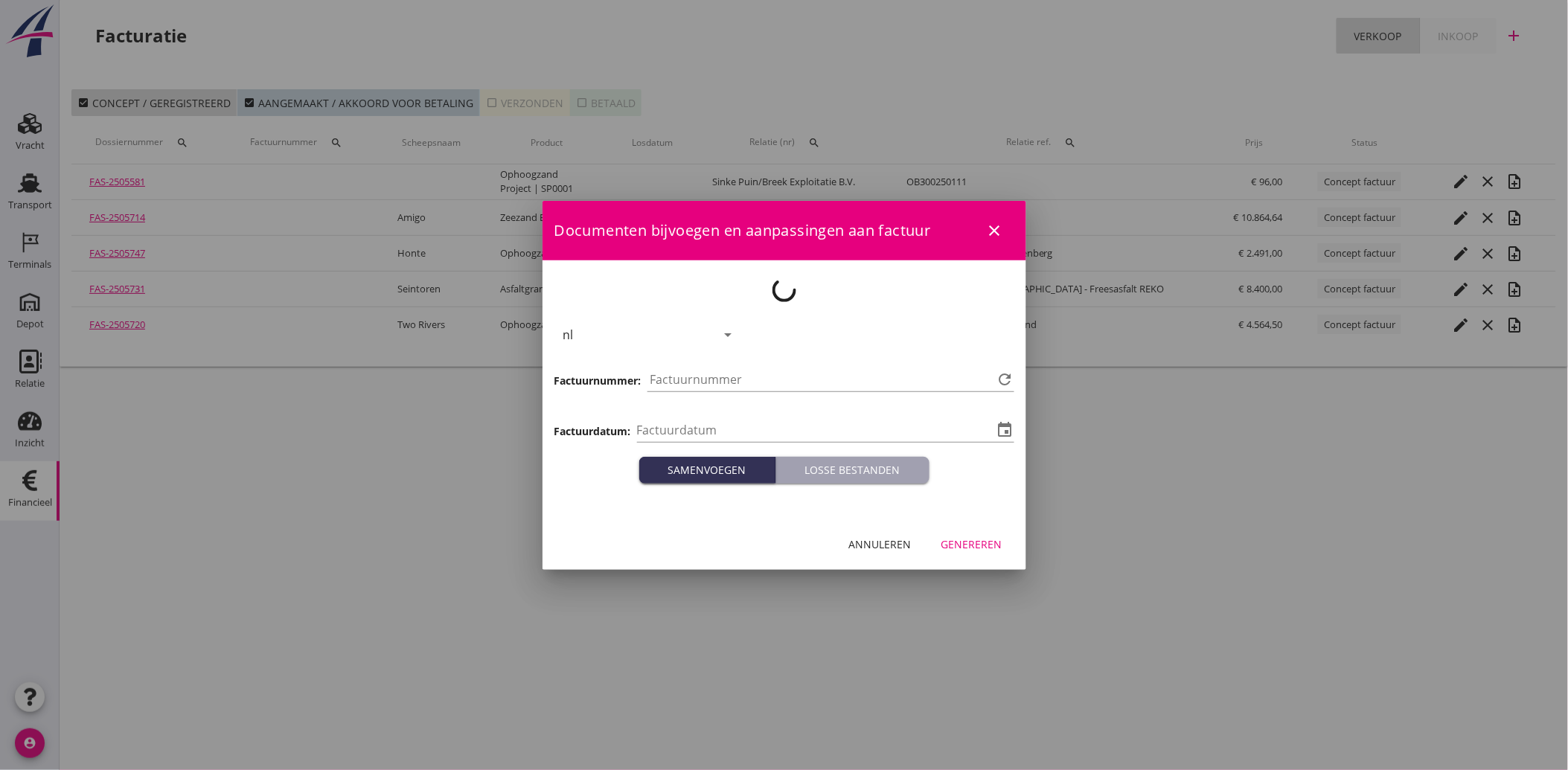
type input "[DATE]"
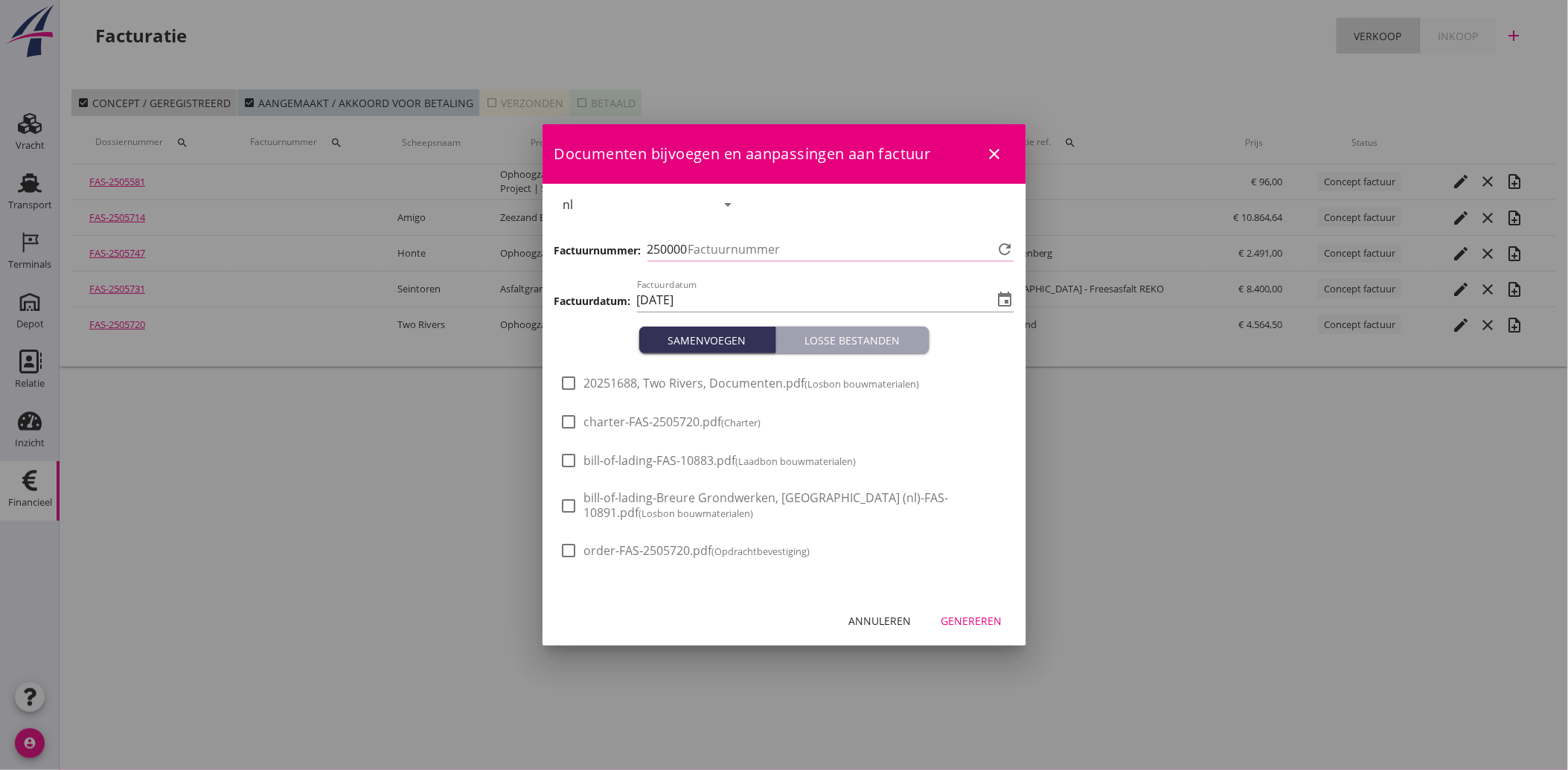
type input "3997"
click at [653, 391] on div "check_box_outline_blank 20251688, Two Rivers, Documenten.pdf (Losbon bouwmateri…" at bounding box center [740, 383] width 359 height 18
click at [567, 373] on div at bounding box center [569, 383] width 25 height 25
checkbox input "true"
click at [969, 616] on div "Genereren" at bounding box center [972, 621] width 61 height 16
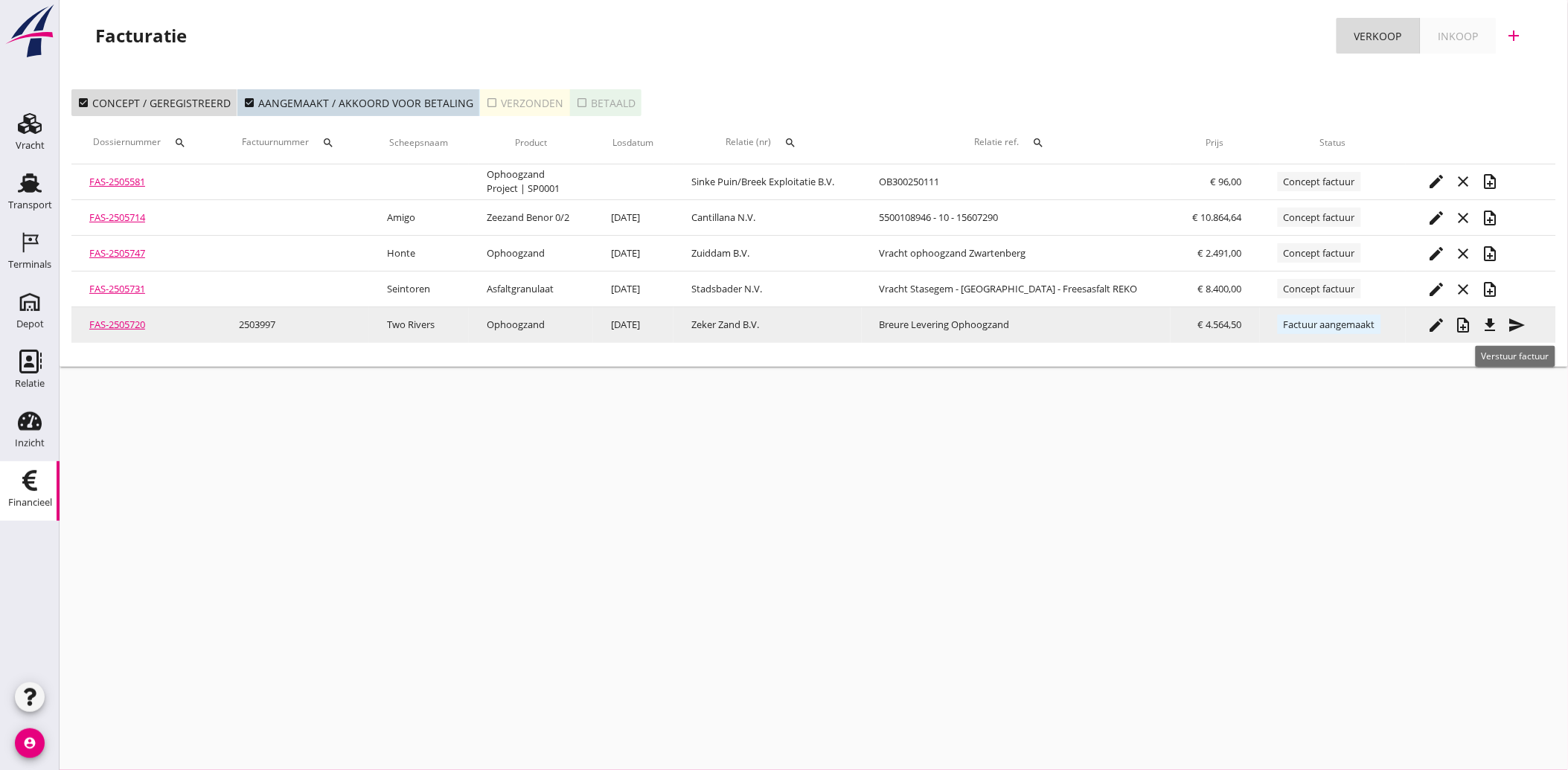
click at [1515, 319] on icon "send" at bounding box center [1517, 325] width 18 height 18
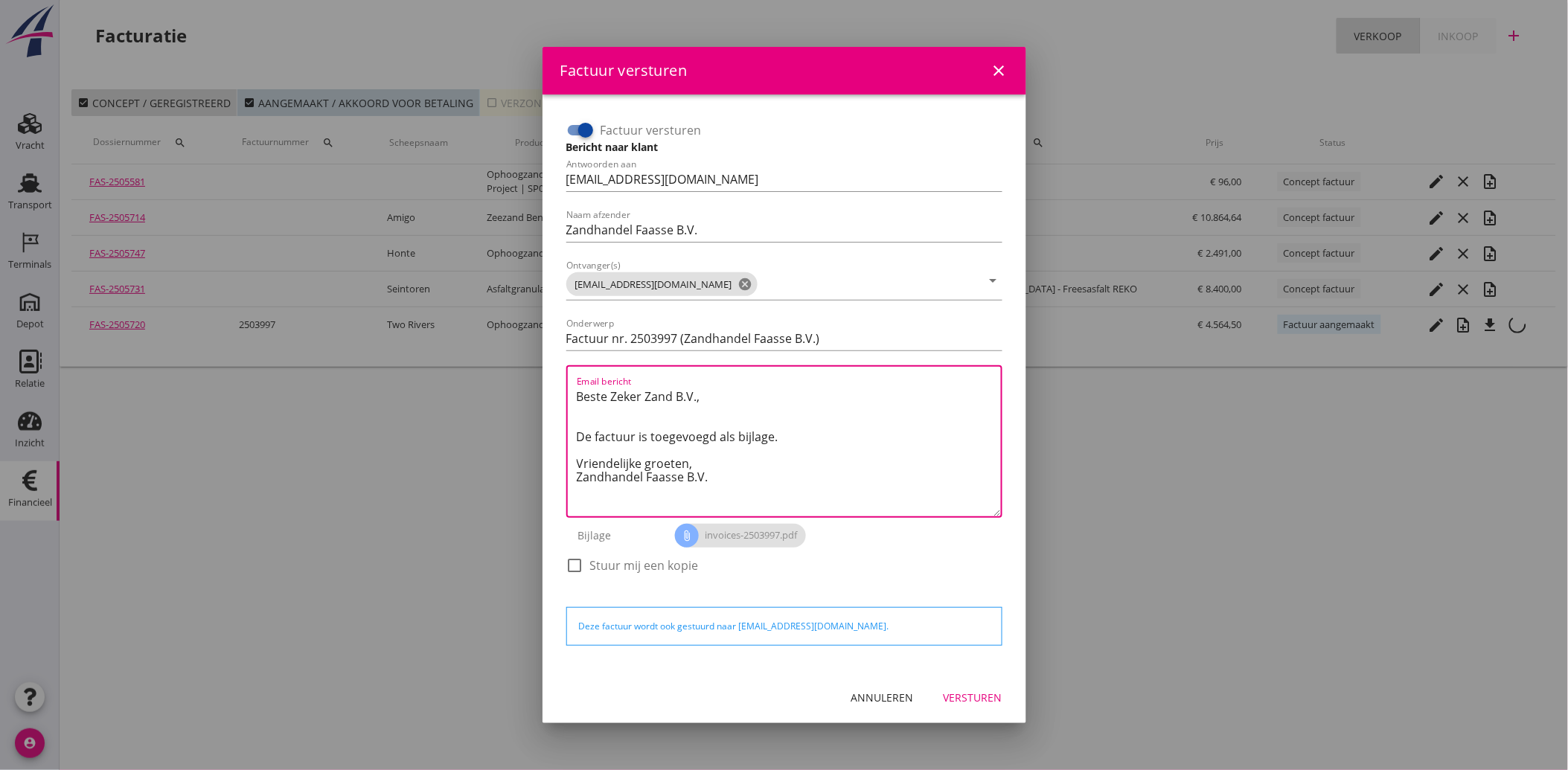
drag, startPoint x: 726, startPoint y: 485, endPoint x: 555, endPoint y: 368, distance: 207.2
click at [555, 368] on div "Factuur versturen Bericht naar klant Antwoorden aan [EMAIL_ADDRESS][DOMAIN_NAME…" at bounding box center [784, 383] width 460 height 553
paste textarea "Geachte heer/mevrouw, Hierbij zenden wij u onze factuur i.v.m. de door ons aan …"
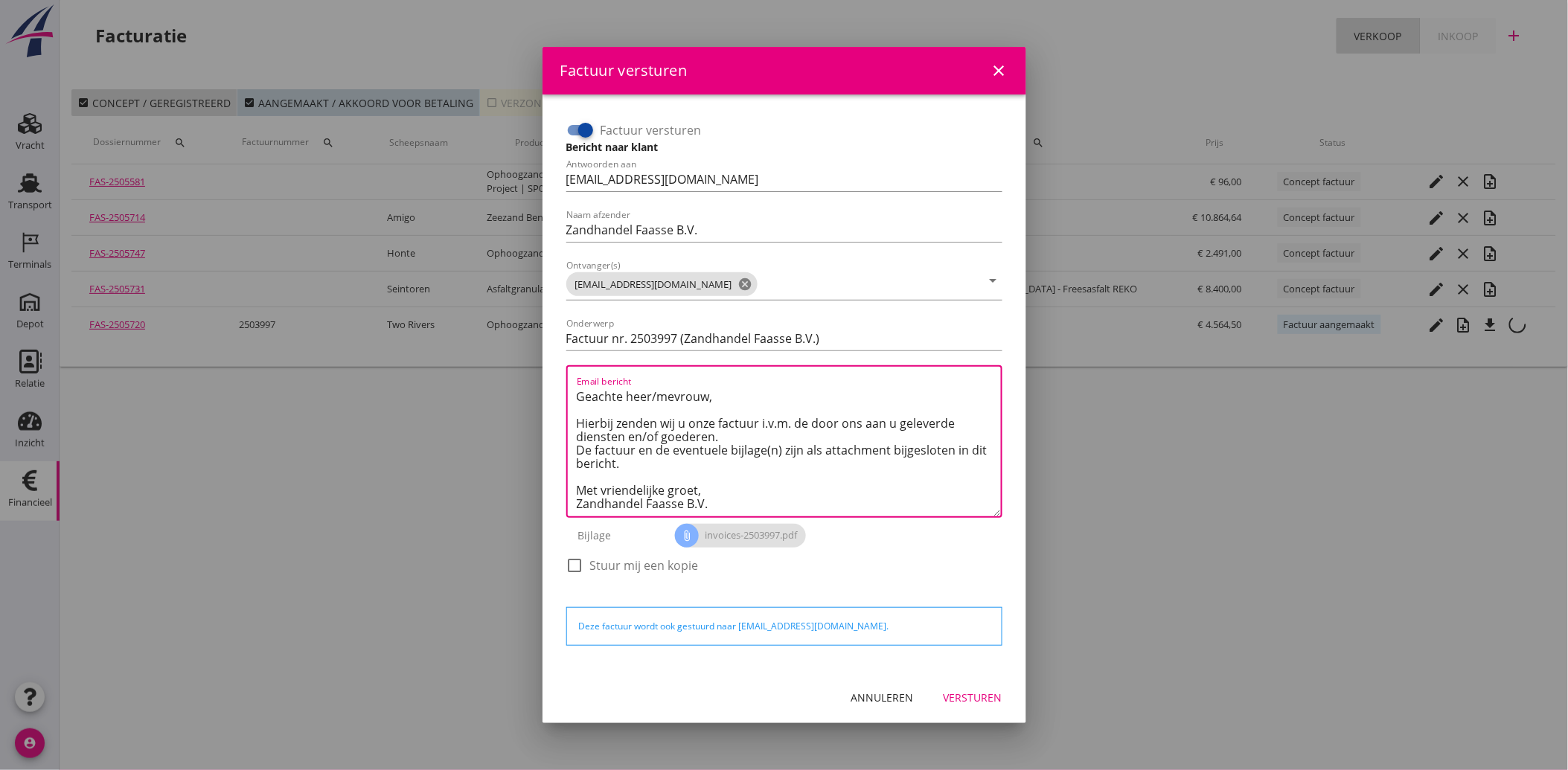
type textarea "Geachte heer/mevrouw, Hierbij zenden wij u onze factuur i.v.m. de door ons aan …"
click at [981, 686] on button "Versturen" at bounding box center [973, 698] width 83 height 27
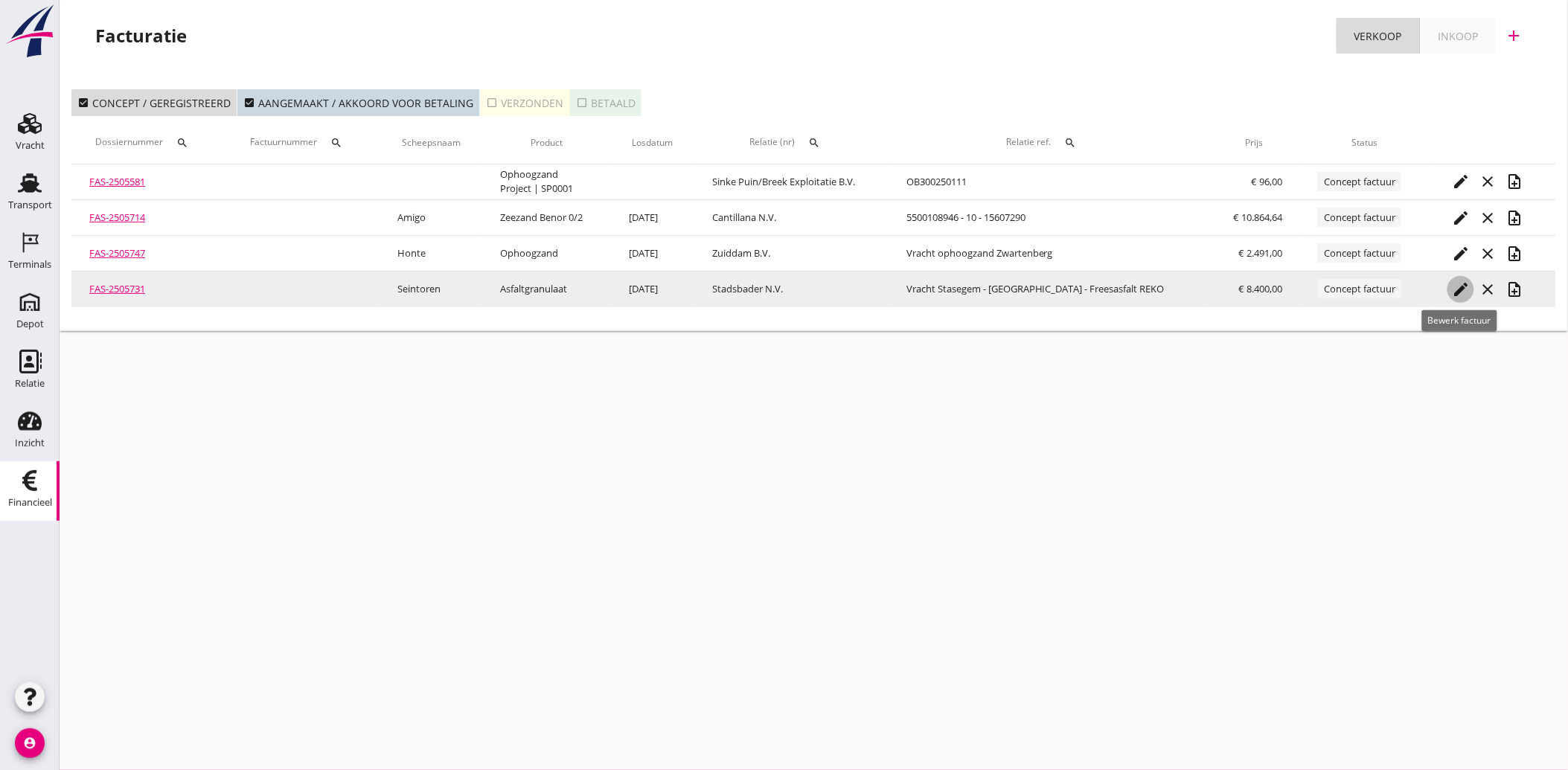
click at [1463, 285] on icon "edit" at bounding box center [1461, 290] width 18 height 18
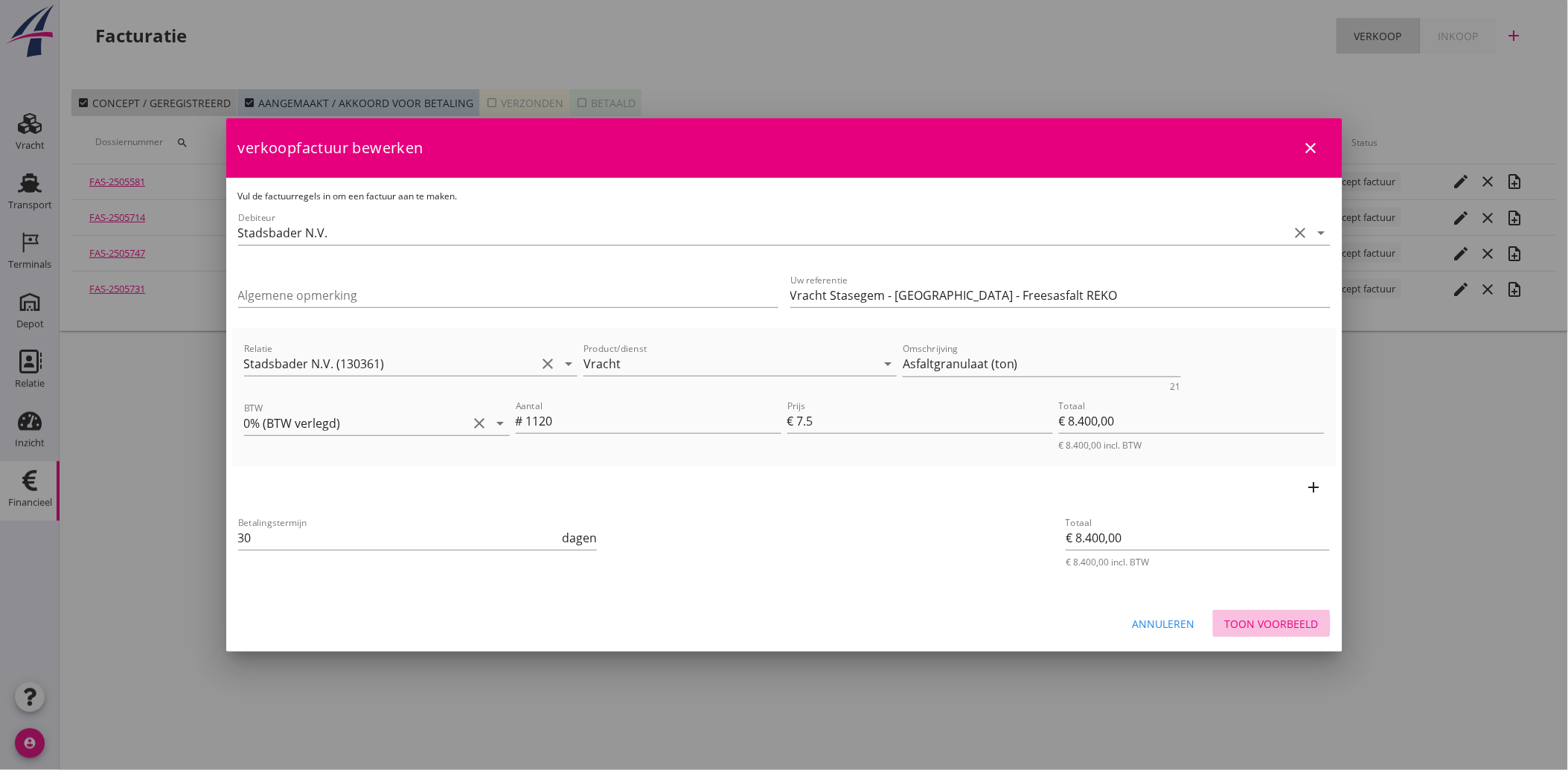
click at [1269, 621] on div "Toon voorbeeld" at bounding box center [1272, 623] width 94 height 16
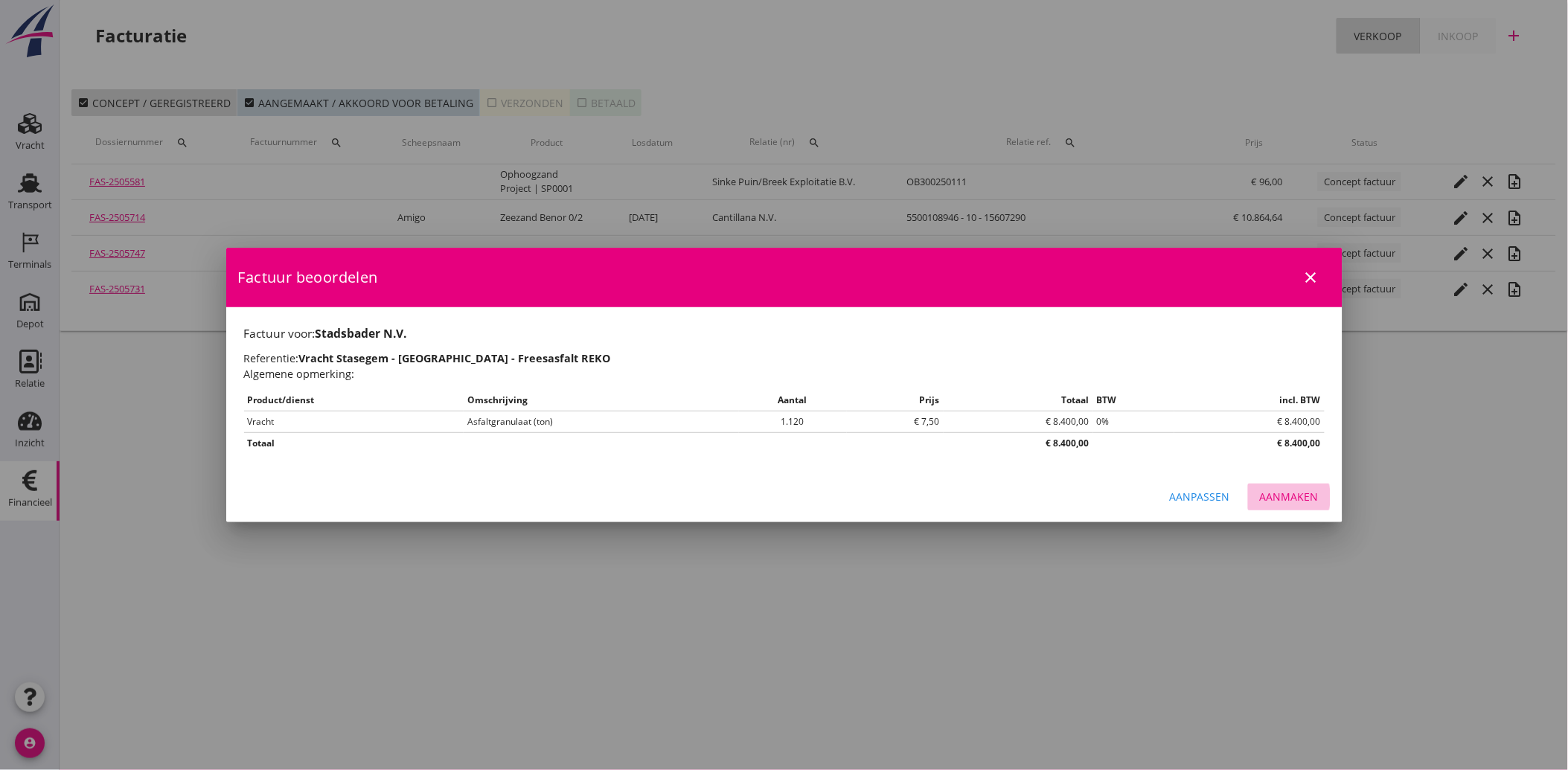
click at [1304, 497] on div "Aanmaken" at bounding box center [1289, 496] width 59 height 16
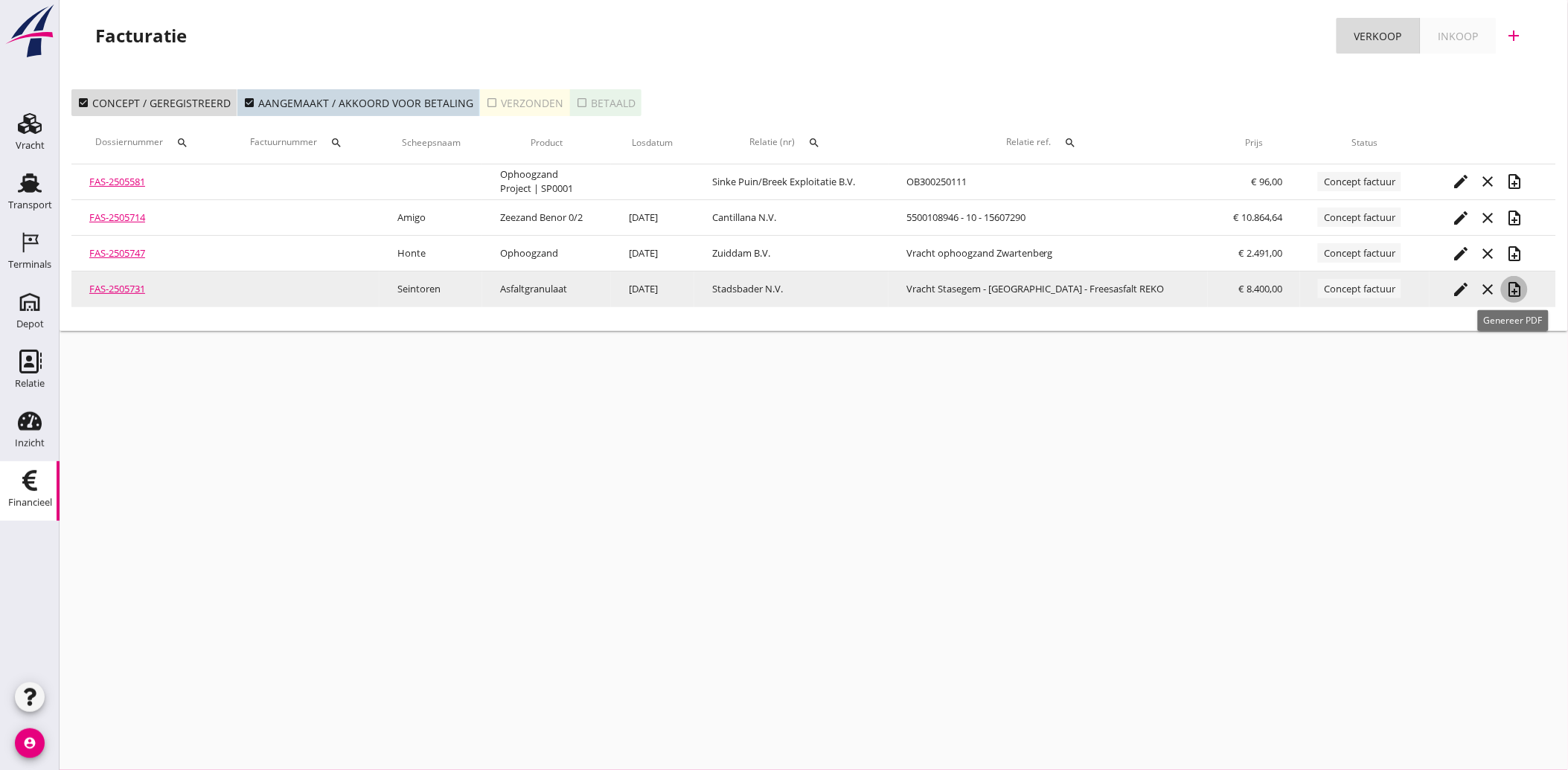
click at [1516, 286] on icon "note_add" at bounding box center [1515, 290] width 18 height 18
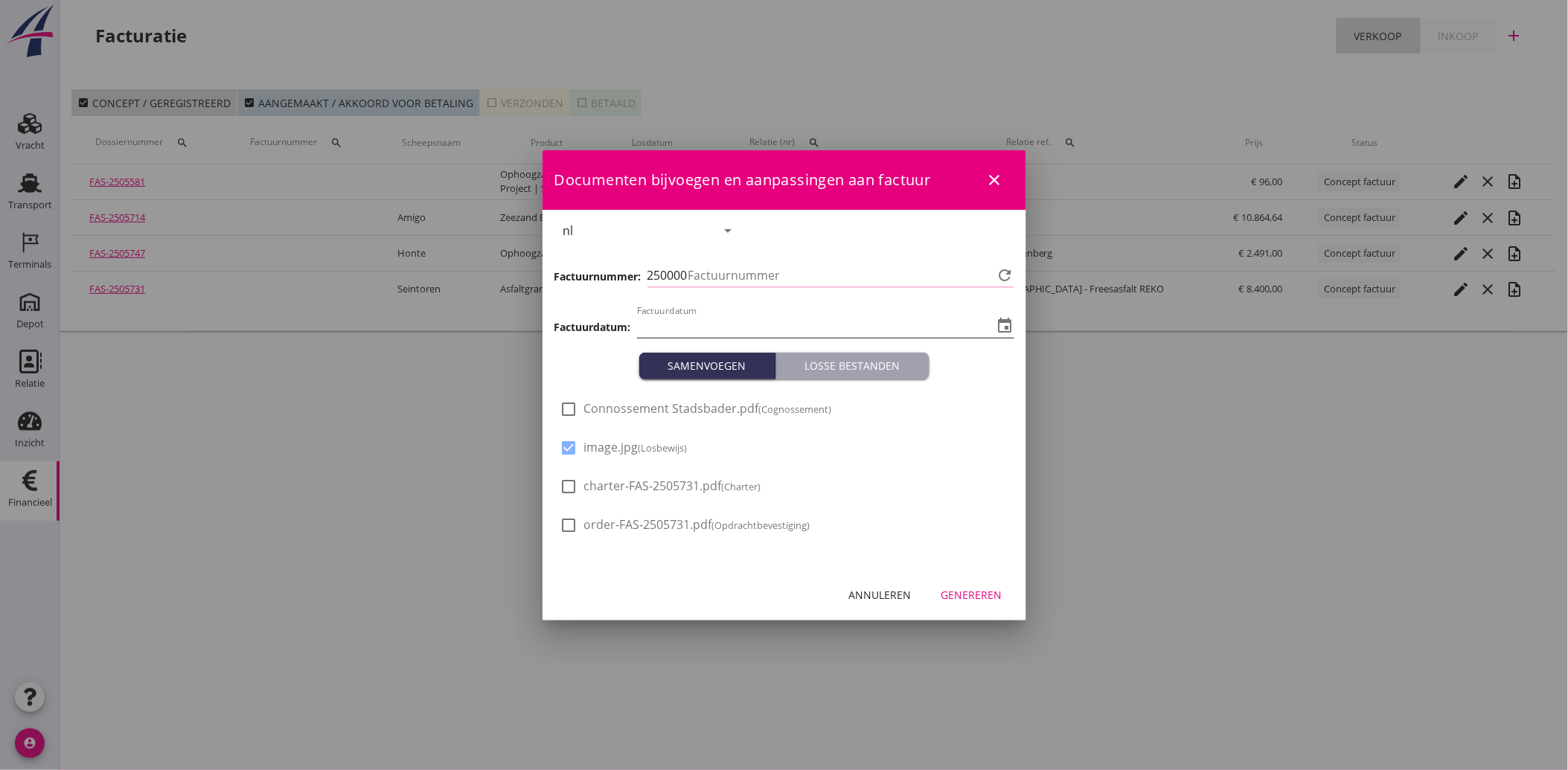
type input "[DATE]"
type input "3998"
click at [955, 587] on div "Genereren" at bounding box center [972, 594] width 61 height 16
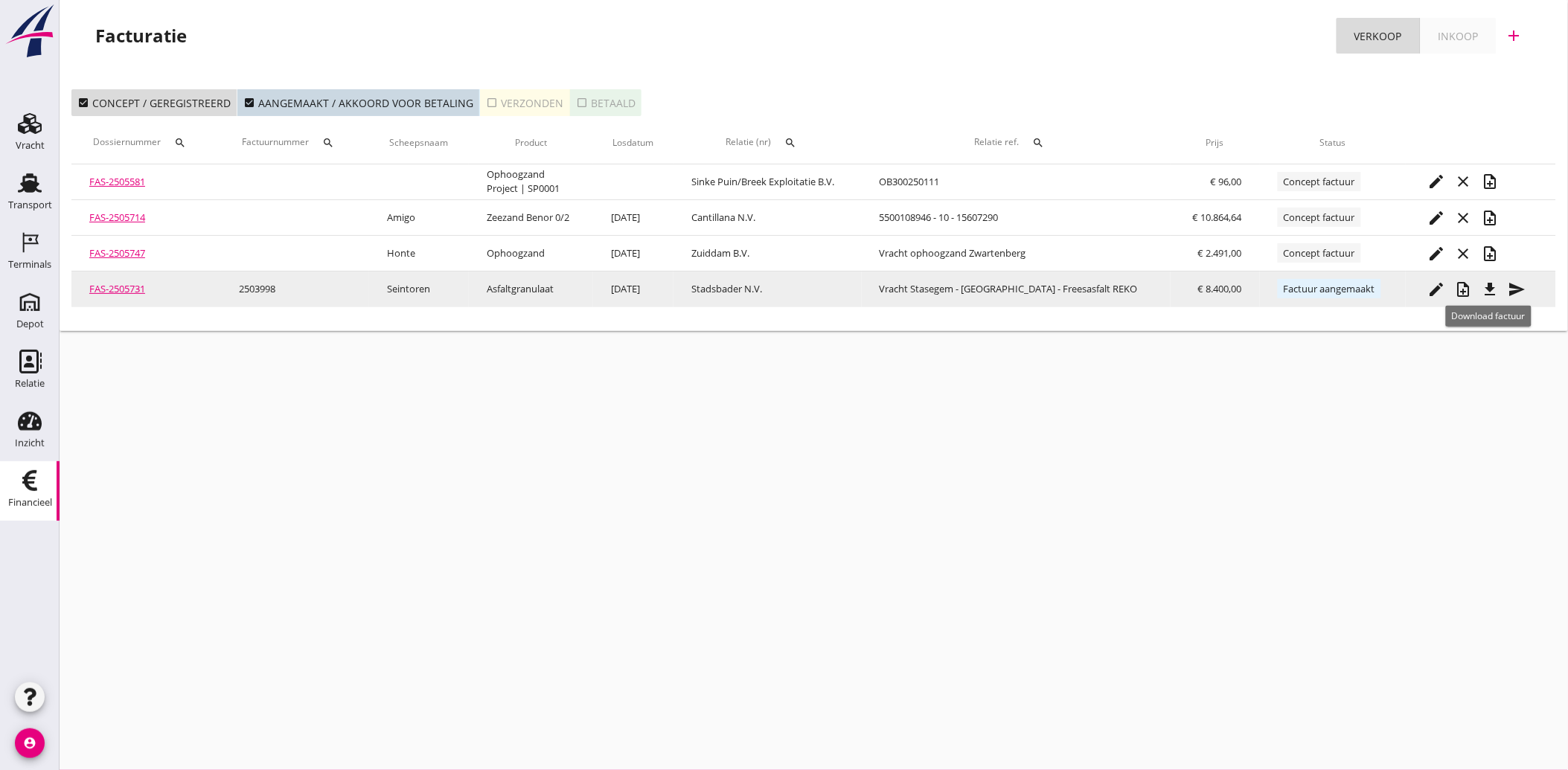
click at [1490, 288] on icon "file_download" at bounding box center [1491, 290] width 18 height 18
click at [1513, 289] on icon "send" at bounding box center [1517, 290] width 18 height 18
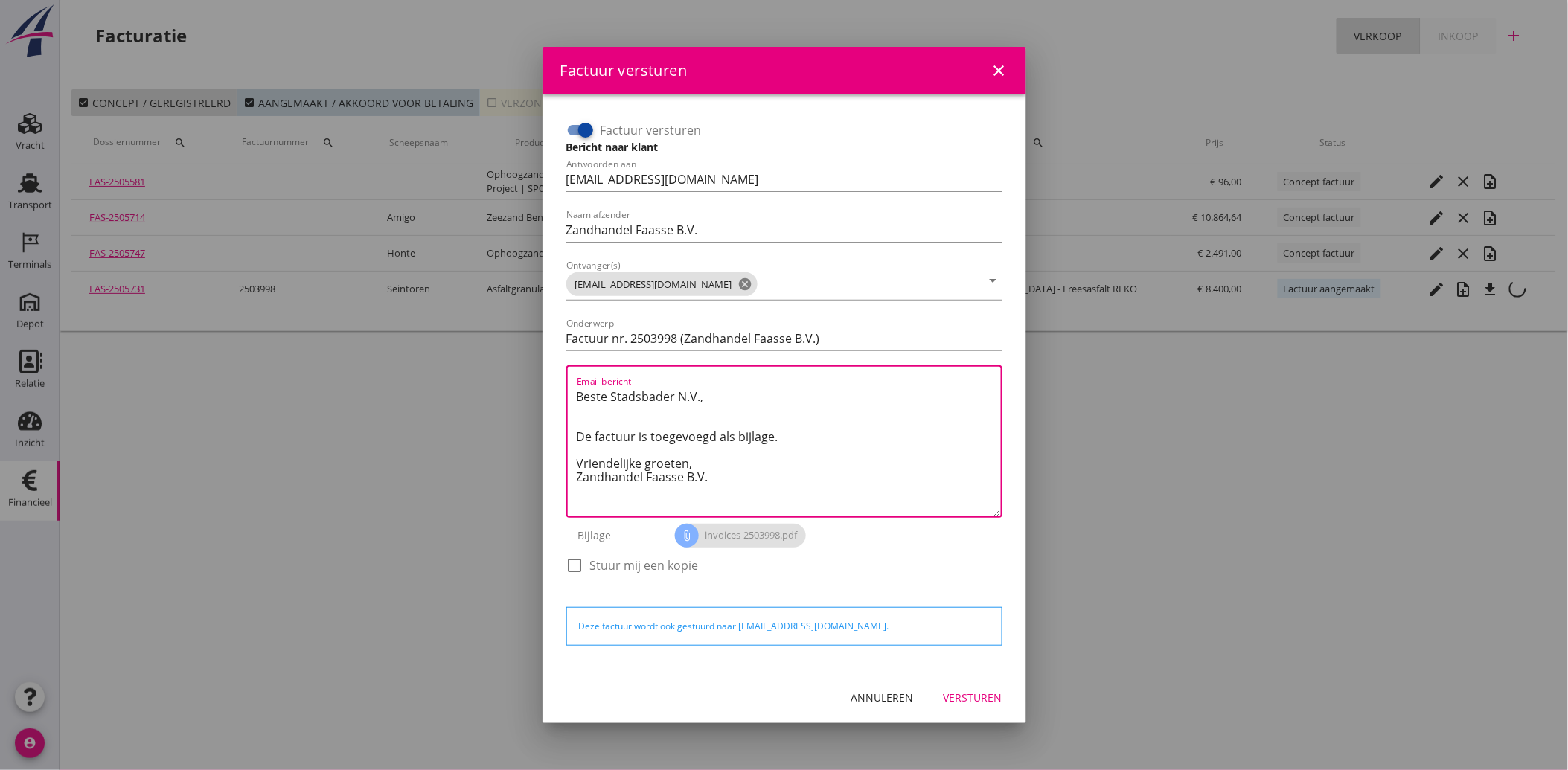
drag, startPoint x: 717, startPoint y: 489, endPoint x: 567, endPoint y: 383, distance: 183.7
click at [567, 383] on div "Email bericht Beste Stadsbader N.V., De factuur is toegevoegd als bijlage. Vrie…" at bounding box center [784, 441] width 436 height 153
paste textarea "Geachte heer/mevrouw, Hierbij zenden wij u onze factuur i.v.m. de door ons aan …"
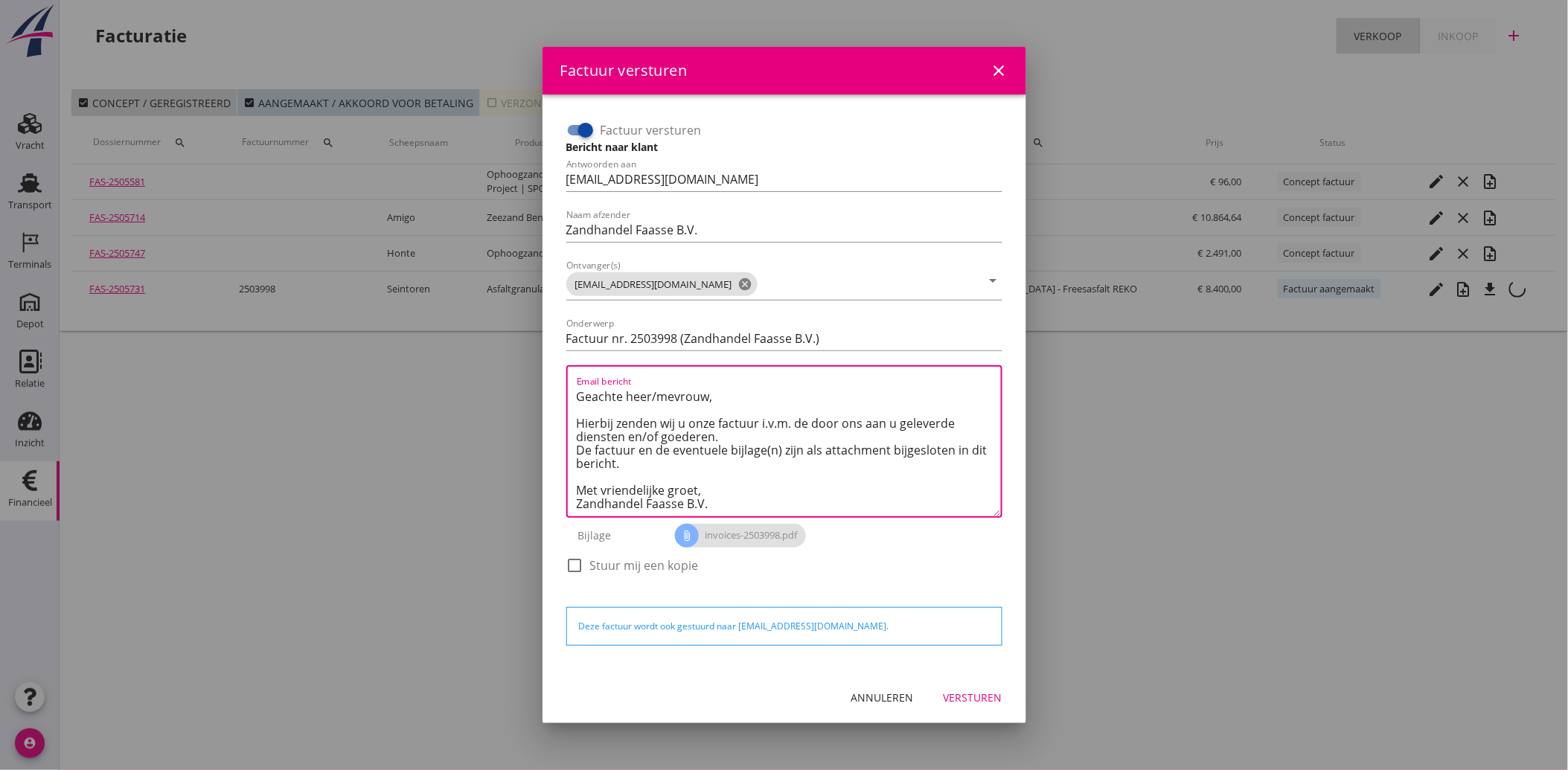
type textarea "Geachte heer/mevrouw, Hierbij zenden wij u onze factuur i.v.m. de door ons aan …"
click at [972, 700] on div "Versturen" at bounding box center [973, 697] width 59 height 16
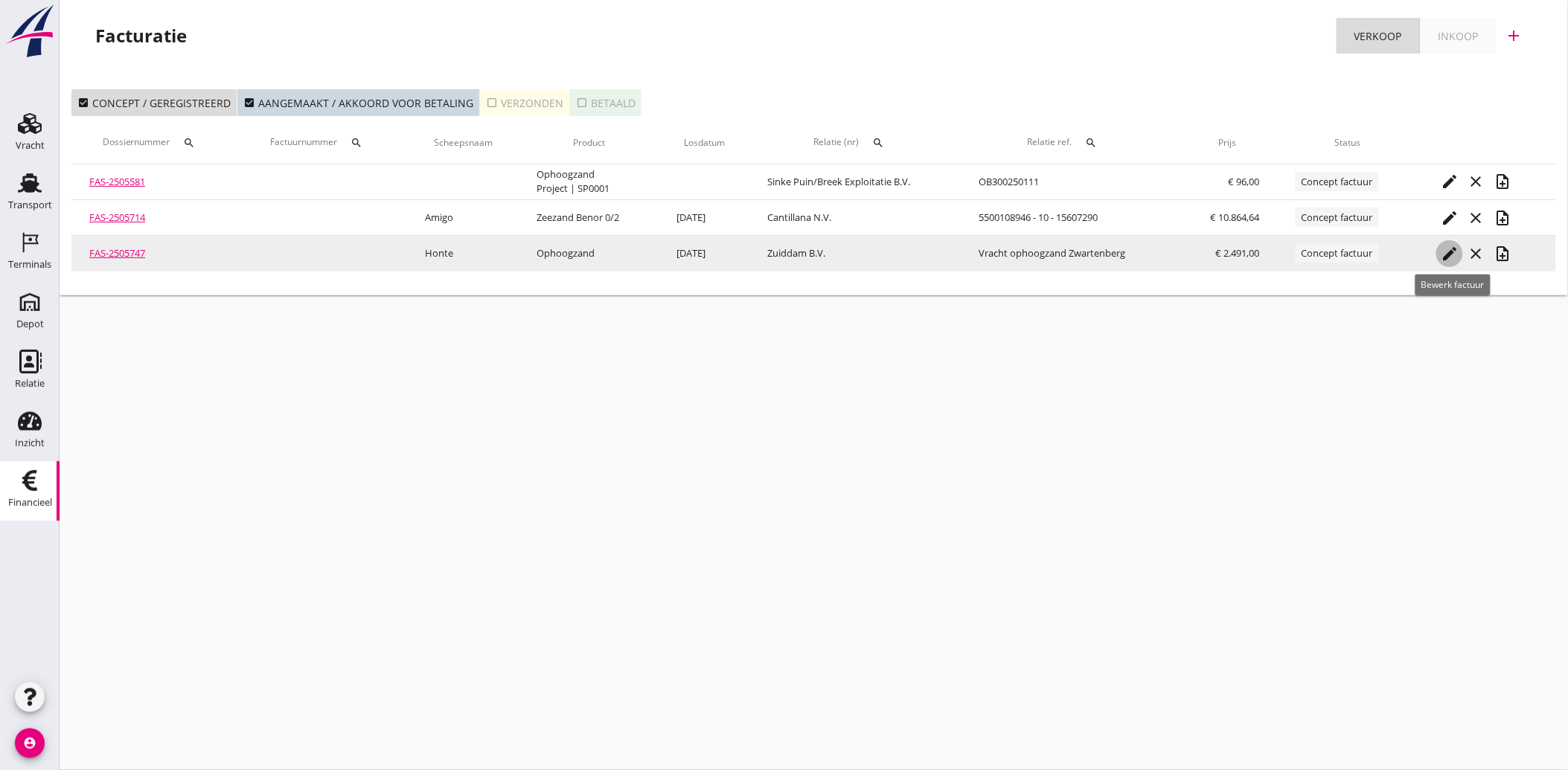
click at [1445, 247] on icon "edit" at bounding box center [1450, 254] width 18 height 18
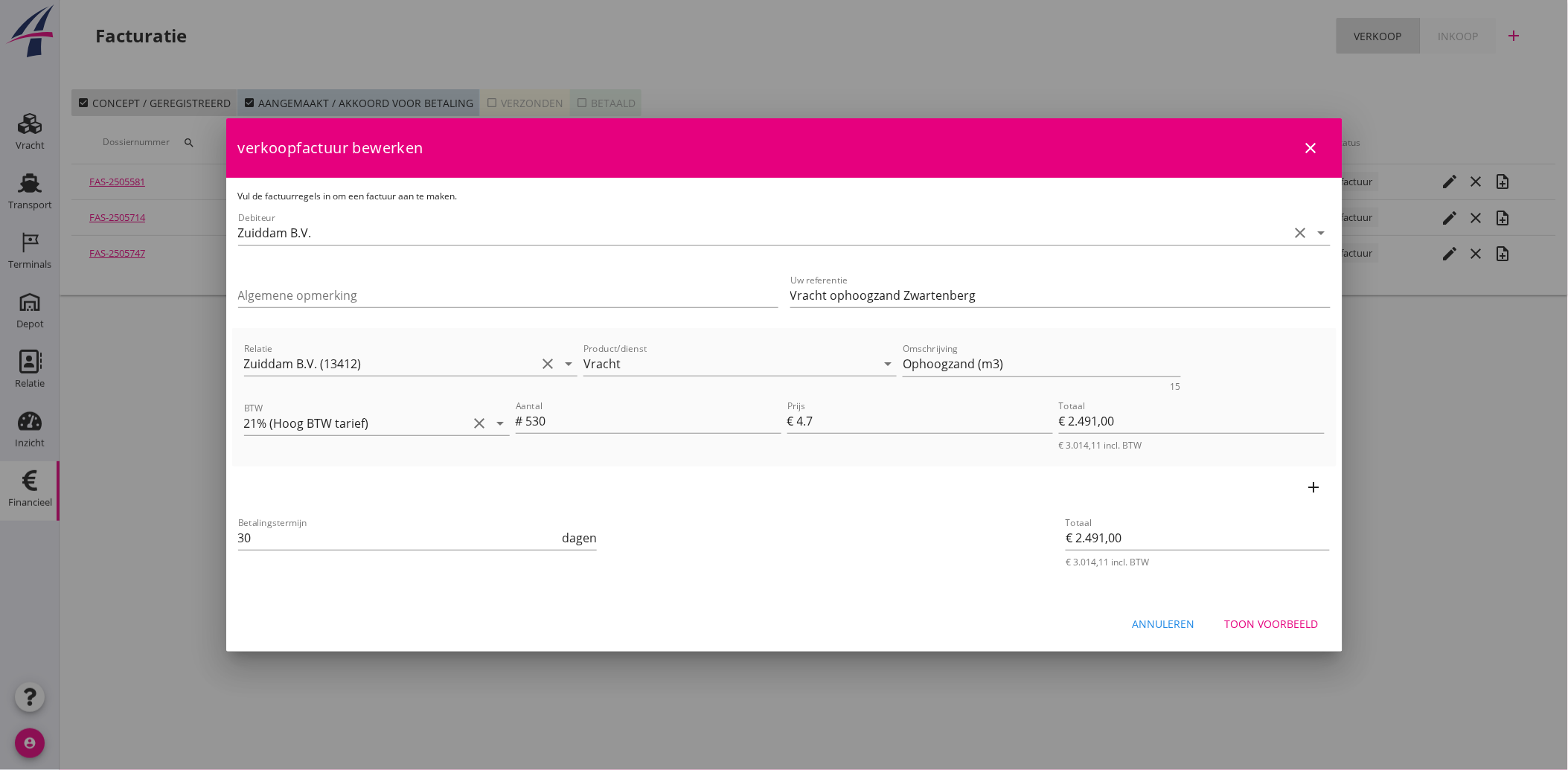
click at [1280, 616] on div "Toon voorbeeld" at bounding box center [1272, 623] width 94 height 16
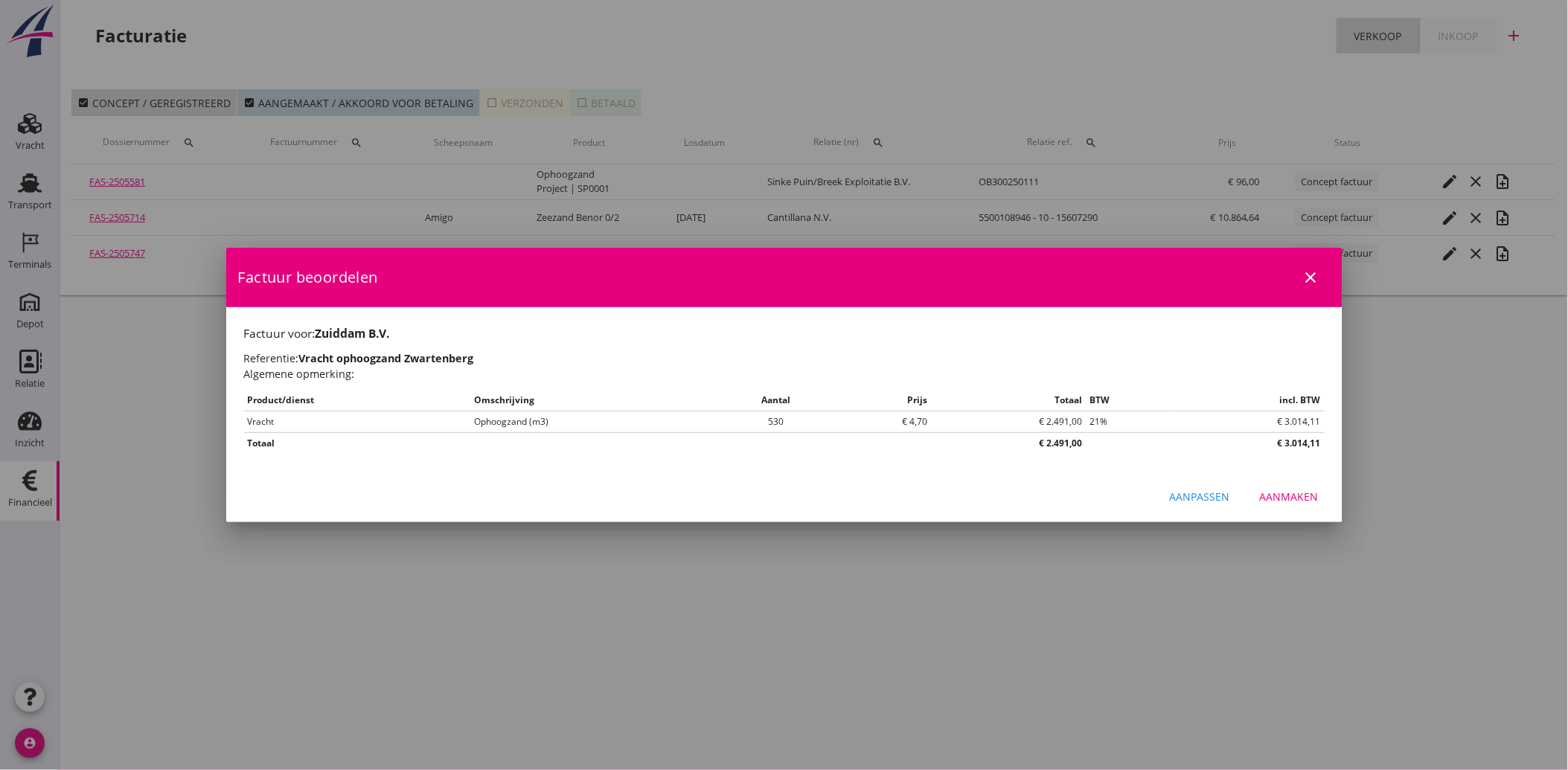
click at [1286, 496] on div "Aanmaken" at bounding box center [1289, 496] width 59 height 16
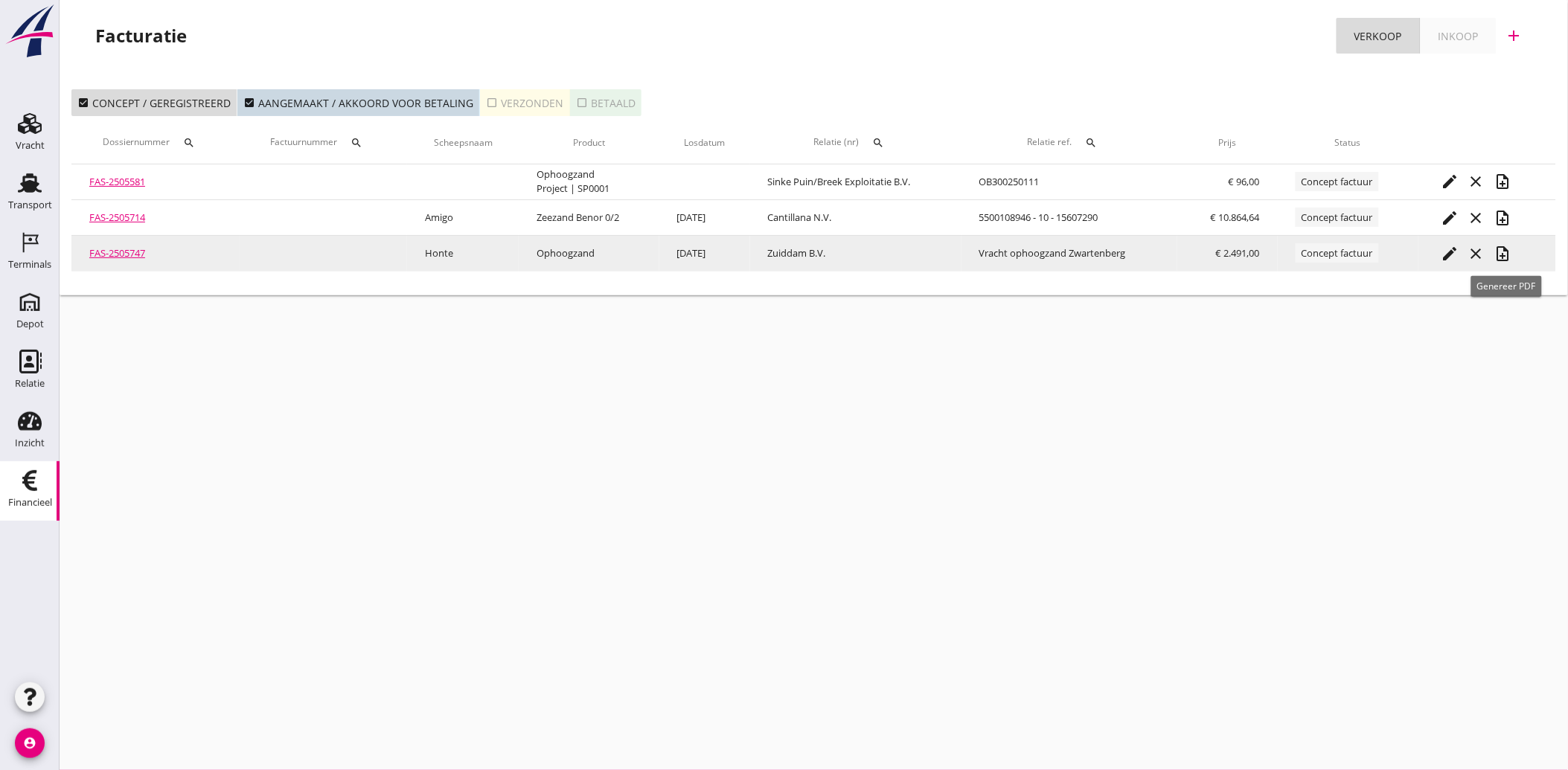
click at [1506, 255] on icon "note_add" at bounding box center [1503, 254] width 18 height 18
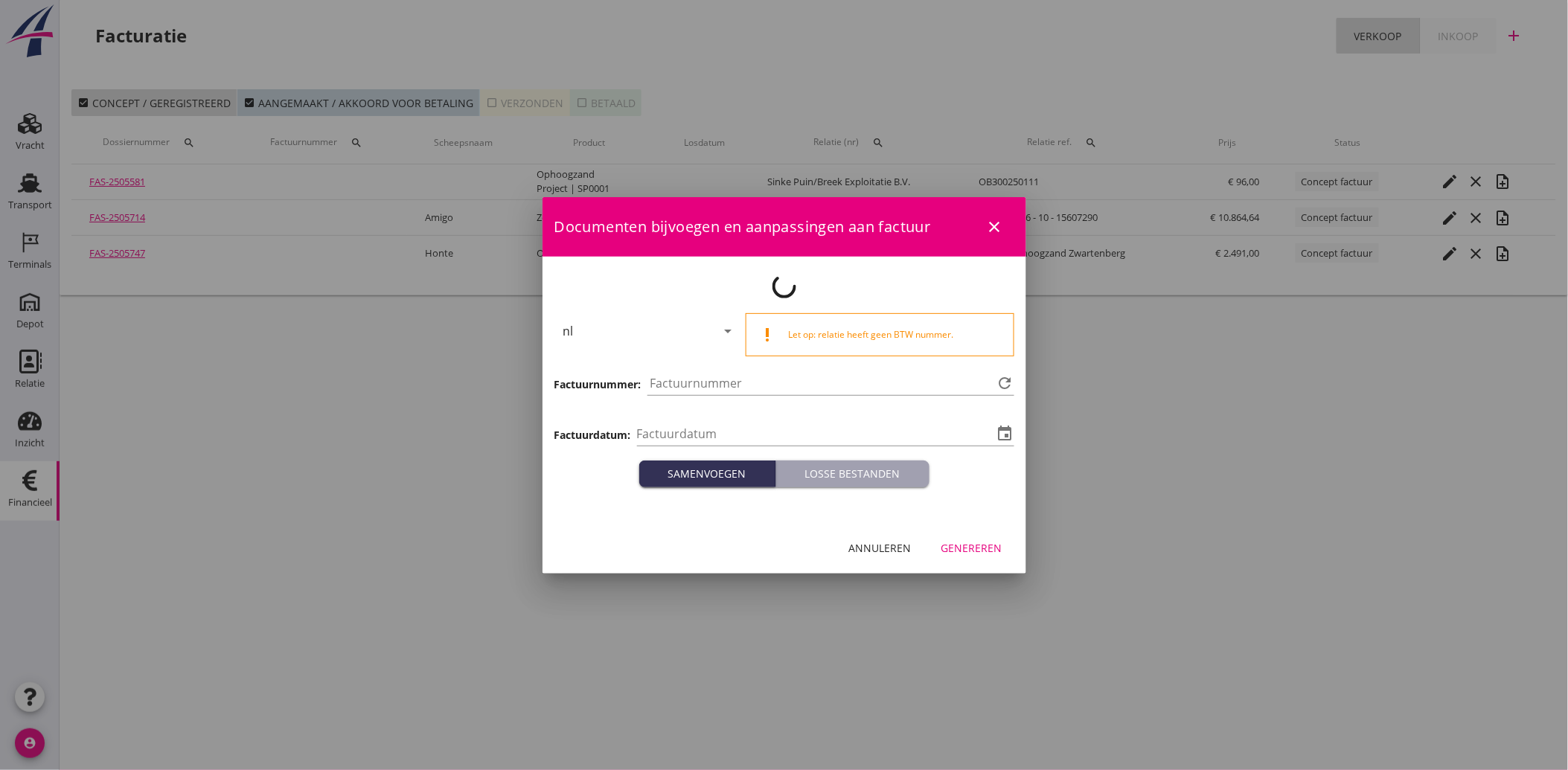
type input "[DATE]"
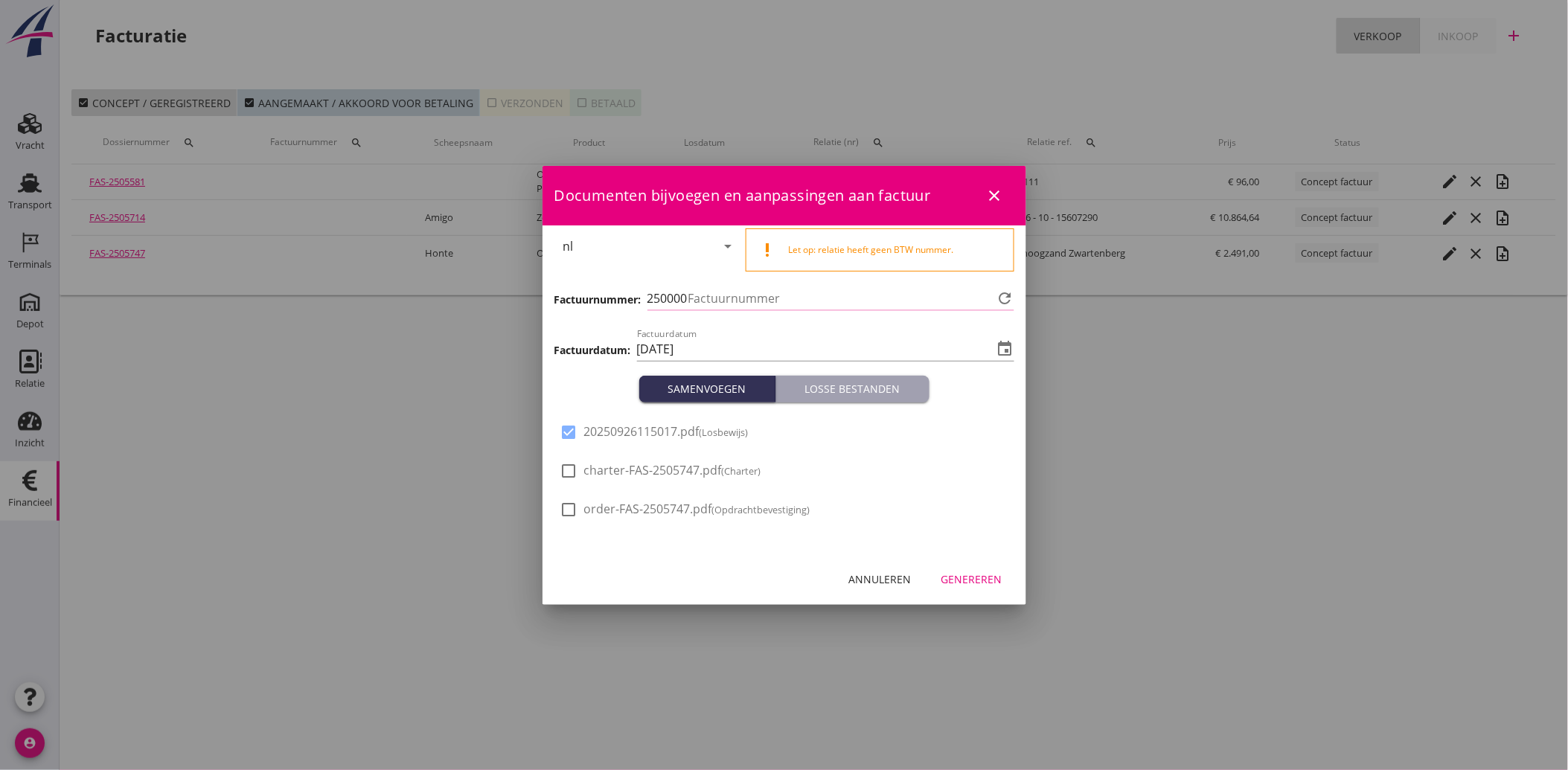
type input "3999"
click at [975, 575] on div "Genereren" at bounding box center [972, 578] width 61 height 16
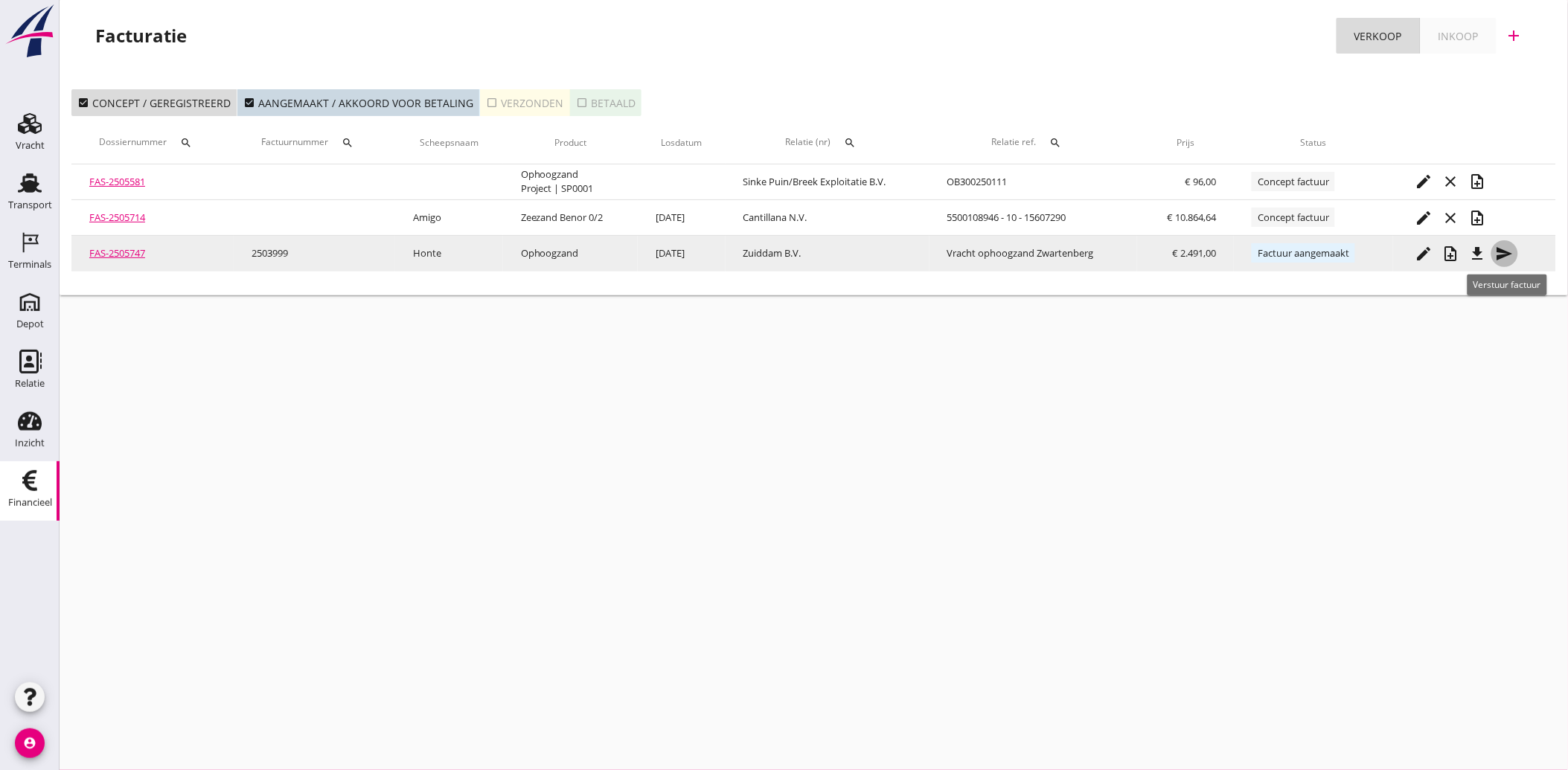
click at [1497, 248] on div "send" at bounding box center [1505, 254] width 27 height 18
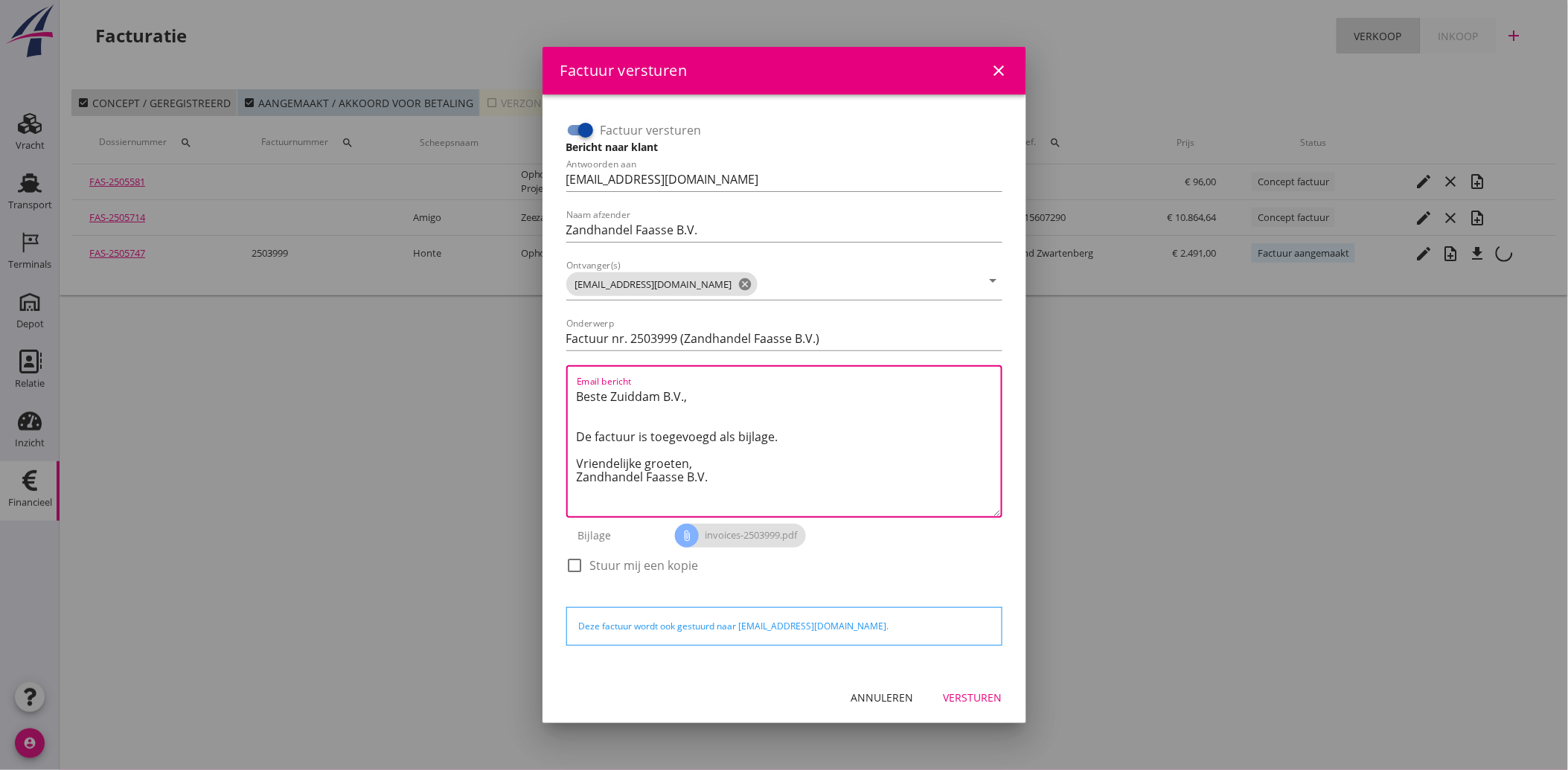
drag, startPoint x: 731, startPoint y: 480, endPoint x: 556, endPoint y: 390, distance: 196.8
click at [556, 390] on div "Factuur versturen Bericht naar klant Antwoorden aan [EMAIL_ADDRESS][DOMAIN_NAME…" at bounding box center [784, 383] width 460 height 553
paste textarea "Geachte heer/mevrouw, Hierbij zenden wij u onze factuur i.v.m. de door ons aan …"
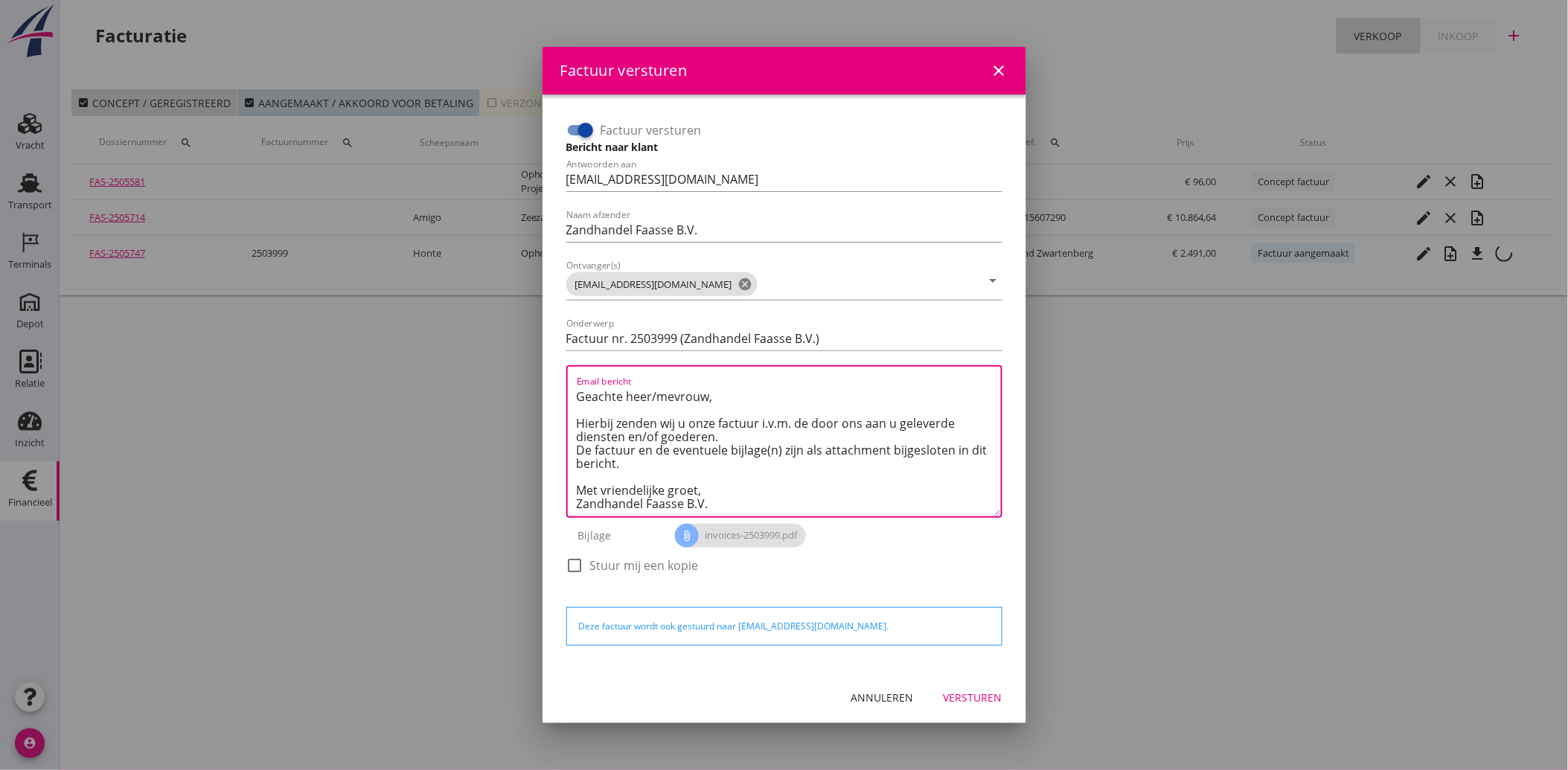
type textarea "Geachte heer/mevrouw, Hierbij zenden wij u onze factuur i.v.m. de door ons aan …"
click at [989, 698] on div "Versturen" at bounding box center [973, 697] width 59 height 16
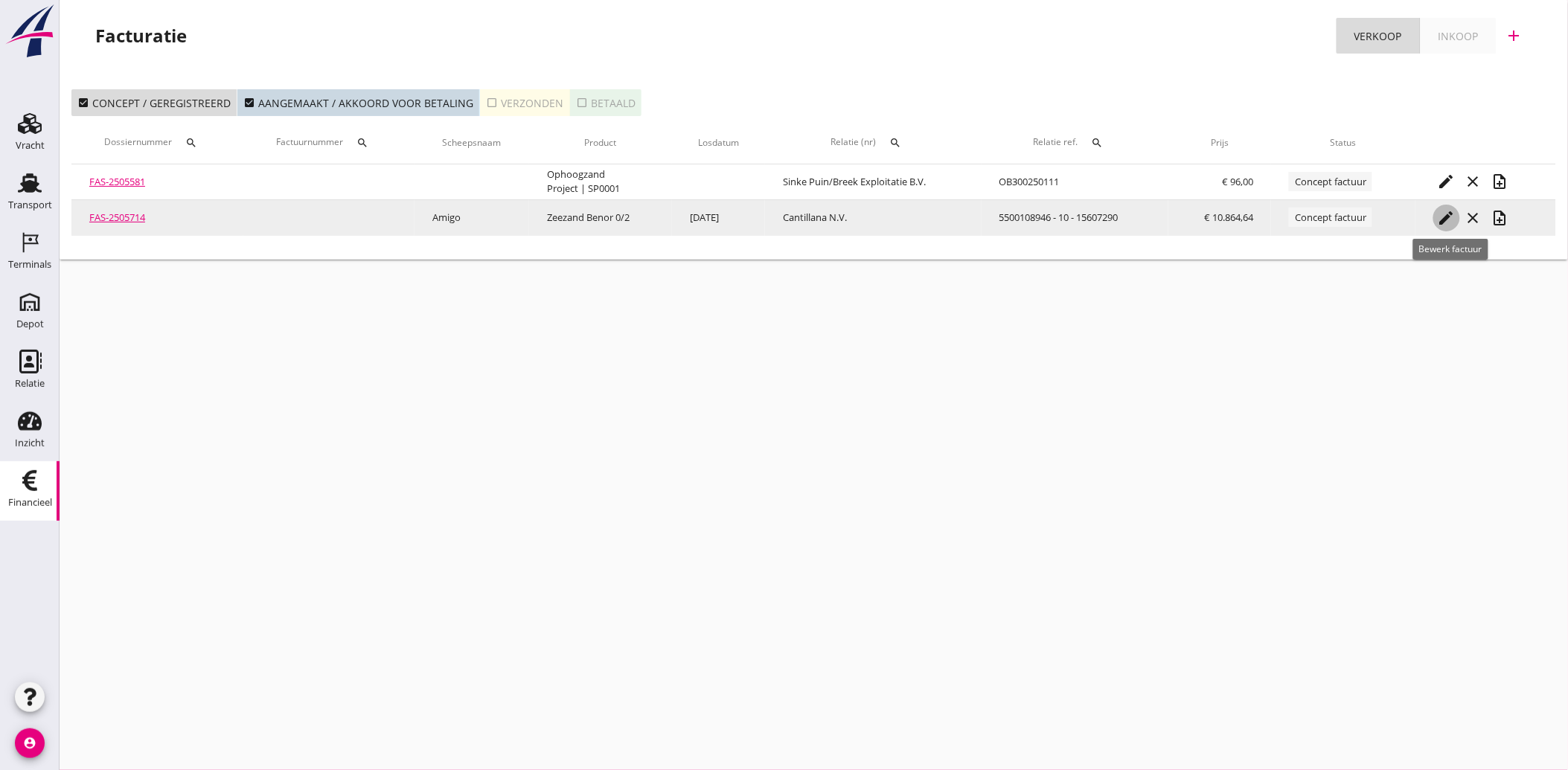
click at [1441, 212] on icon "edit" at bounding box center [1447, 218] width 18 height 18
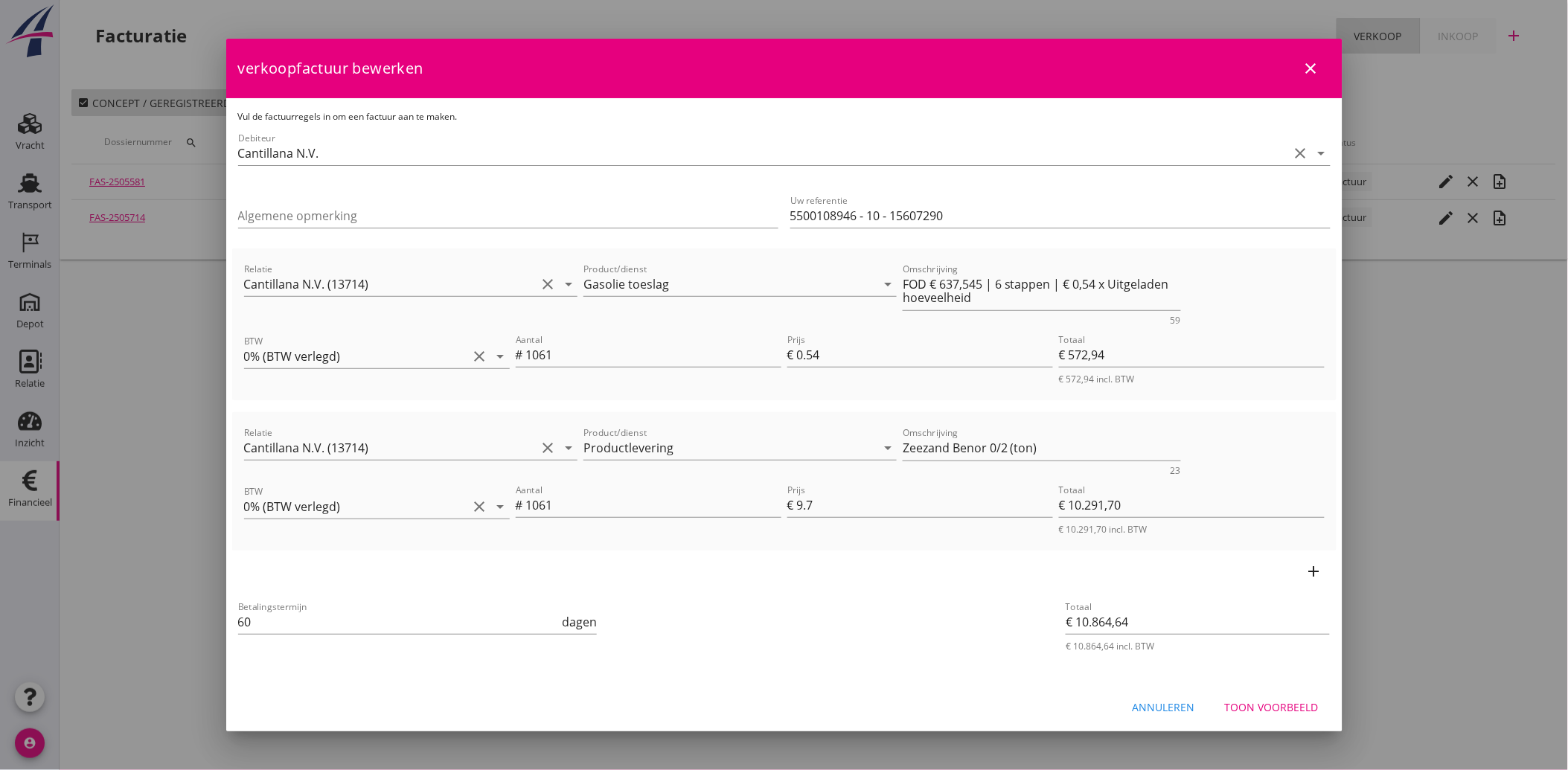
click at [1284, 694] on button "Toon voorbeeld" at bounding box center [1272, 707] width 118 height 27
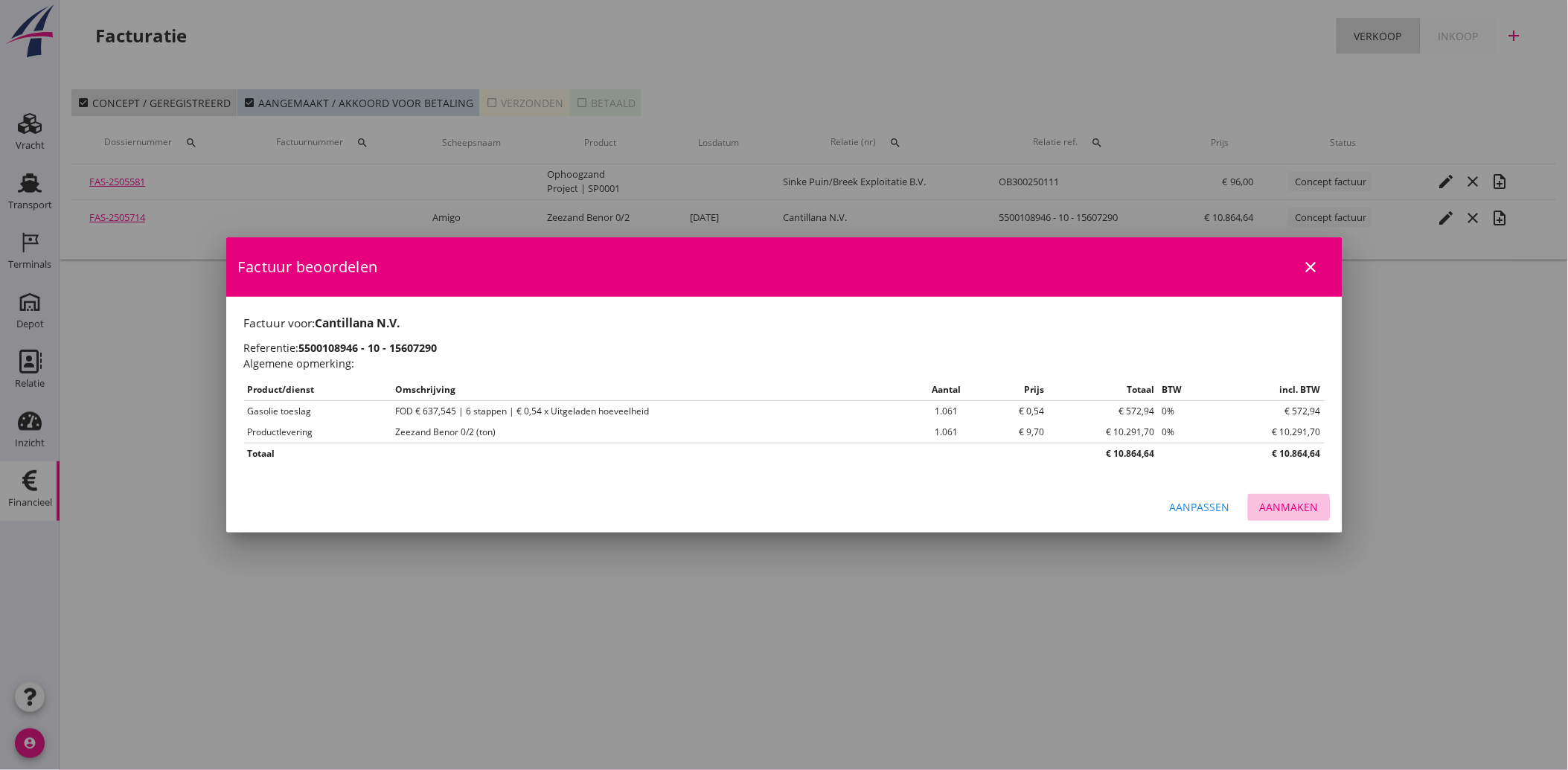
click at [1289, 514] on div "Aanmaken" at bounding box center [1289, 507] width 59 height 16
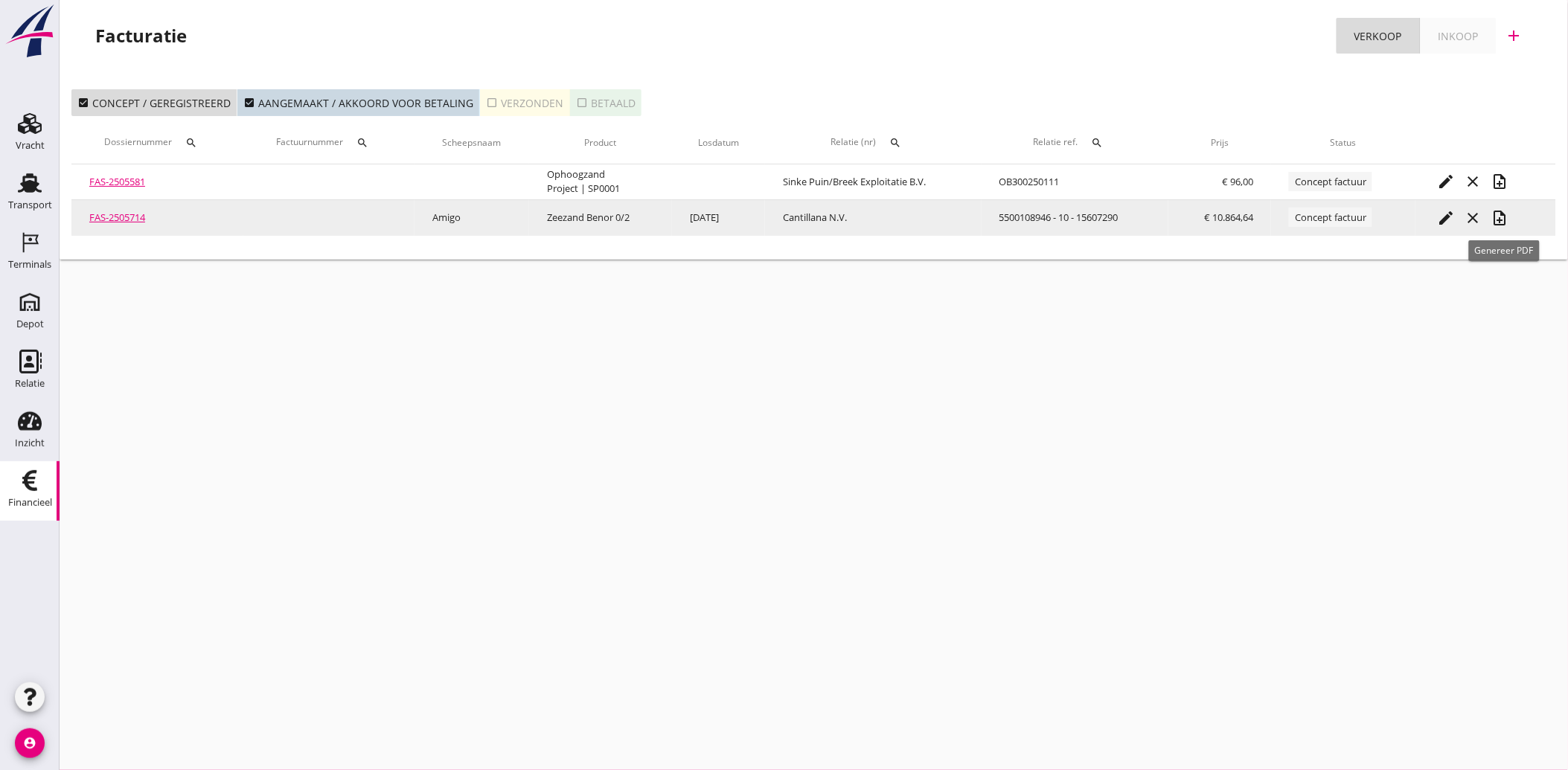
click at [1505, 214] on icon "note_add" at bounding box center [1501, 218] width 18 height 18
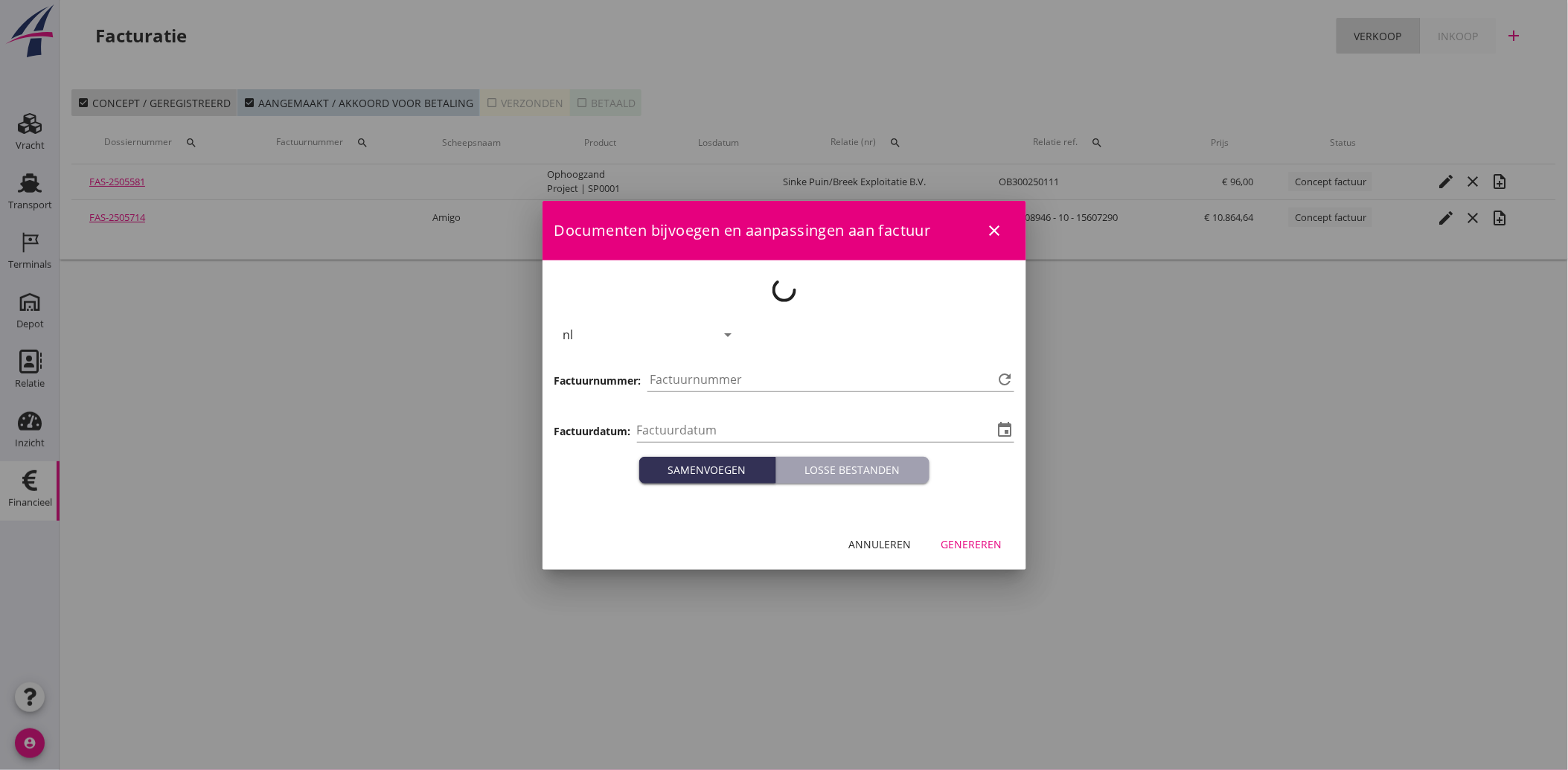
type input "[DATE]"
type input "4000"
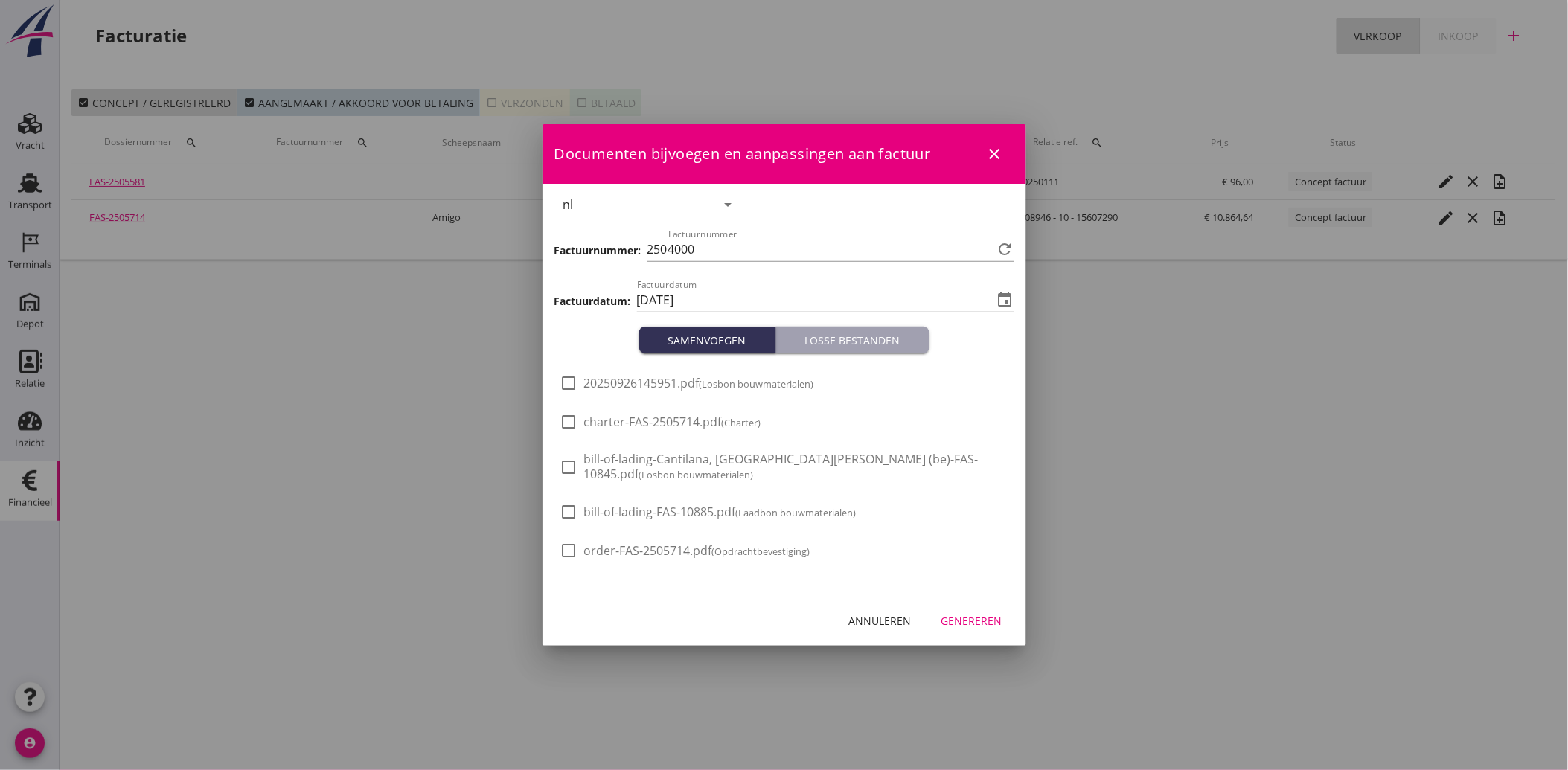
click at [586, 382] on span "20250926145951.pdf (Losbon bouwmaterialen)" at bounding box center [699, 383] width 230 height 16
checkbox input "true"
click at [976, 618] on div "Genereren" at bounding box center [972, 621] width 61 height 16
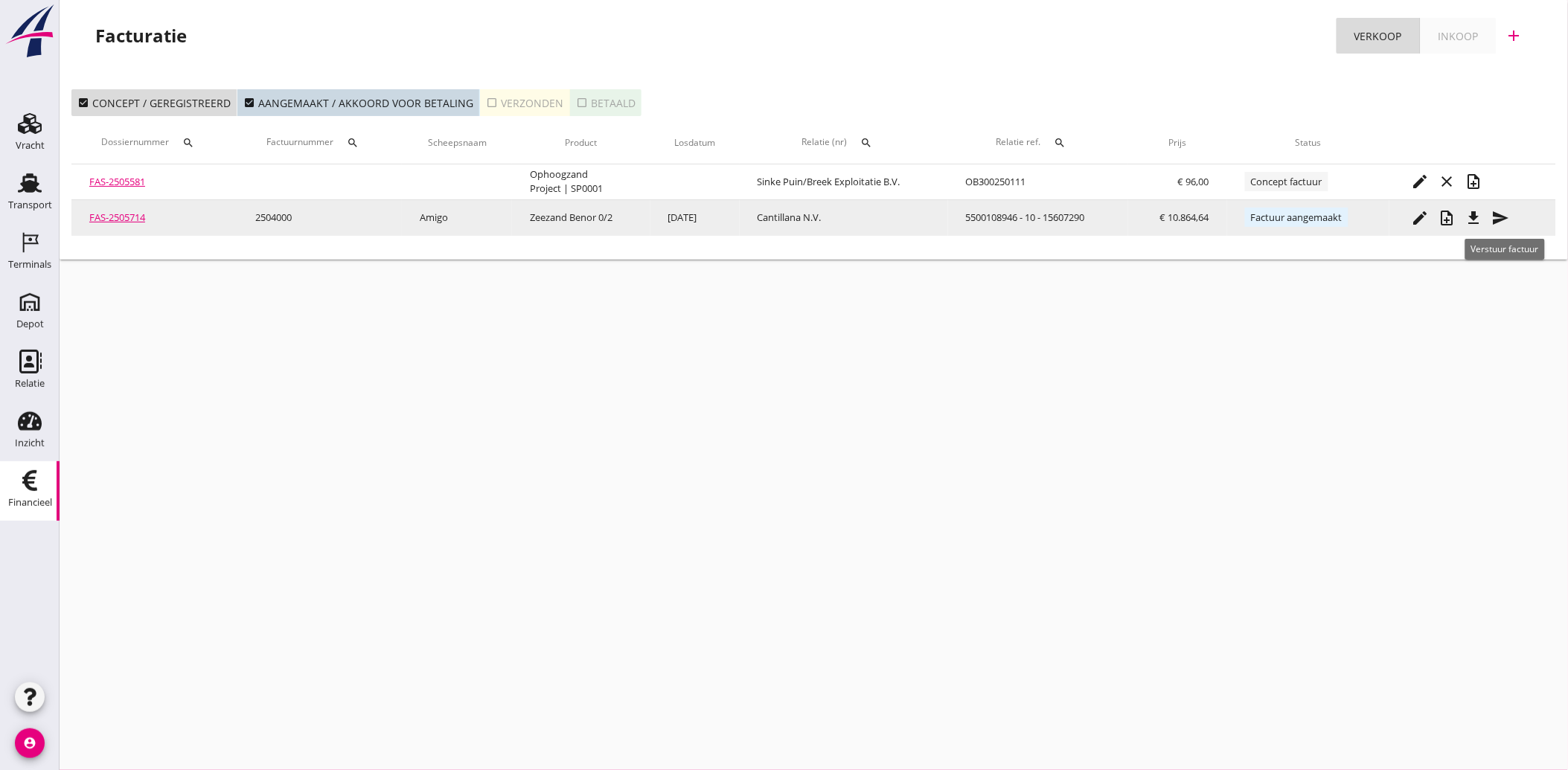
click at [1506, 213] on icon "send" at bounding box center [1501, 218] width 18 height 18
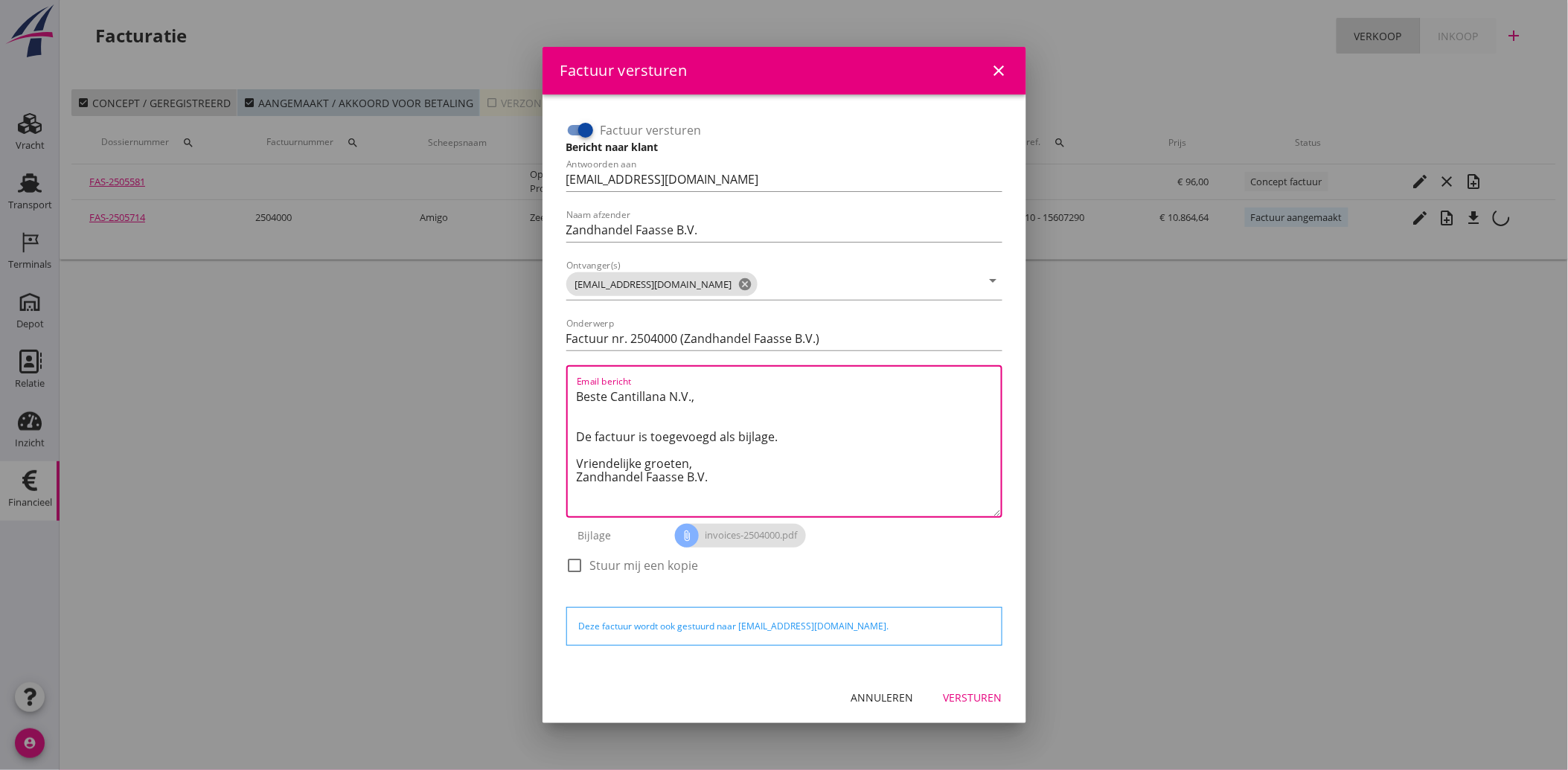
drag, startPoint x: 718, startPoint y: 473, endPoint x: 579, endPoint y: 395, distance: 159.4
click at [579, 395] on textarea "Beste Cantillana N.V., De factuur is toegevoegd als bijlage. Vriendelijke groet…" at bounding box center [789, 450] width 424 height 132
paste textarea "Geachte heer/mevrouw, Hierbij zenden wij u onze factuur i.v.m. de door ons aan …"
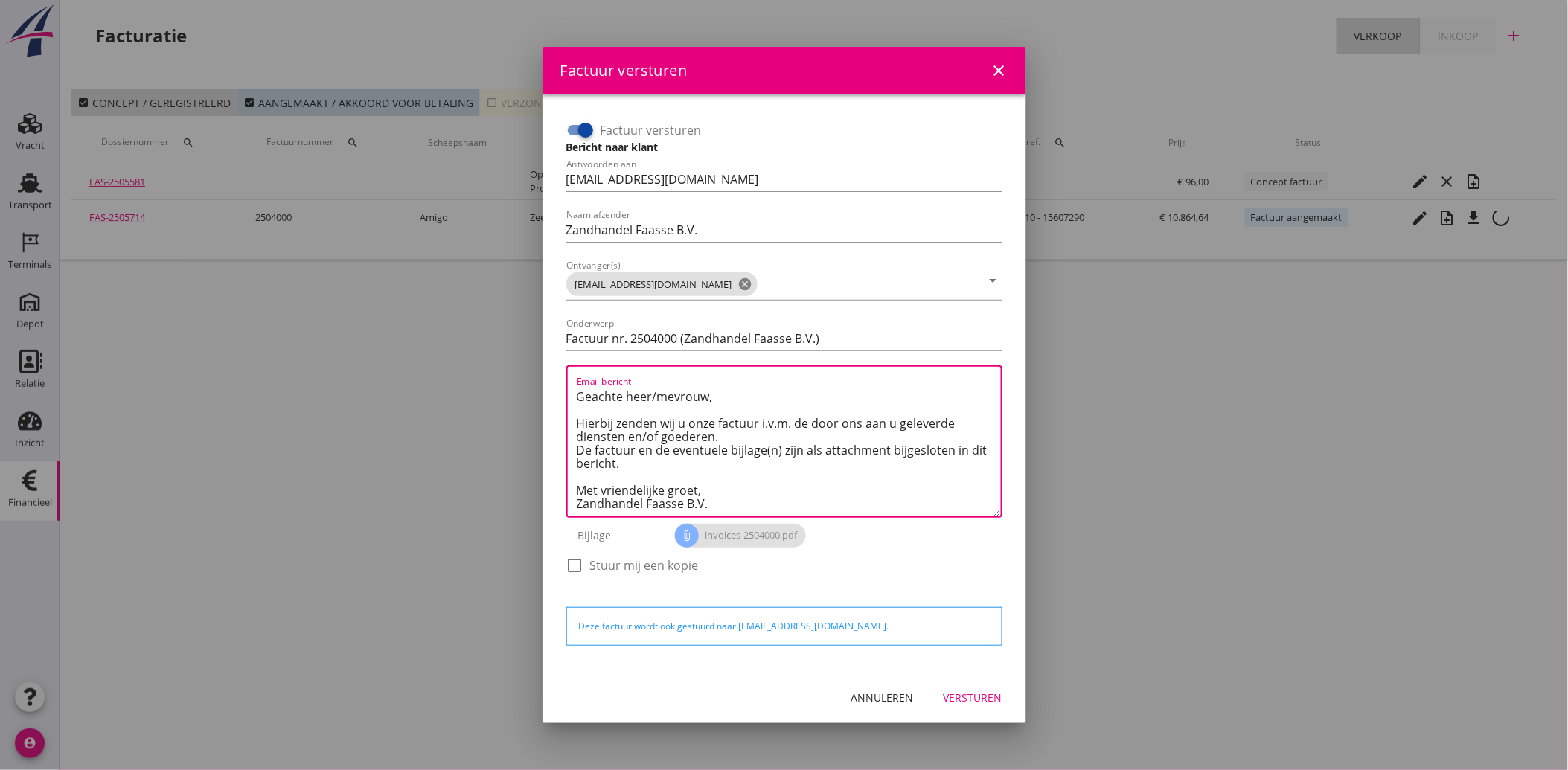
type textarea "Geachte heer/mevrouw, Hierbij zenden wij u onze factuur i.v.m. de door ons aan …"
click at [961, 694] on div "Versturen" at bounding box center [973, 697] width 59 height 16
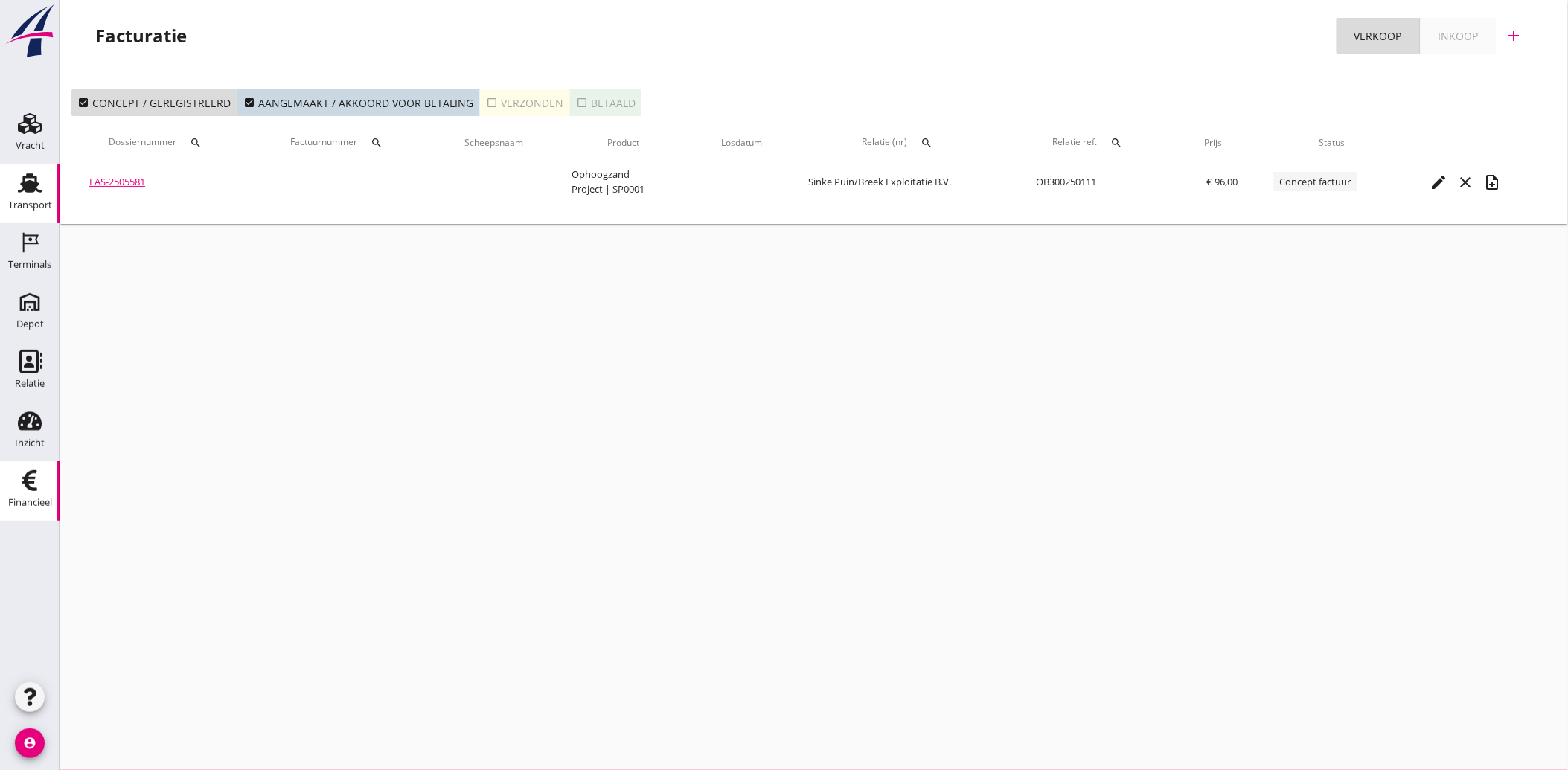
click at [46, 205] on div "Transport" at bounding box center [30, 205] width 44 height 10
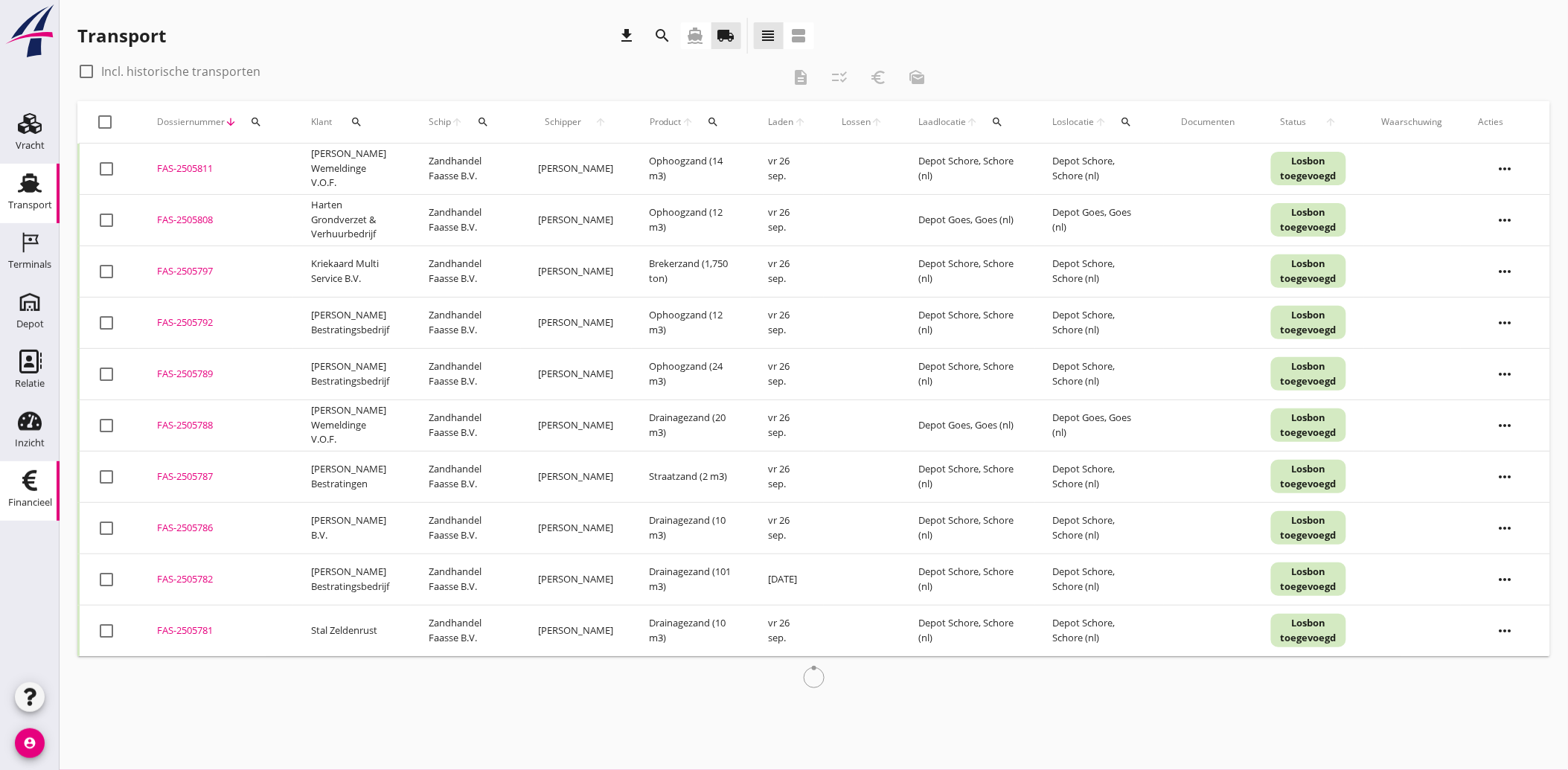
click at [24, 487] on icon "Financieel" at bounding box center [30, 480] width 24 height 24
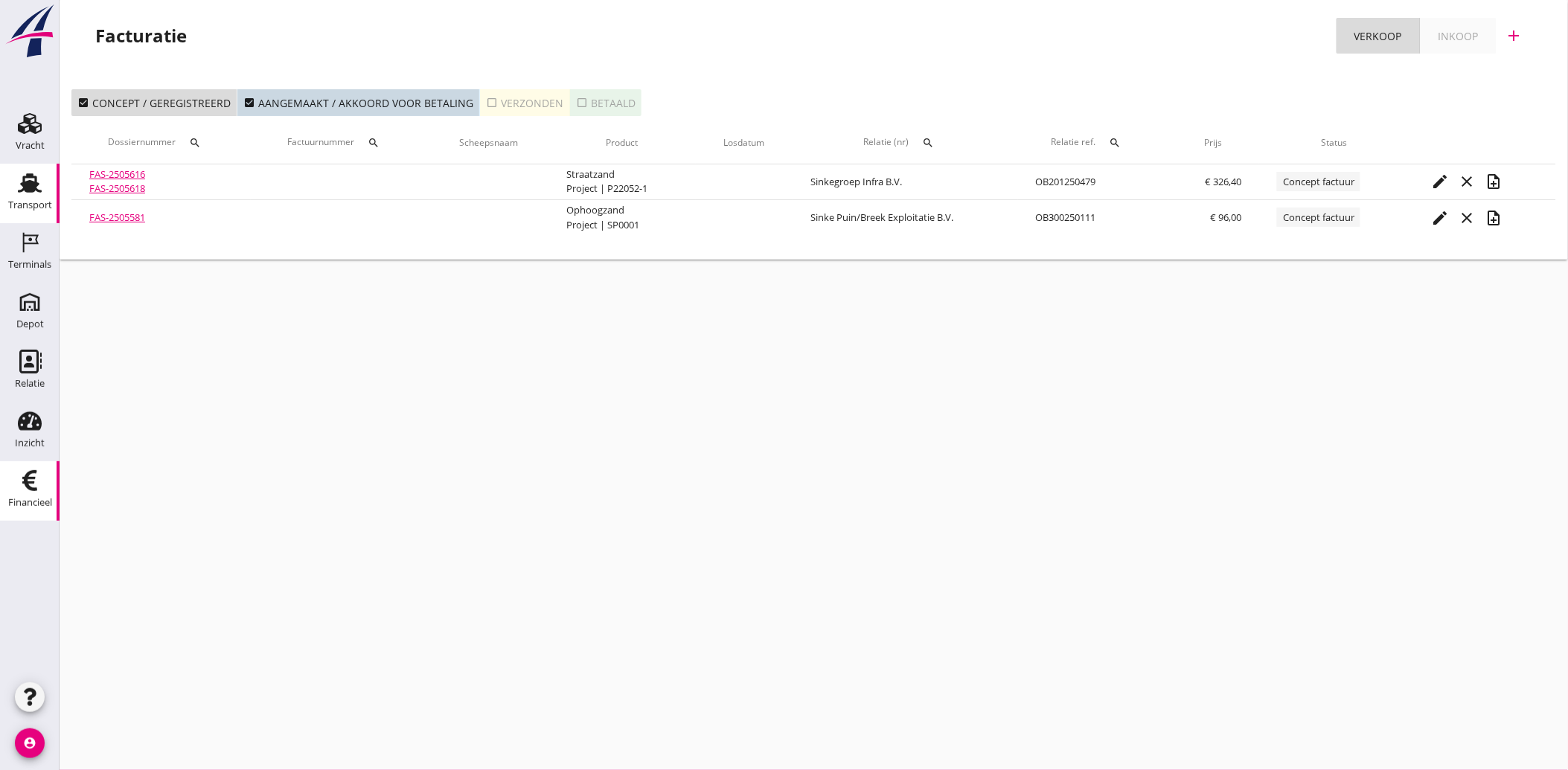
click at [40, 196] on div "Transport" at bounding box center [30, 205] width 44 height 21
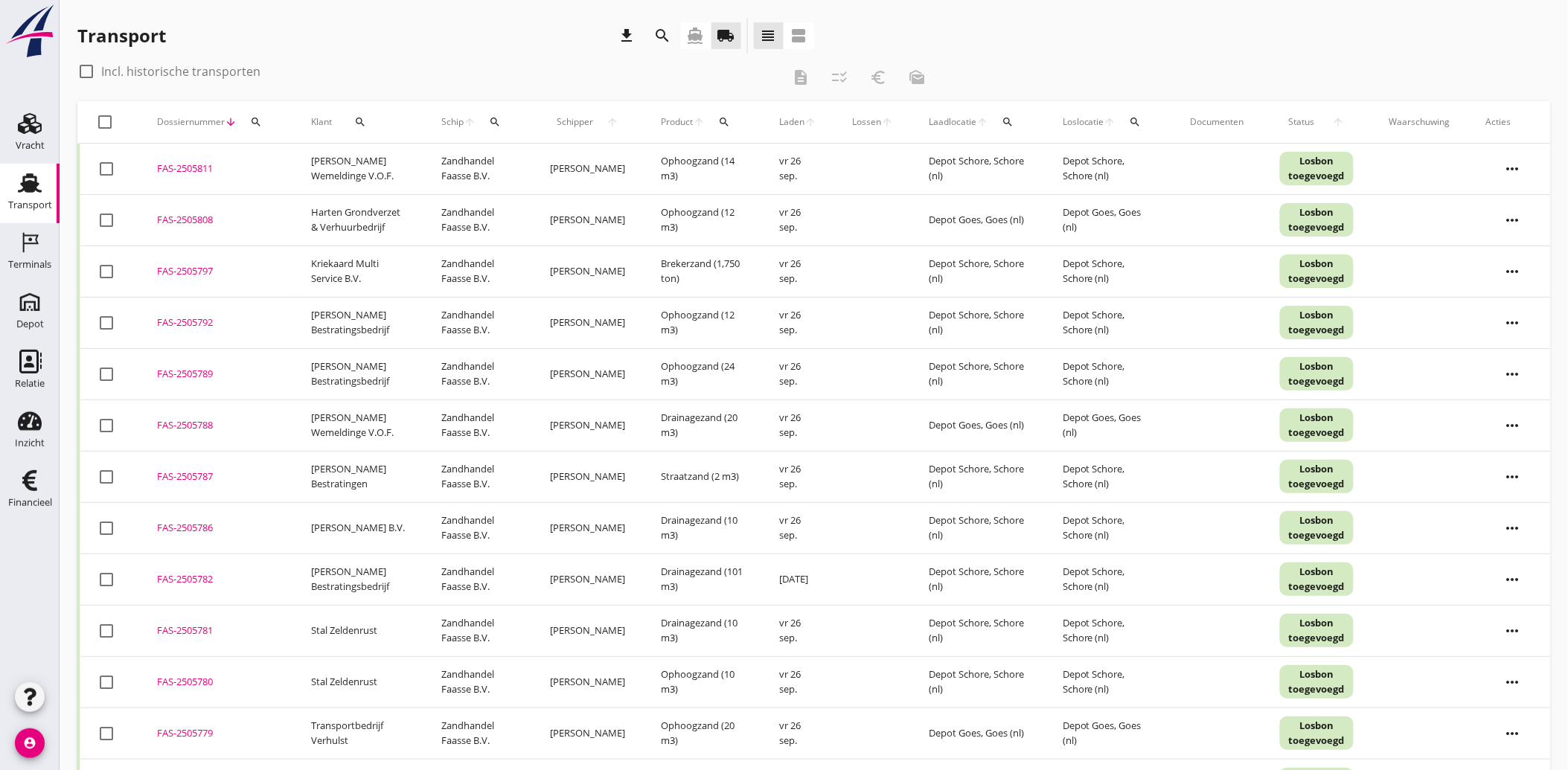
click at [664, 27] on icon "search" at bounding box center [663, 36] width 18 height 18
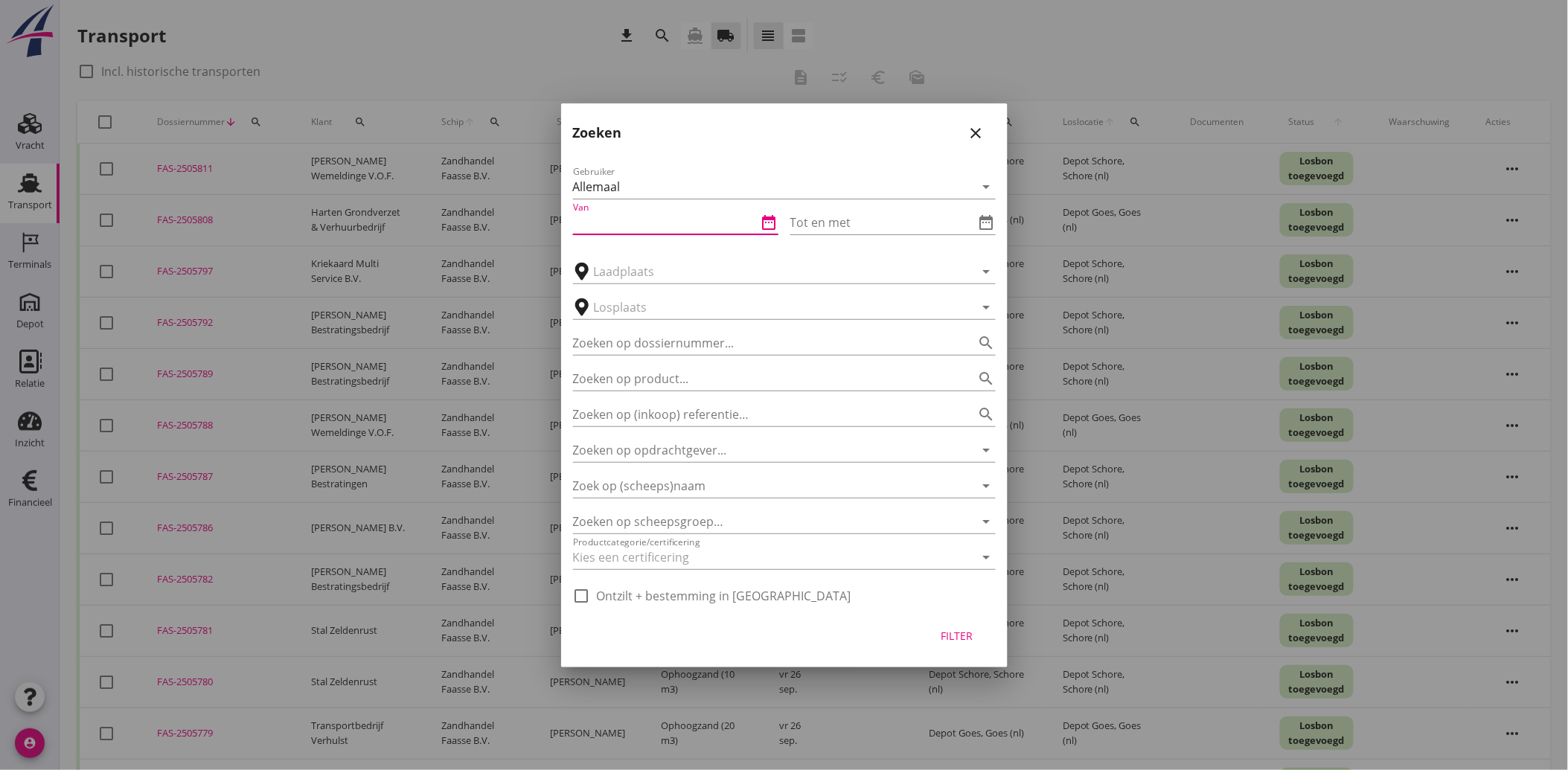
click at [659, 222] on input "Van" at bounding box center [665, 222] width 184 height 24
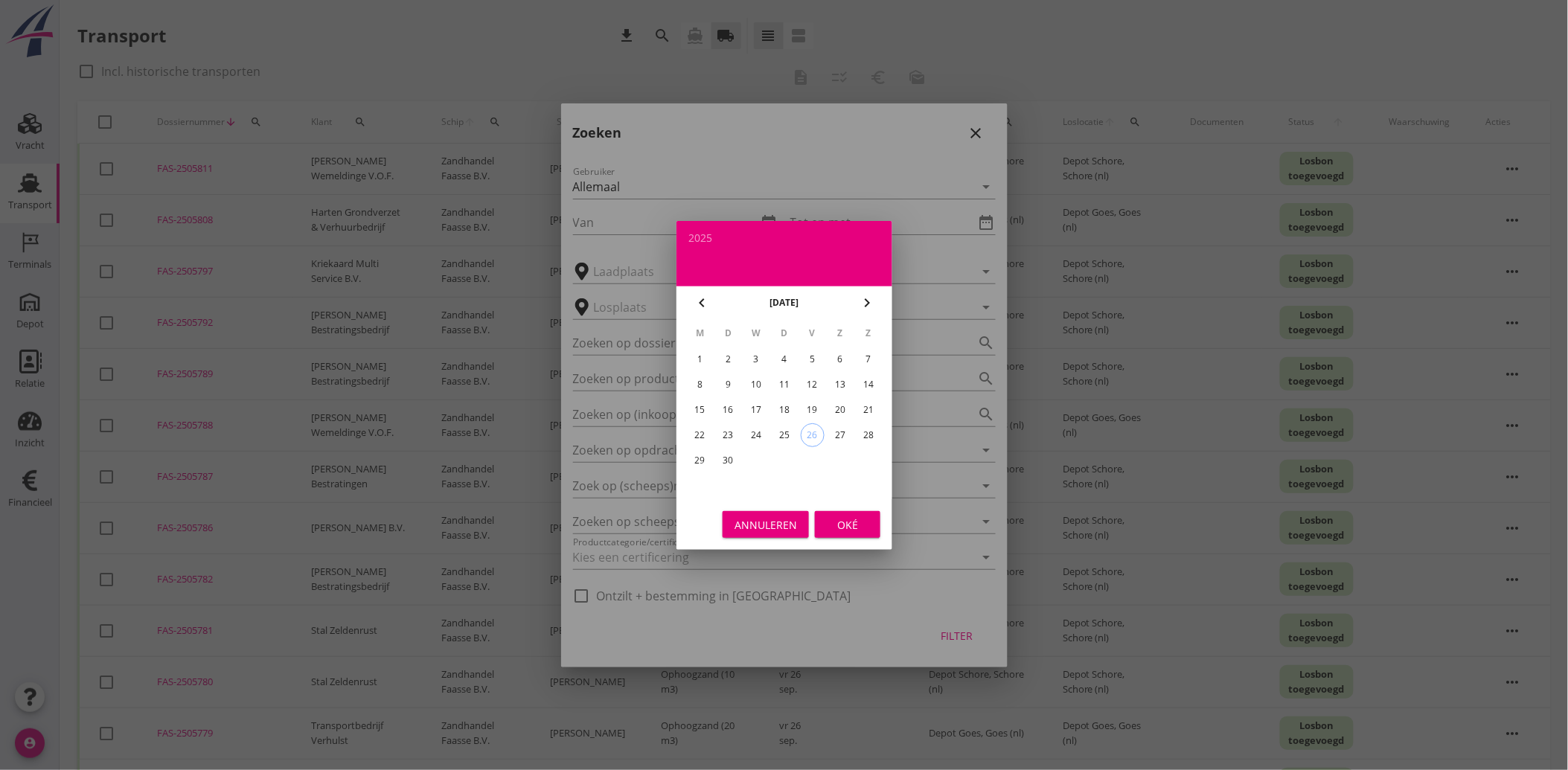
click at [700, 300] on icon "chevron_left" at bounding box center [702, 303] width 18 height 18
drag, startPoint x: 813, startPoint y: 357, endPoint x: 823, endPoint y: 417, distance: 60.8
click at [813, 357] on div "1" at bounding box center [812, 359] width 24 height 24
type input "[DATE]"
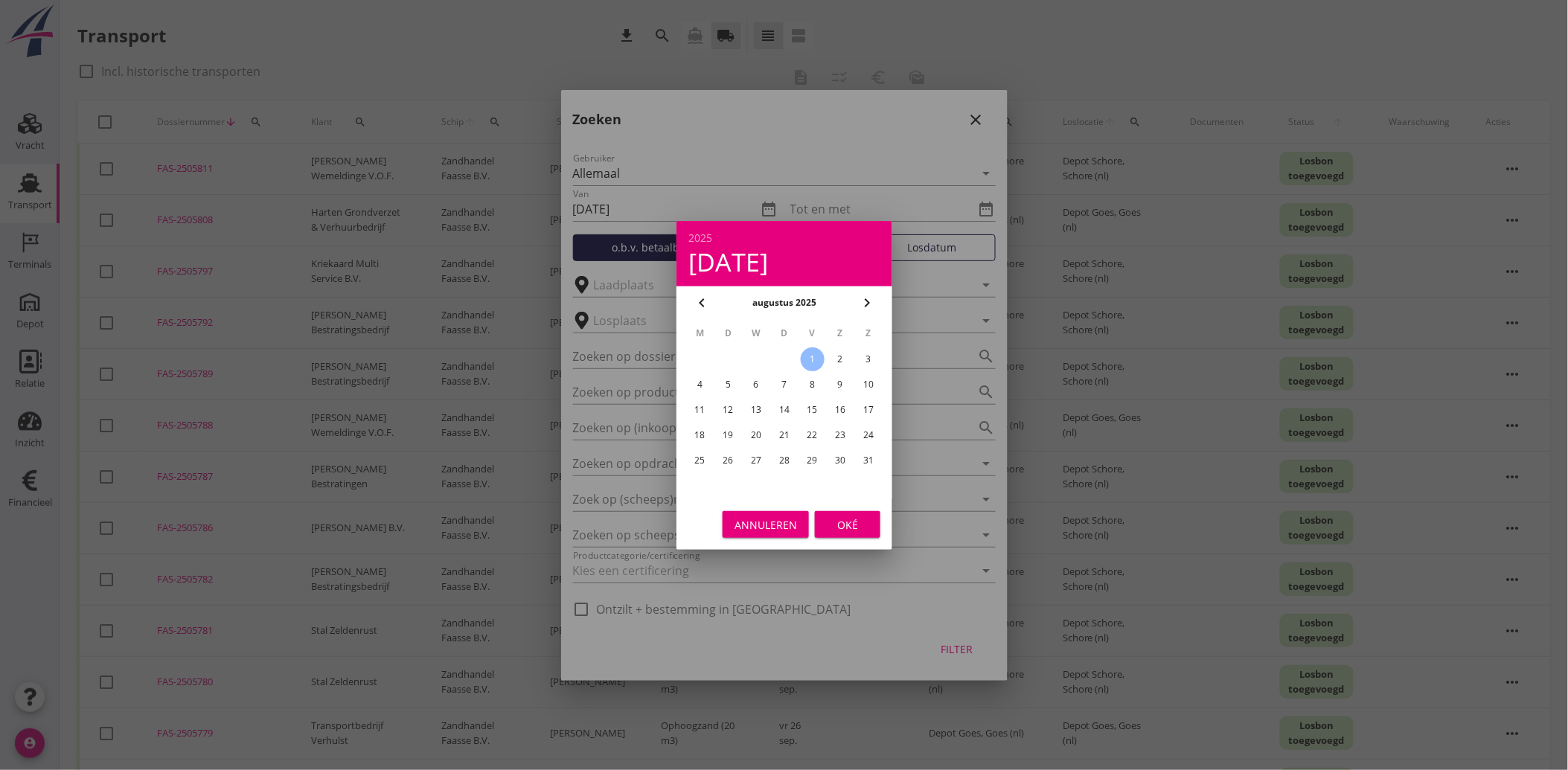
click at [853, 519] on div "Oké" at bounding box center [848, 524] width 42 height 16
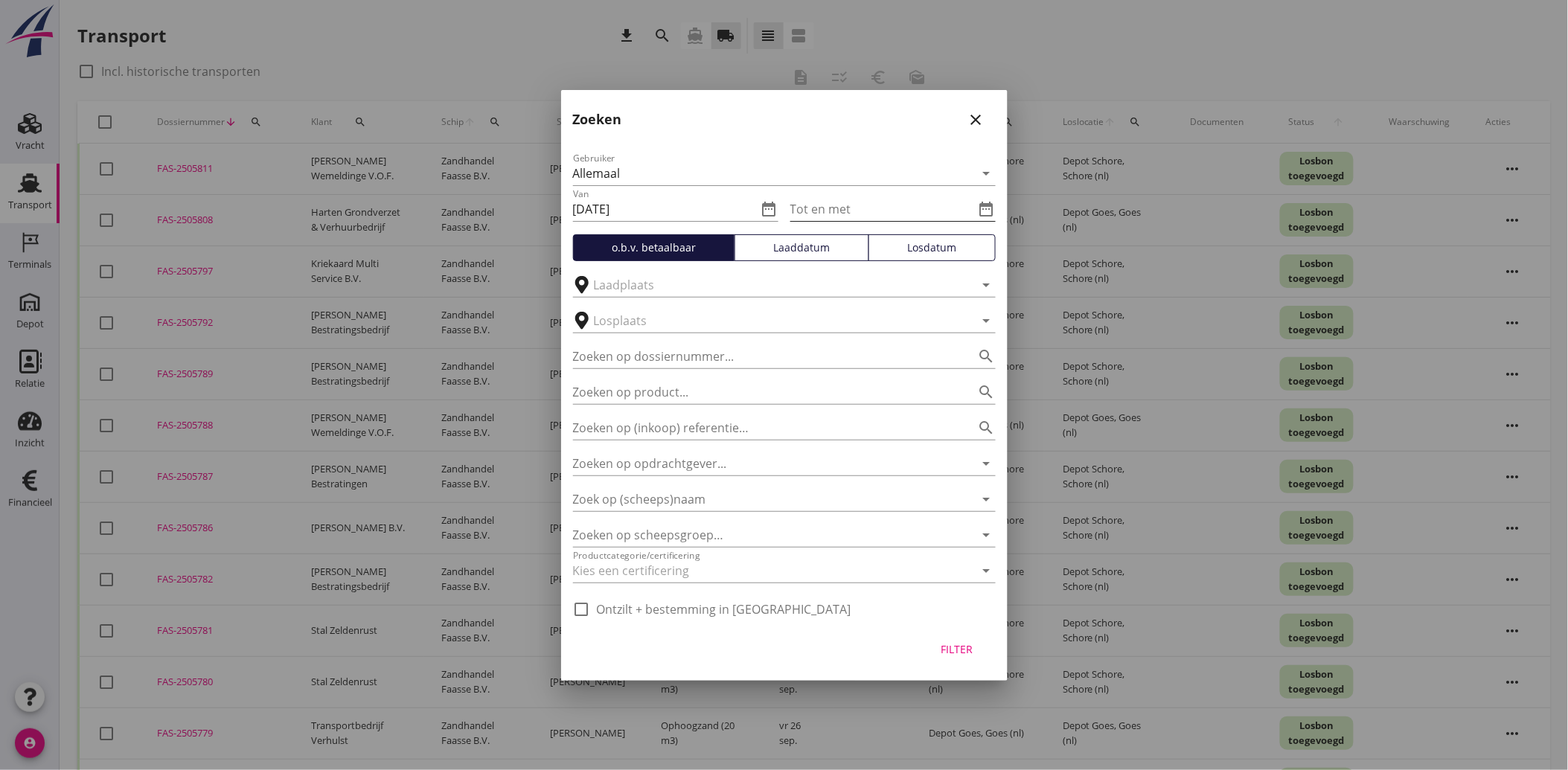
click at [987, 208] on icon "date_range" at bounding box center [987, 209] width 18 height 18
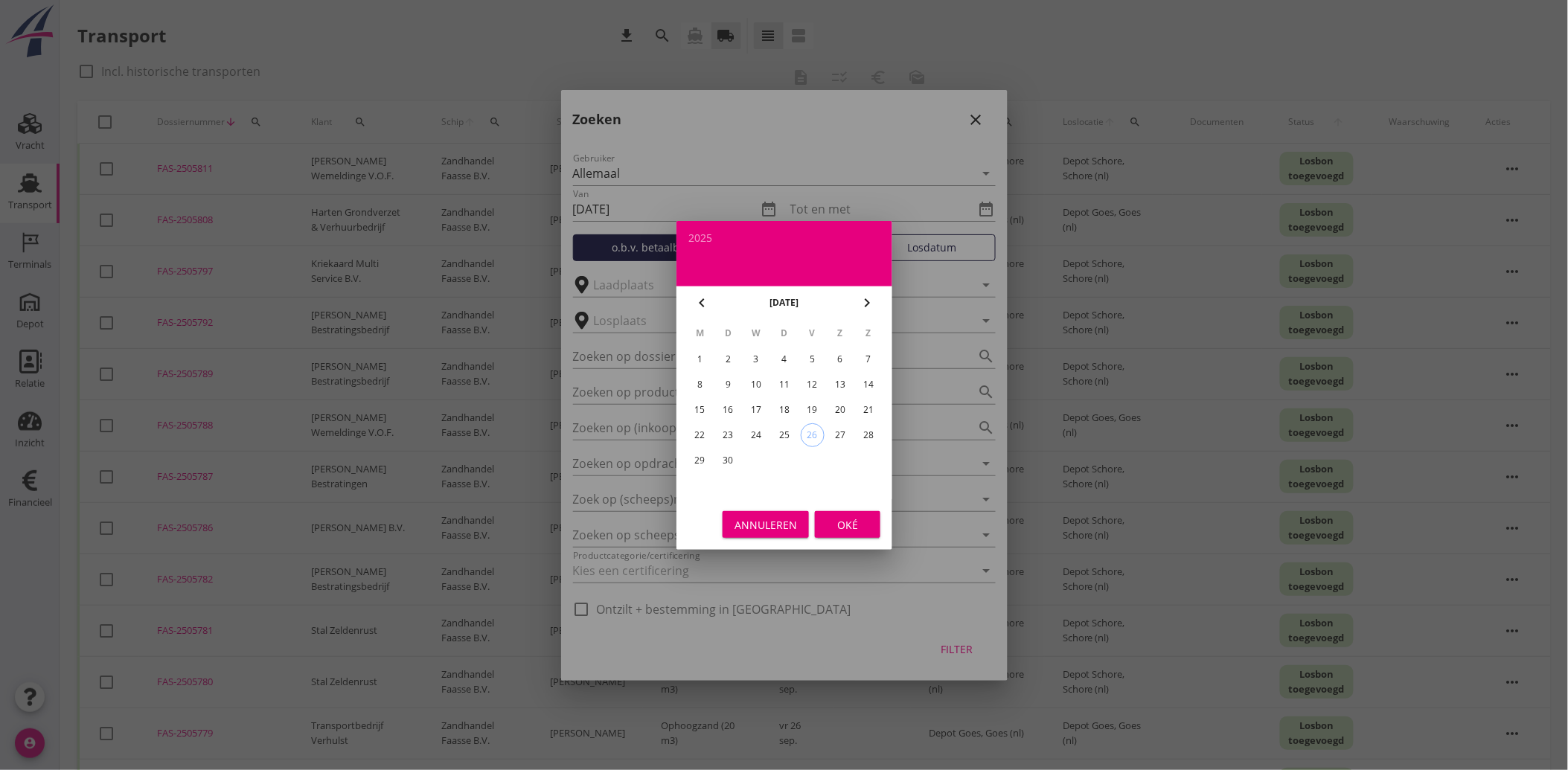
click at [815, 398] on div "19" at bounding box center [812, 410] width 24 height 24
type input "[DATE]"
click at [852, 519] on div "Oké" at bounding box center [848, 524] width 42 height 16
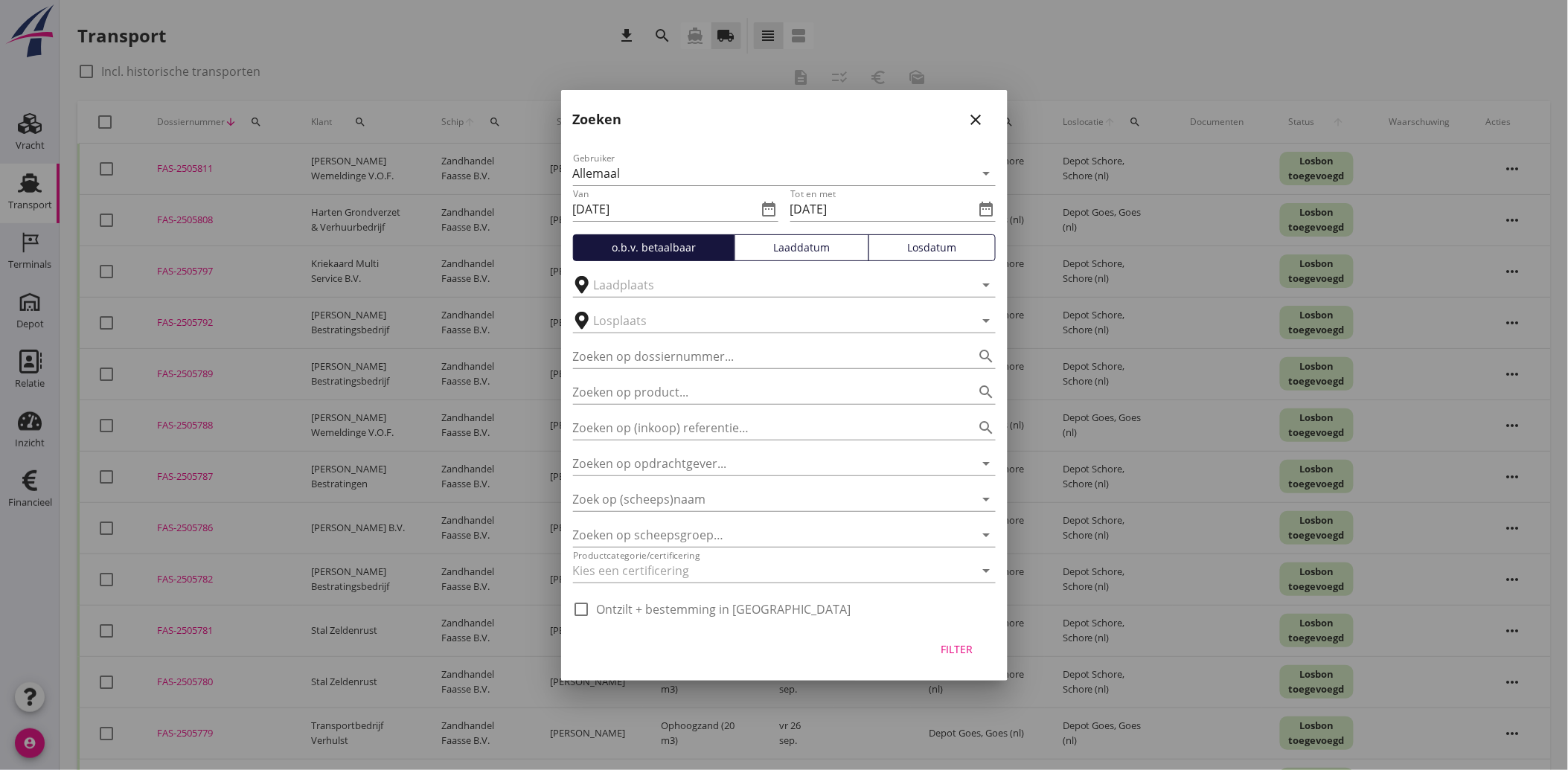
click at [963, 658] on button "Filter" at bounding box center [956, 649] width 66 height 27
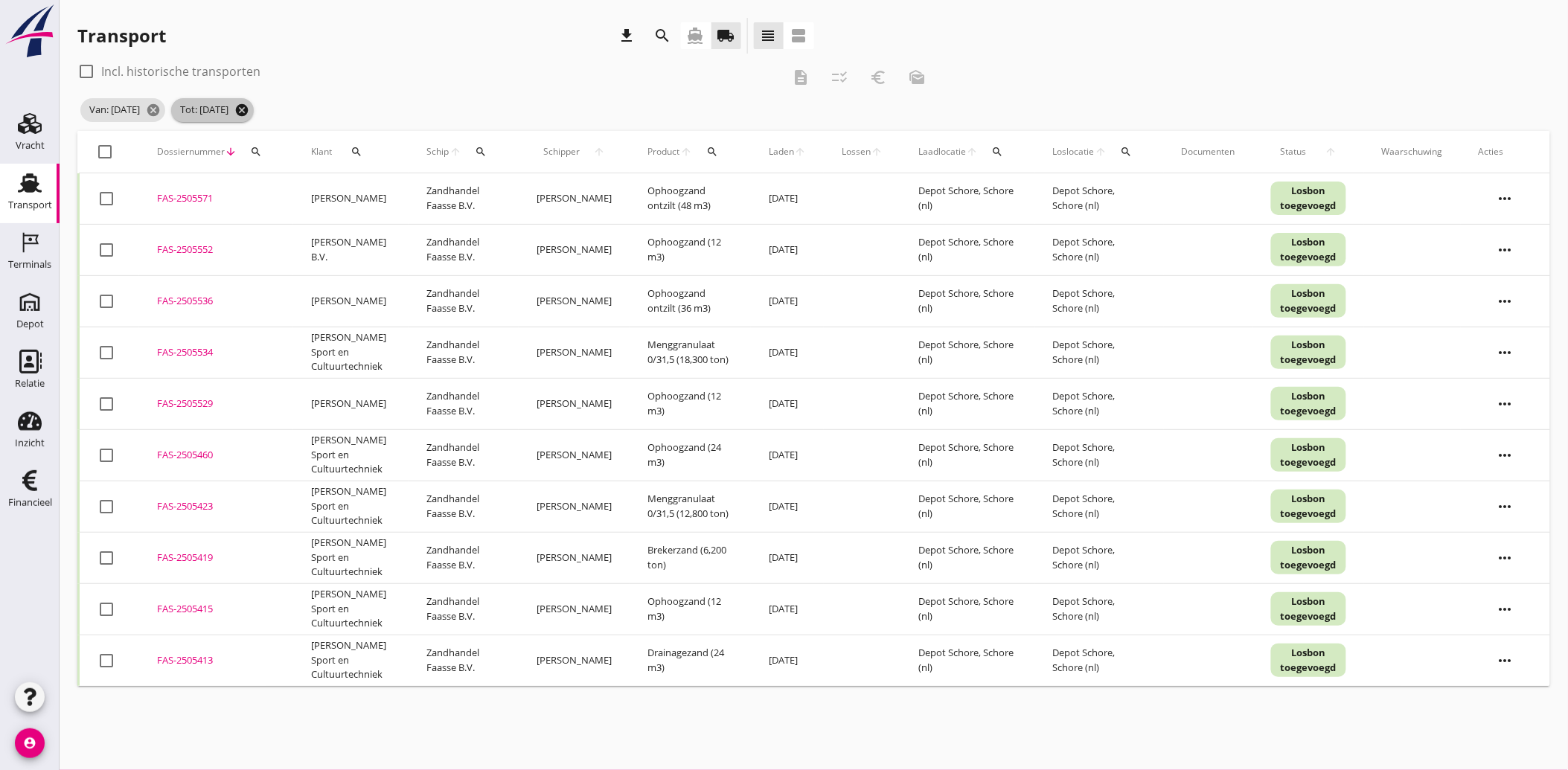
click at [249, 106] on icon "cancel" at bounding box center [242, 110] width 15 height 15
click at [161, 111] on icon "cancel" at bounding box center [154, 110] width 15 height 15
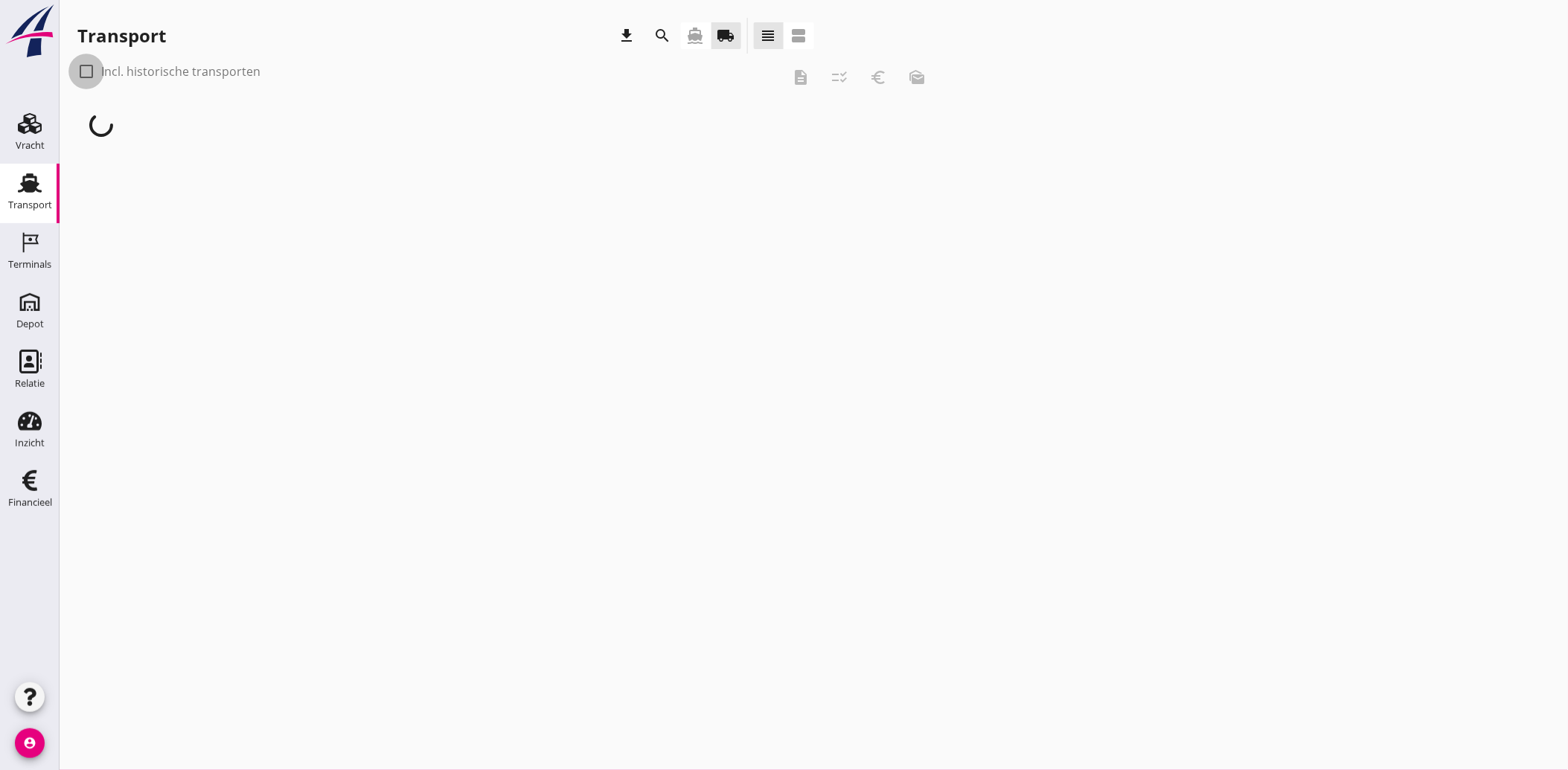
click at [75, 67] on div at bounding box center [86, 71] width 25 height 25
checkbox input "true"
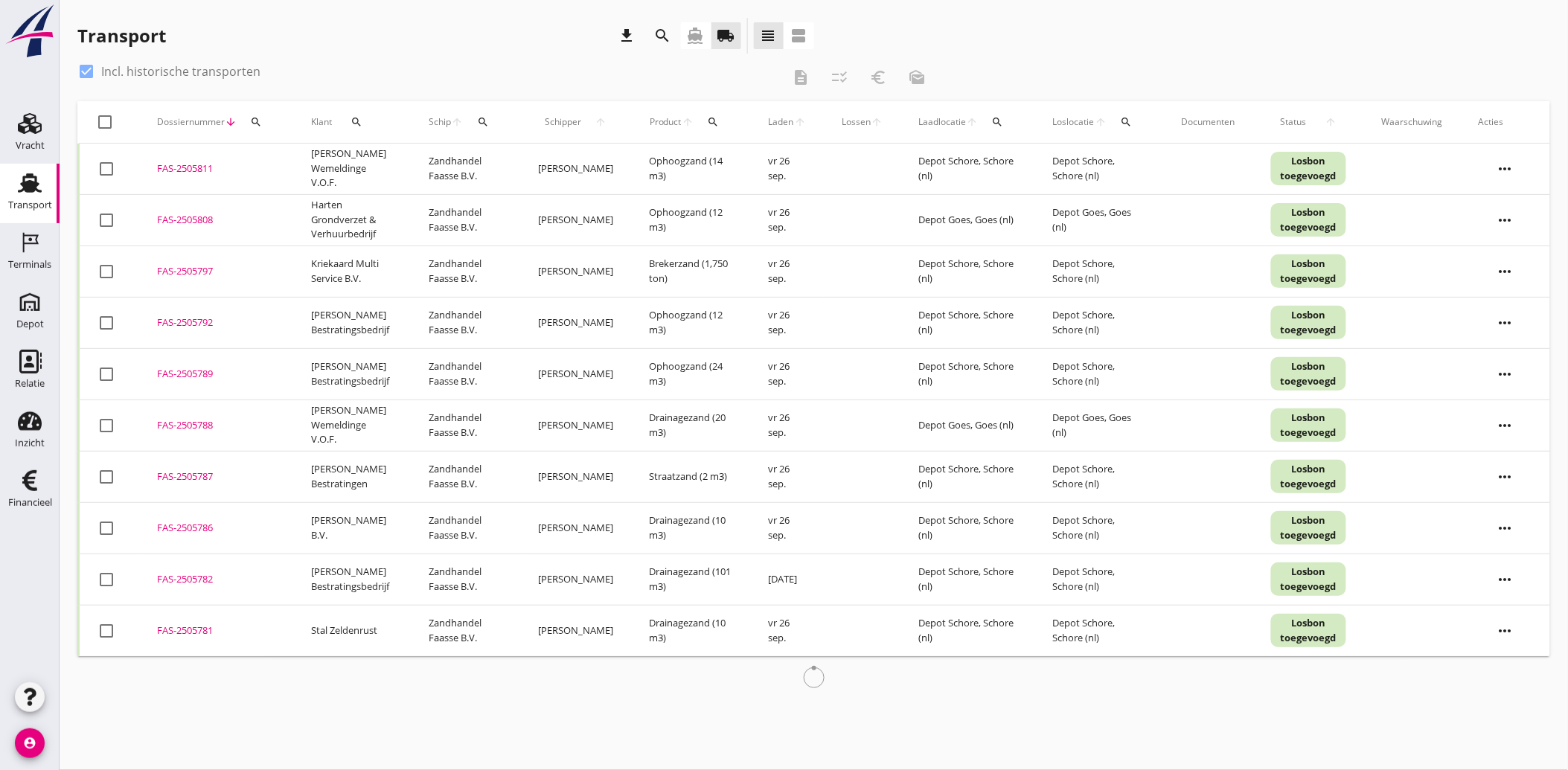
click at [349, 123] on div "search" at bounding box center [357, 122] width 38 height 12
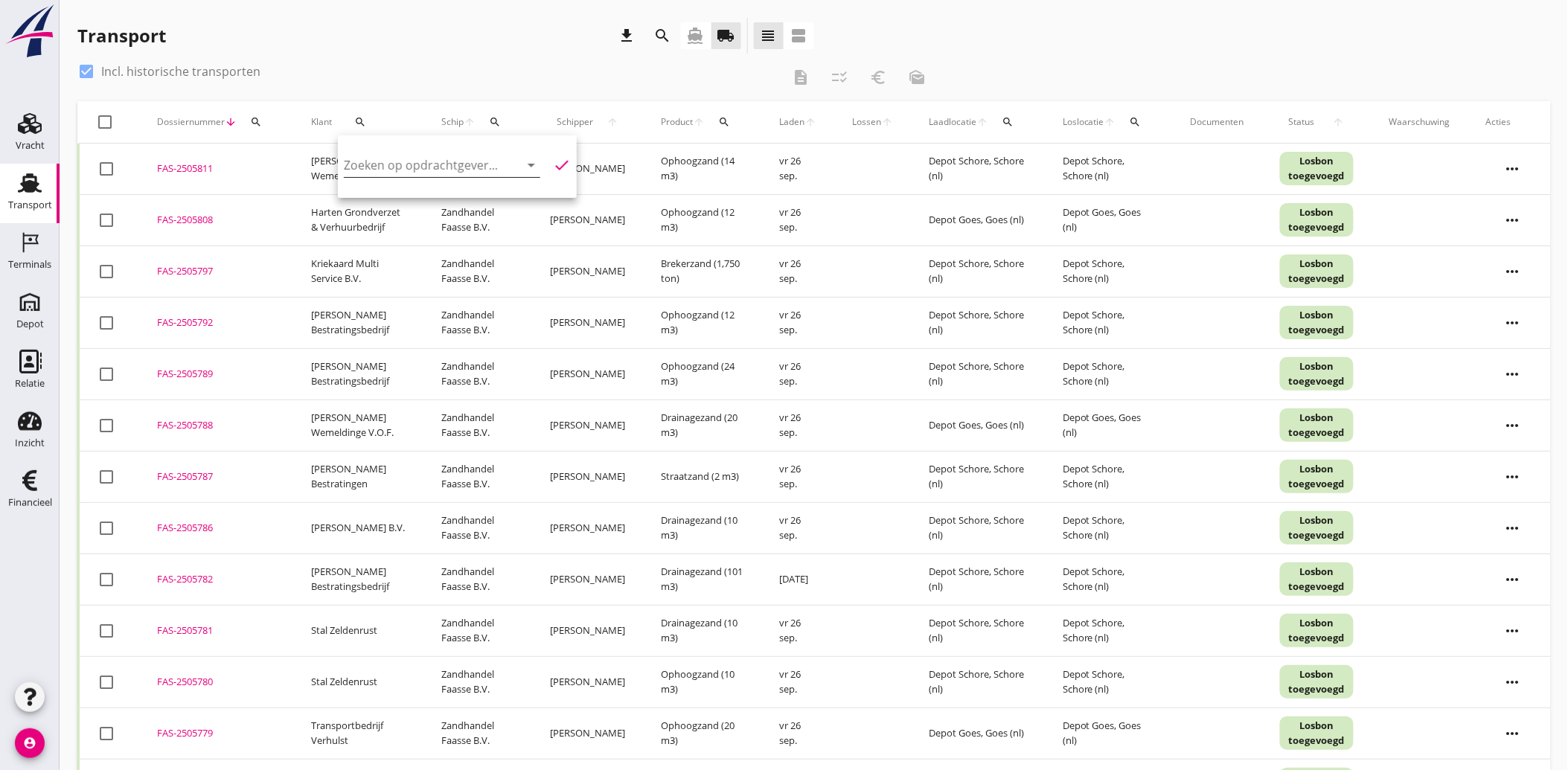
click at [372, 163] on input "Zoeken op opdrachtgever..." at bounding box center [421, 165] width 154 height 24
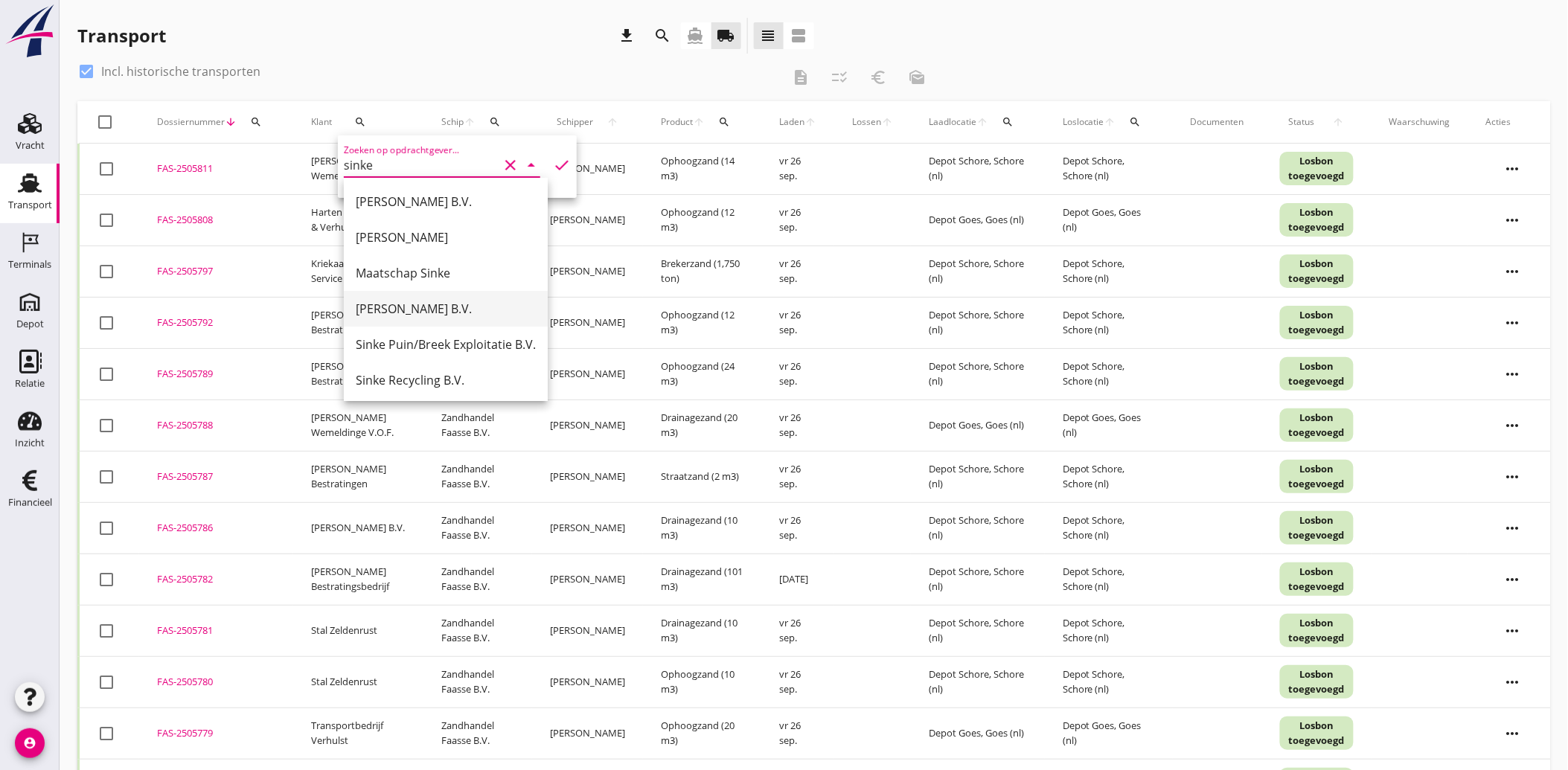
click at [395, 313] on div "[PERSON_NAME] B.V." at bounding box center [446, 309] width 180 height 18
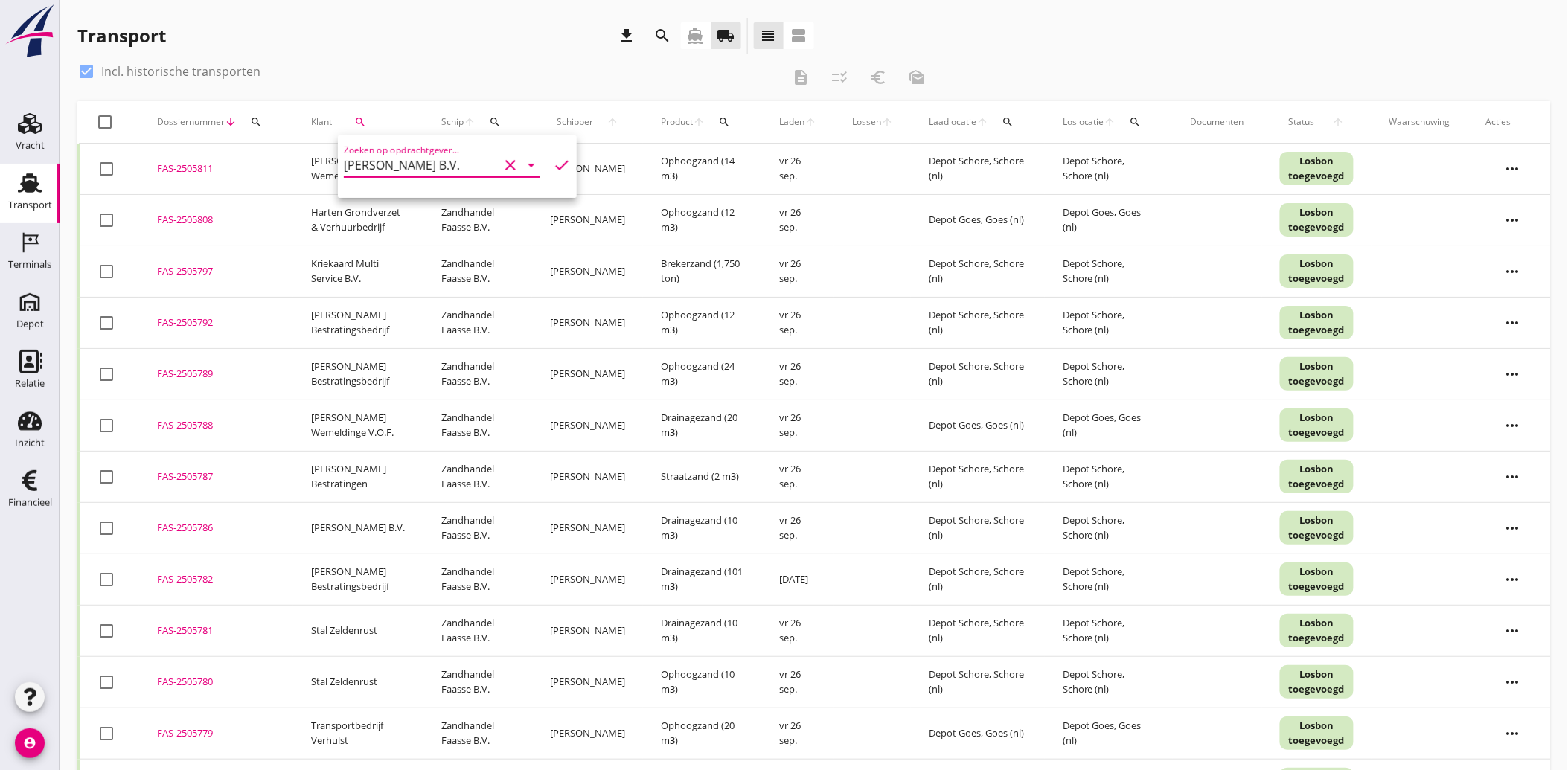
type input "[PERSON_NAME] B.V."
click at [553, 159] on icon "check" at bounding box center [562, 165] width 18 height 18
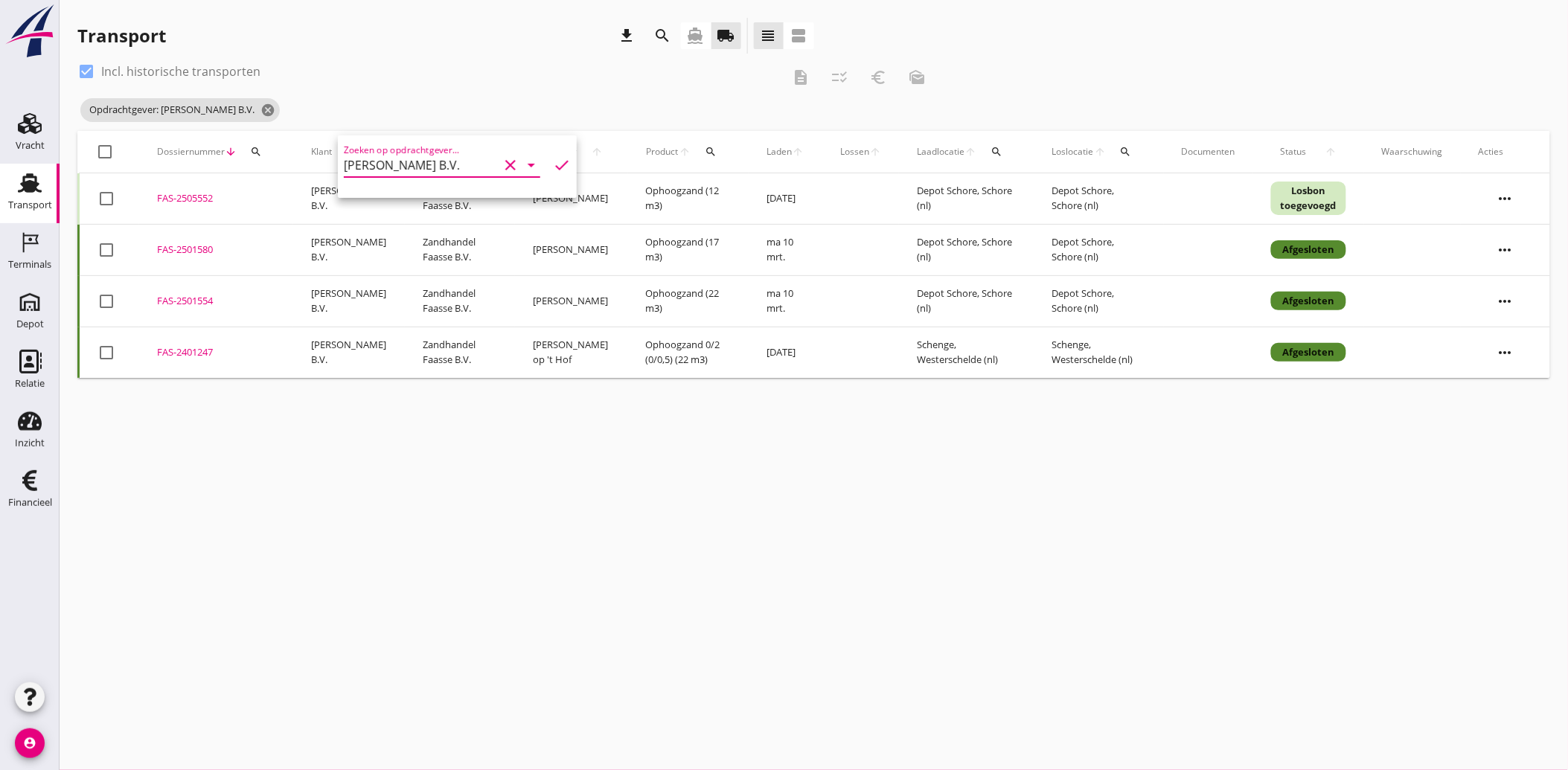
click at [198, 352] on div "FAS-2401247" at bounding box center [216, 353] width 119 height 15
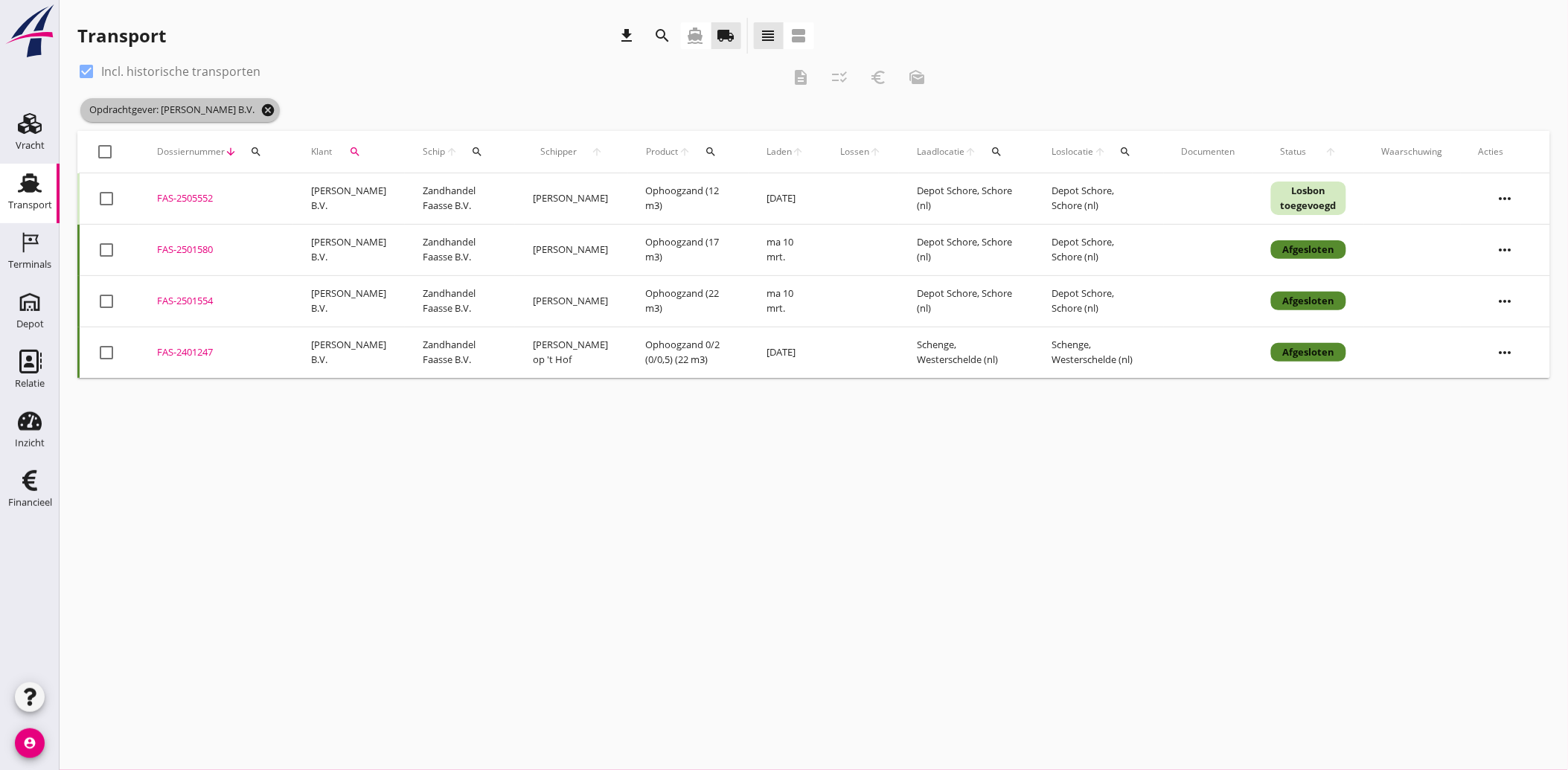
click at [261, 105] on icon "cancel" at bounding box center [268, 110] width 15 height 15
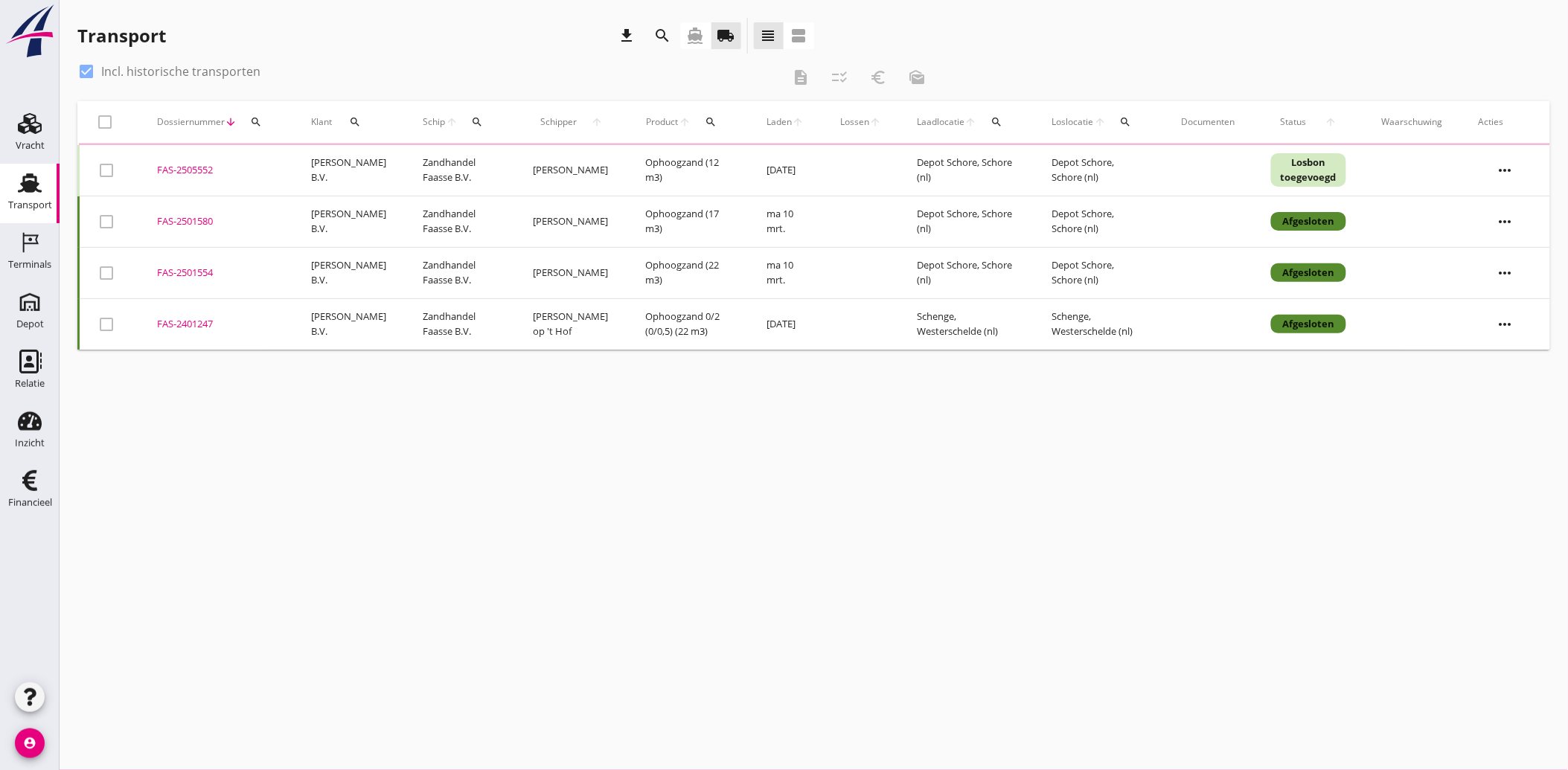
click at [90, 68] on div at bounding box center [86, 71] width 25 height 25
checkbox input "false"
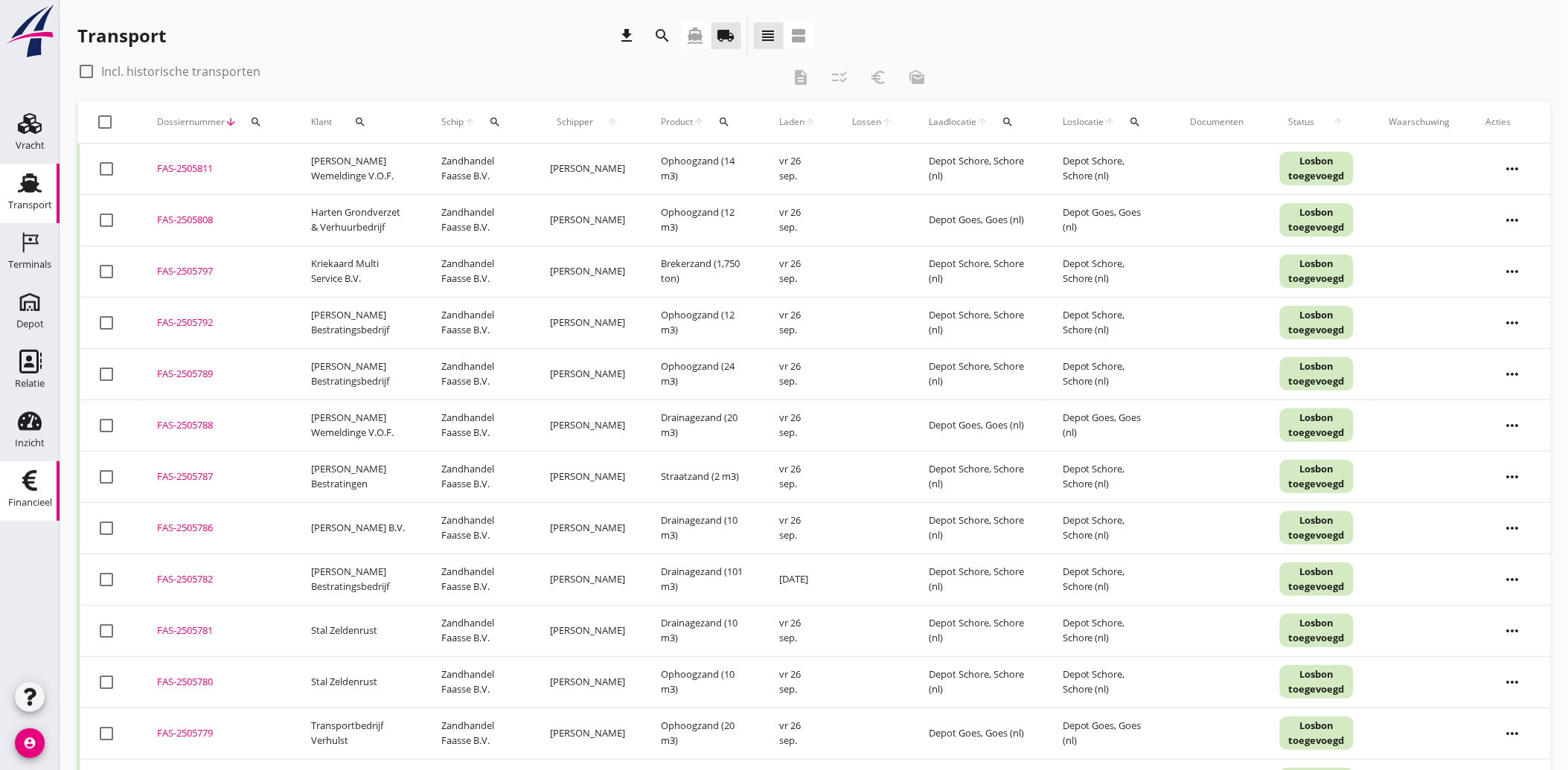
click at [32, 466] on link "Financieel Financieel" at bounding box center [30, 491] width 60 height 60
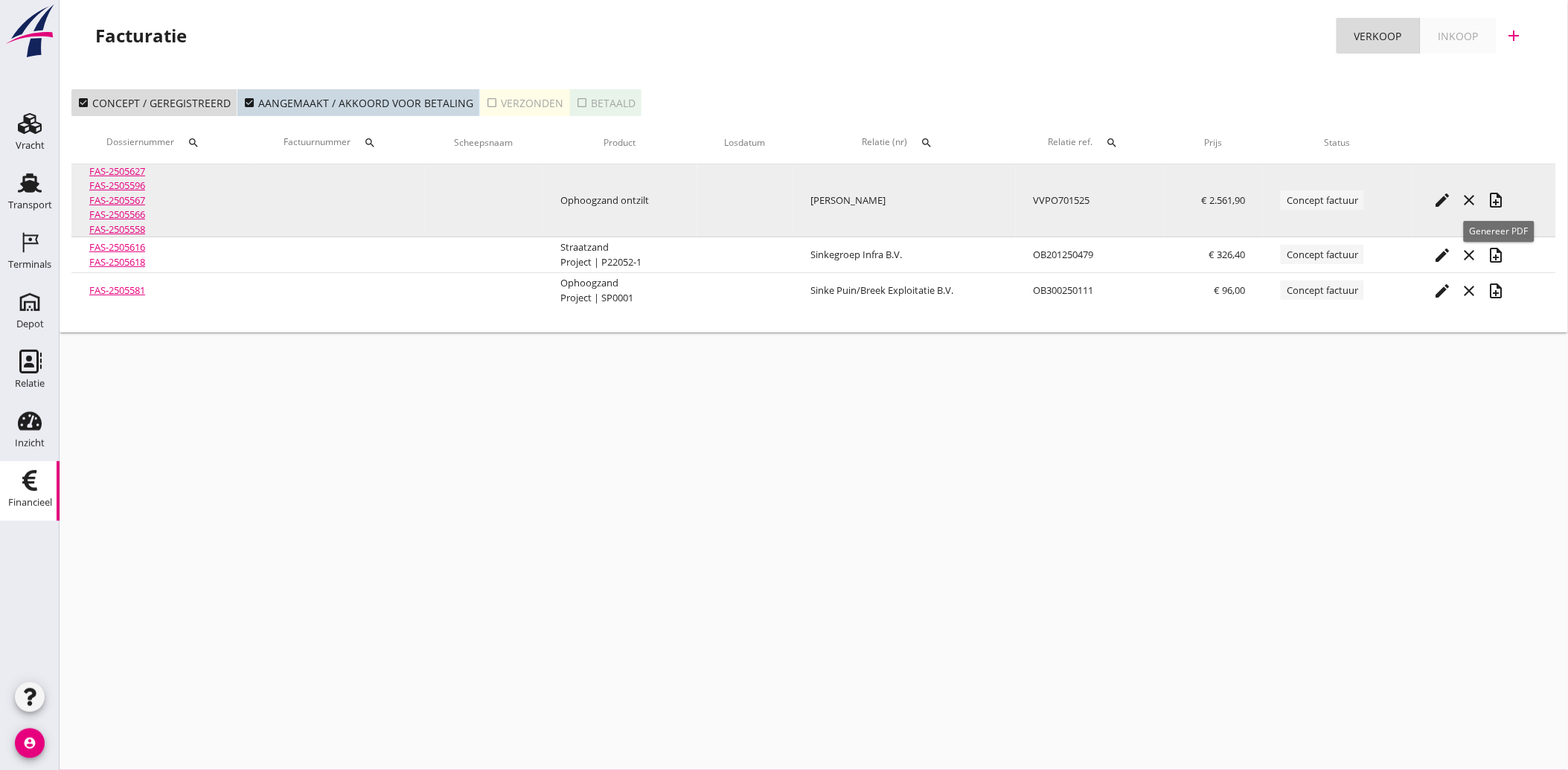
click at [1497, 197] on icon "note_add" at bounding box center [1497, 200] width 18 height 18
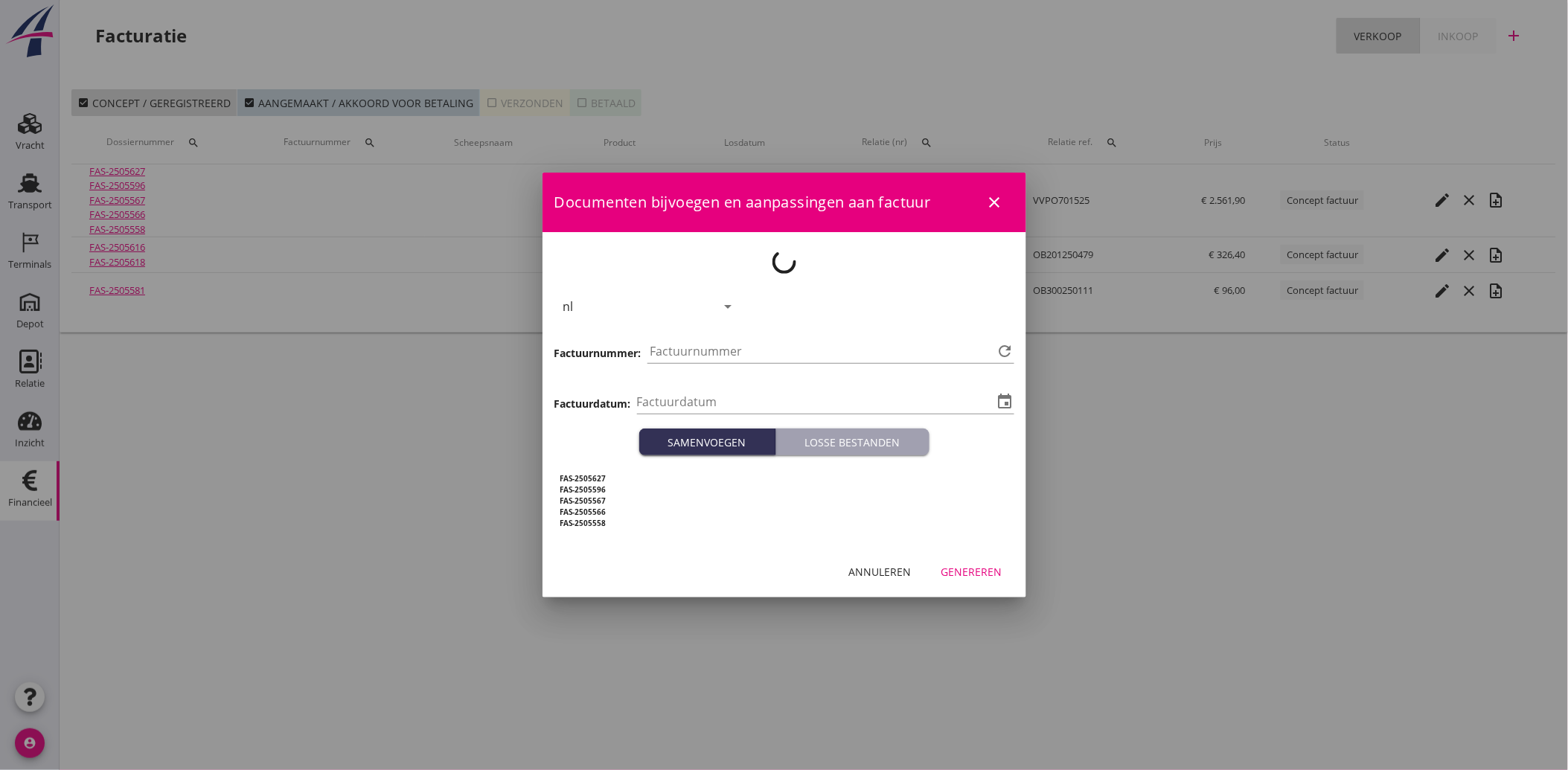
type input "[DATE]"
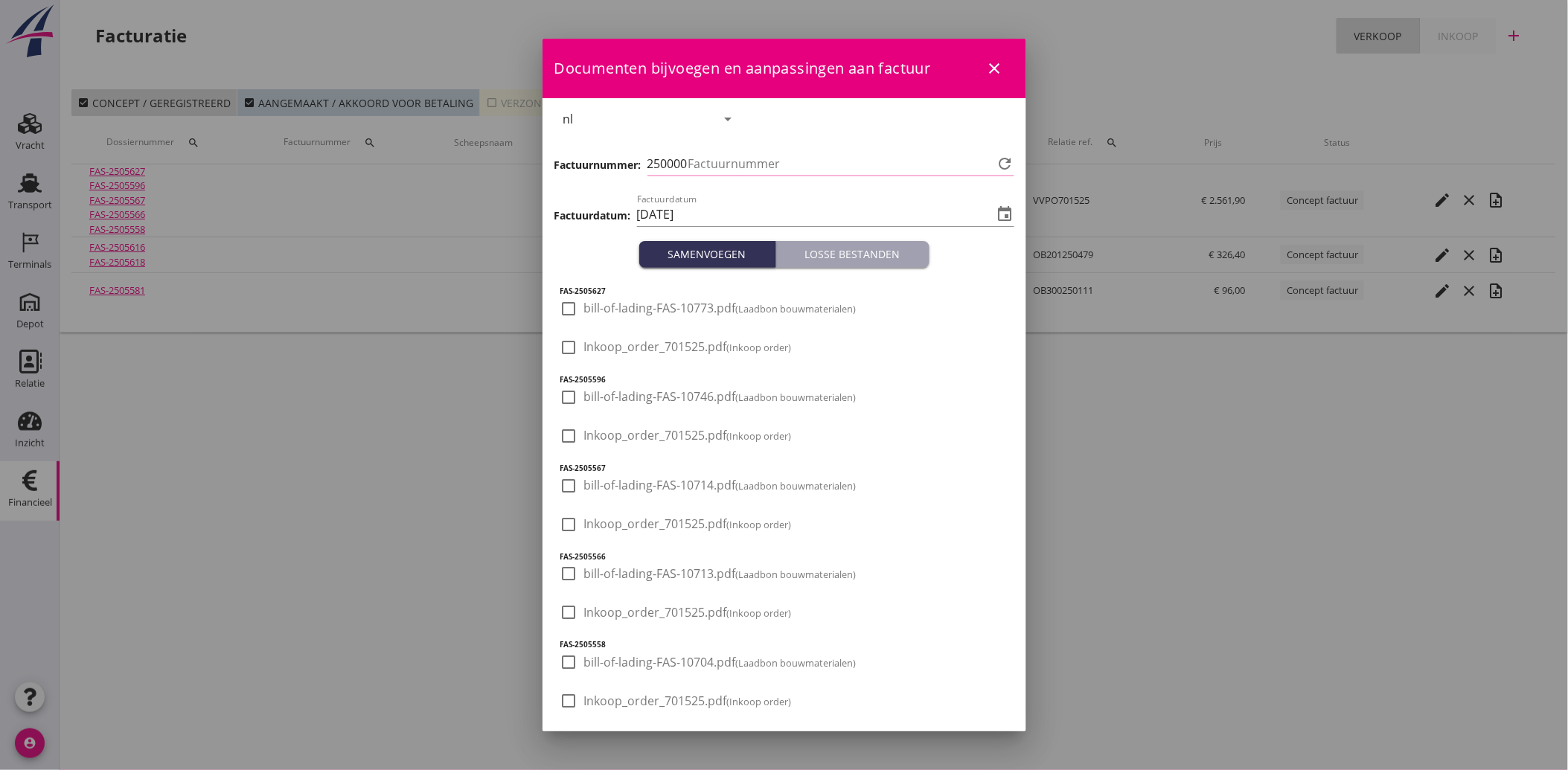
type input "4001"
click at [989, 68] on icon "close" at bounding box center [995, 69] width 18 height 18
